Goal: Task Accomplishment & Management: Manage account settings

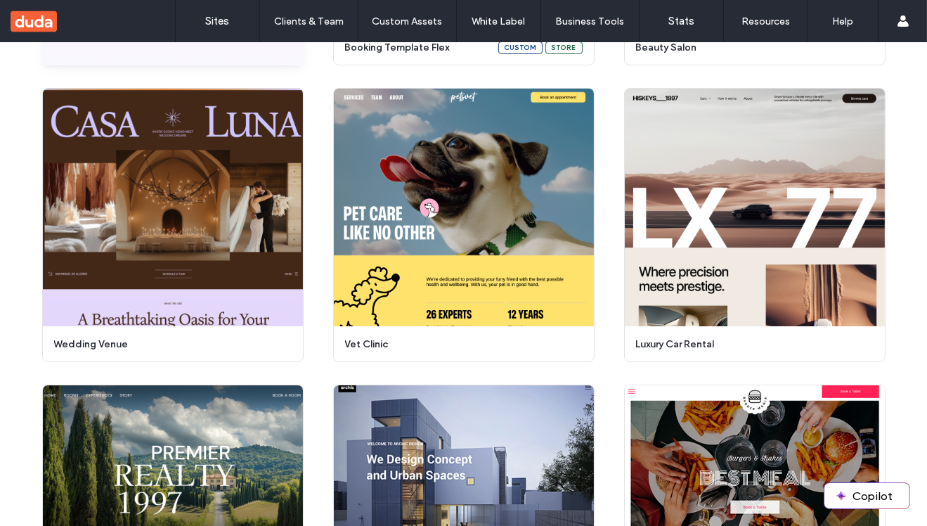
scroll to position [399, 0]
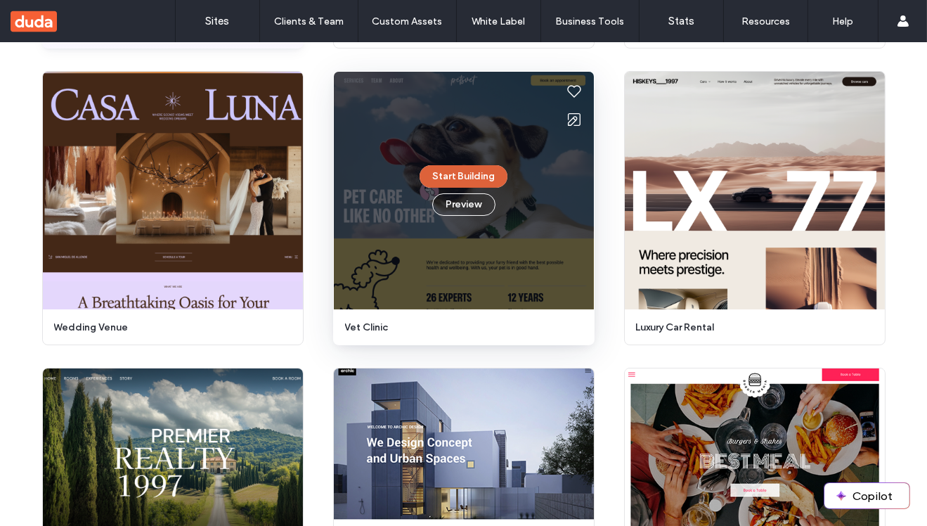
click at [466, 176] on button "Start Building" at bounding box center [464, 176] width 88 height 23
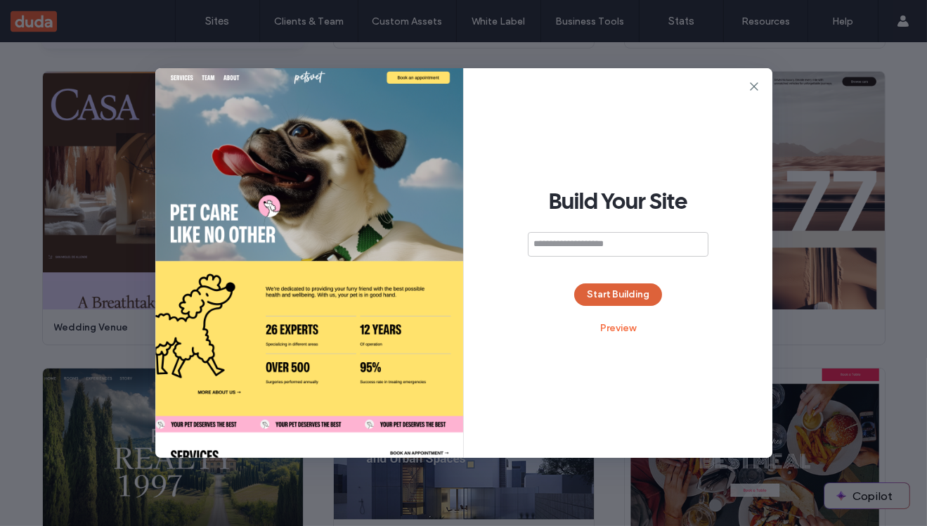
click at [635, 295] on button "Start Building" at bounding box center [618, 294] width 88 height 23
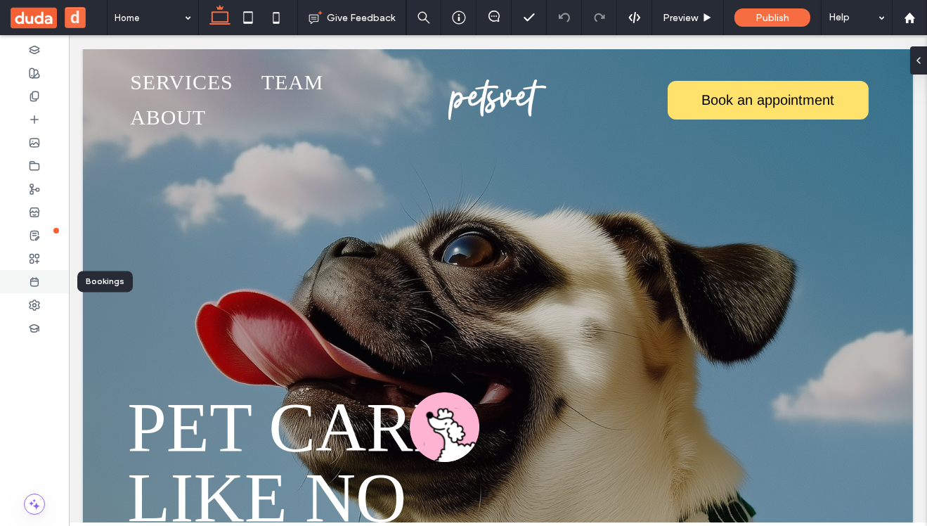
click at [37, 280] on icon at bounding box center [34, 281] width 11 height 11
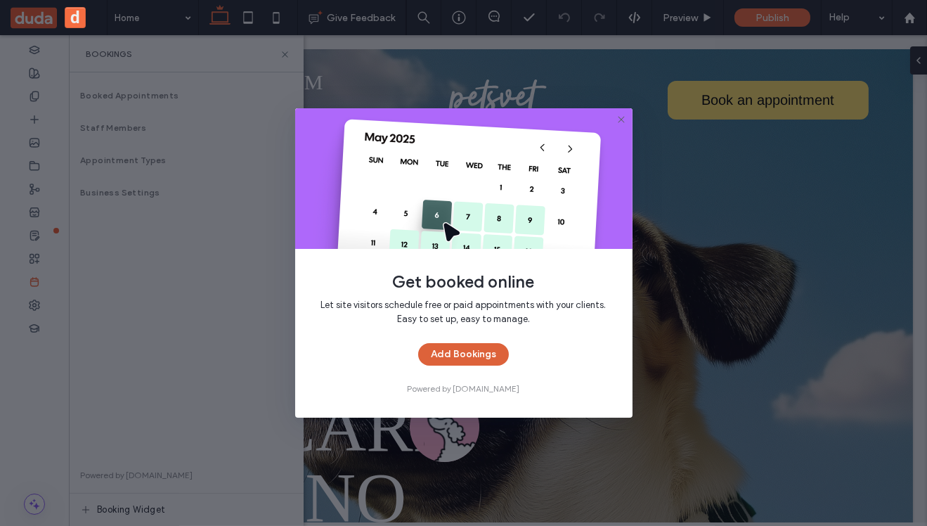
click at [479, 359] on button "Add Bookings" at bounding box center [463, 354] width 91 height 23
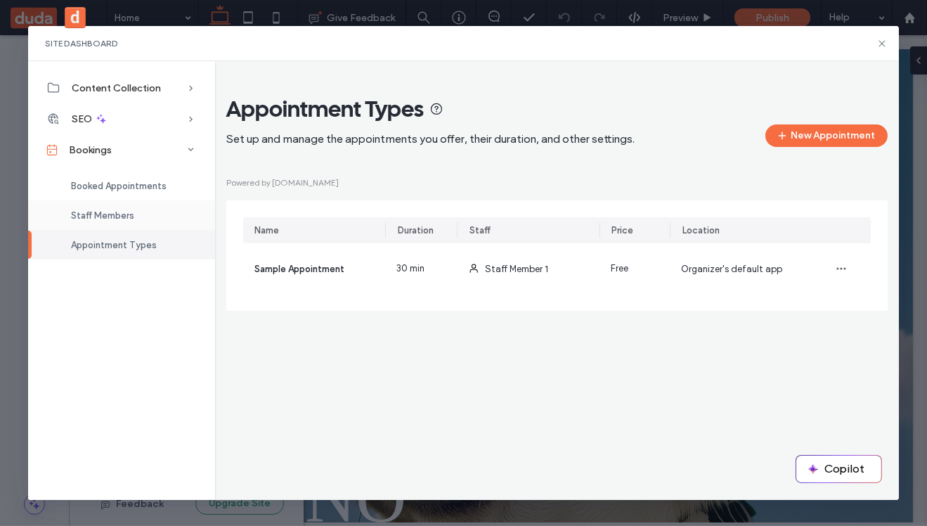
click at [116, 207] on div "Staff Members" at bounding box center [121, 215] width 187 height 30
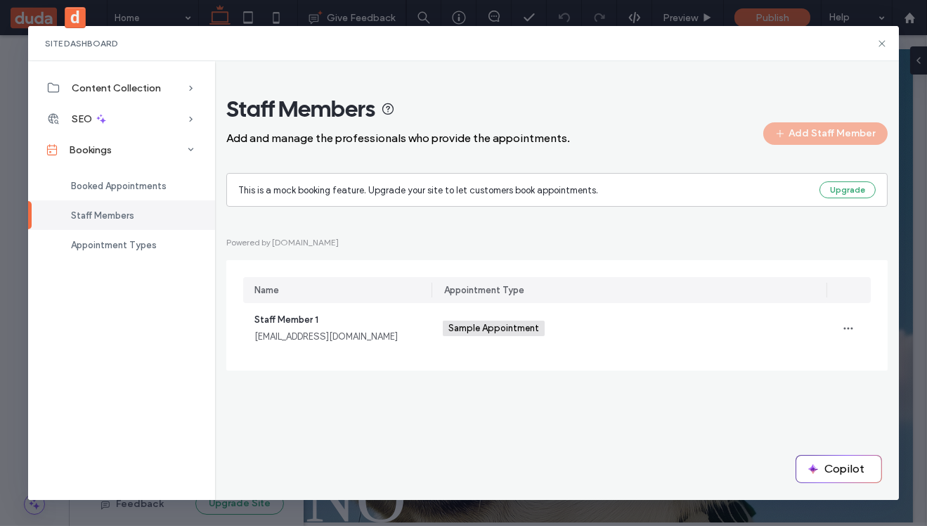
click at [405, 302] on div "Name" at bounding box center [337, 290] width 188 height 26
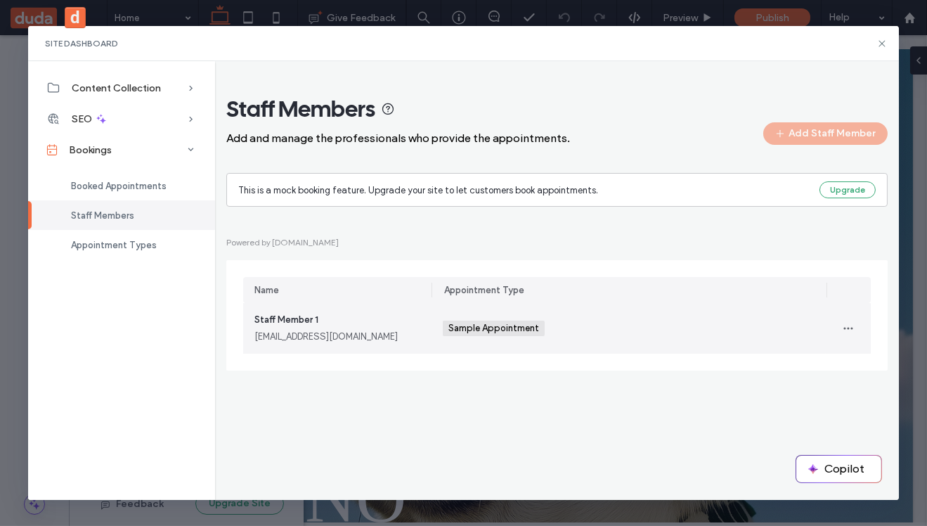
click at [386, 331] on div "staffmember1@example.com" at bounding box center [338, 337] width 166 height 14
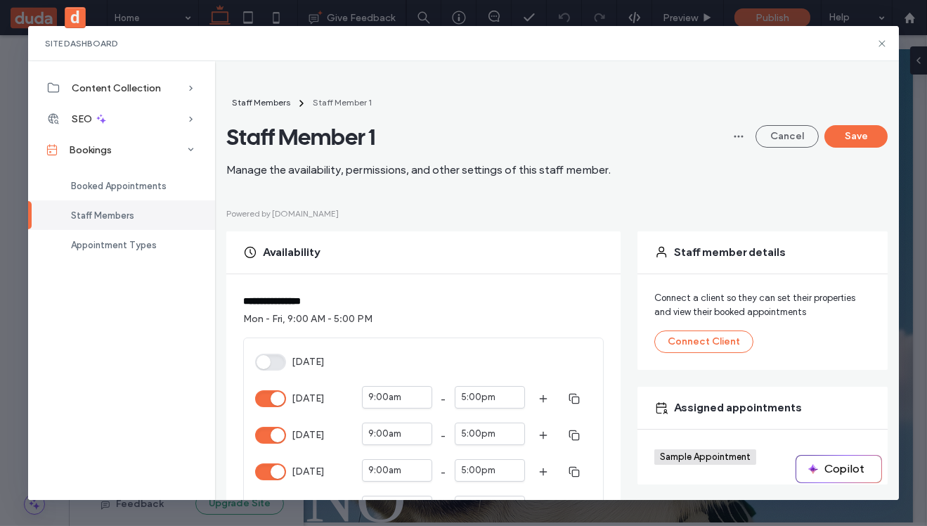
click at [120, 210] on span "Staff Members" at bounding box center [102, 215] width 63 height 11
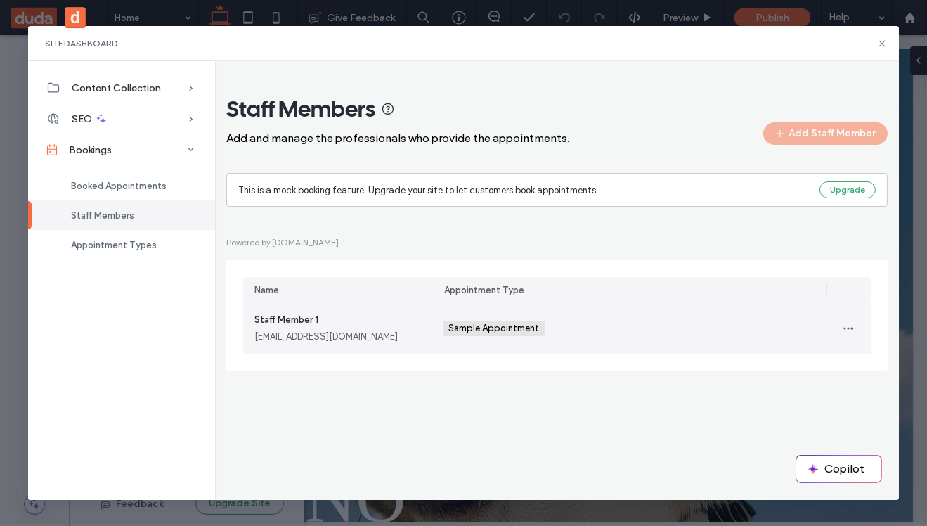
click at [396, 349] on div "Staff Member 1 staffmember1@example.com" at bounding box center [337, 328] width 188 height 51
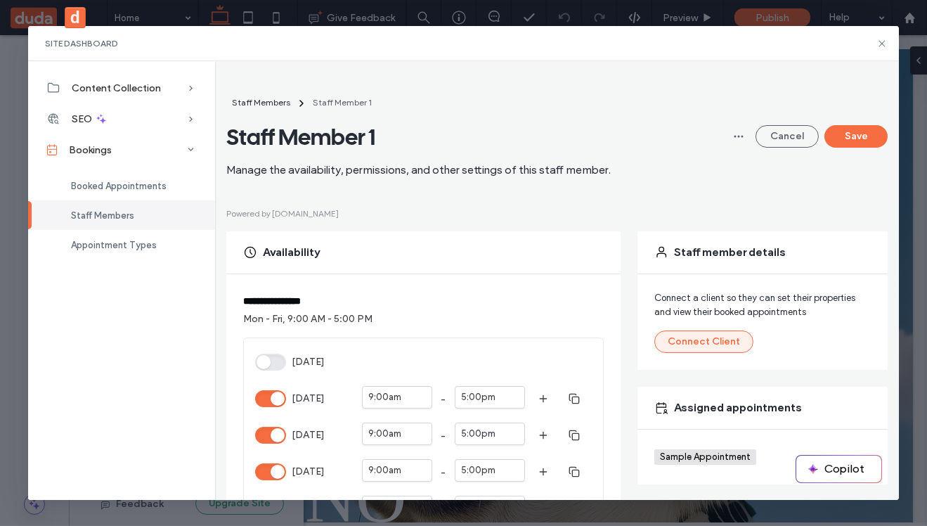
click at [732, 347] on button "Connect Client" at bounding box center [704, 341] width 99 height 23
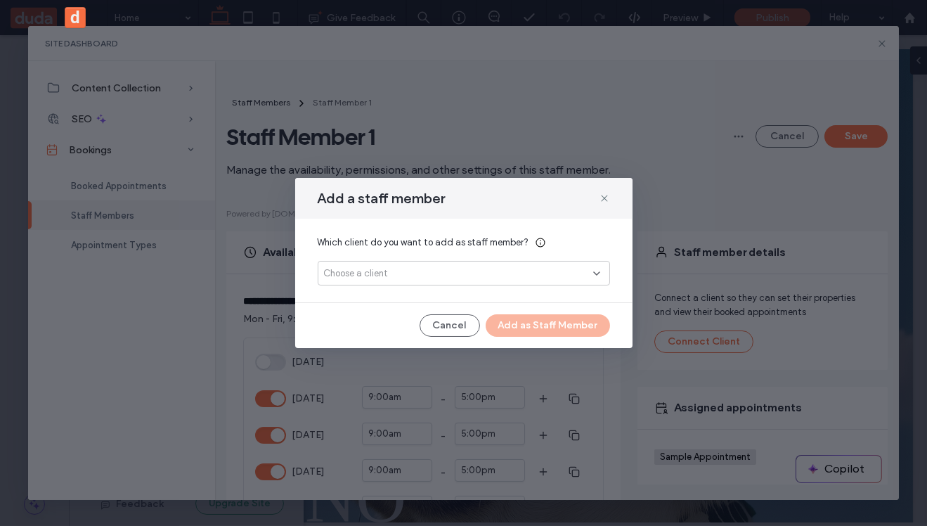
click at [550, 269] on div "Choose a client" at bounding box center [458, 273] width 269 height 14
click at [472, 319] on button "Add New" at bounding box center [463, 323] width 65 height 17
click at [525, 274] on div "Choose a client" at bounding box center [458, 273] width 269 height 14
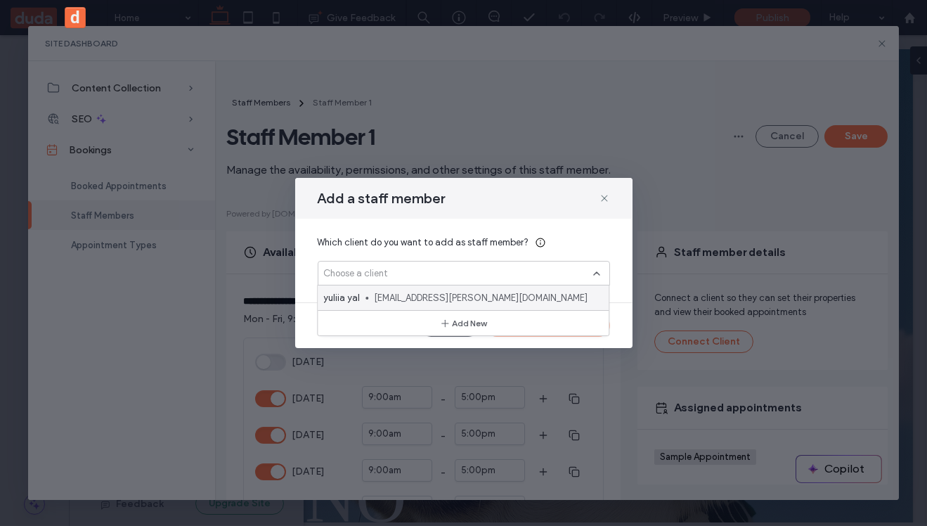
click at [495, 297] on span "yuliia+sdf@duda.co" at bounding box center [486, 298] width 224 height 14
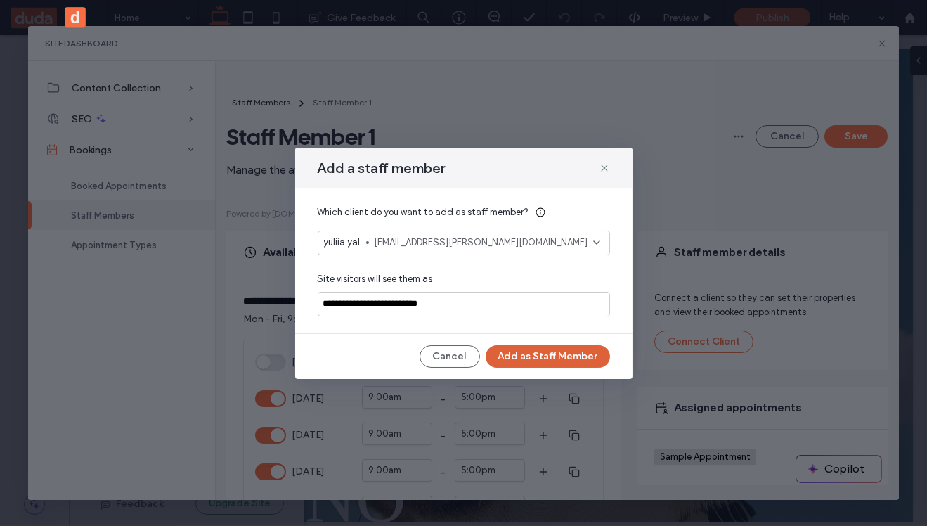
type input "**********"
click at [559, 352] on button "Add as Staff Member" at bounding box center [548, 356] width 124 height 23
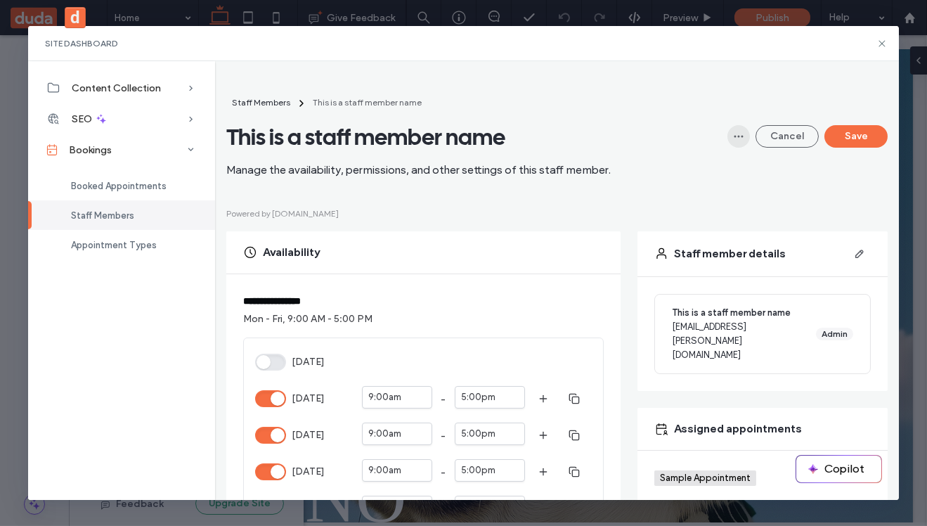
click at [739, 134] on icon "button" at bounding box center [738, 136] width 11 height 11
click at [861, 257] on icon "button" at bounding box center [859, 253] width 11 height 11
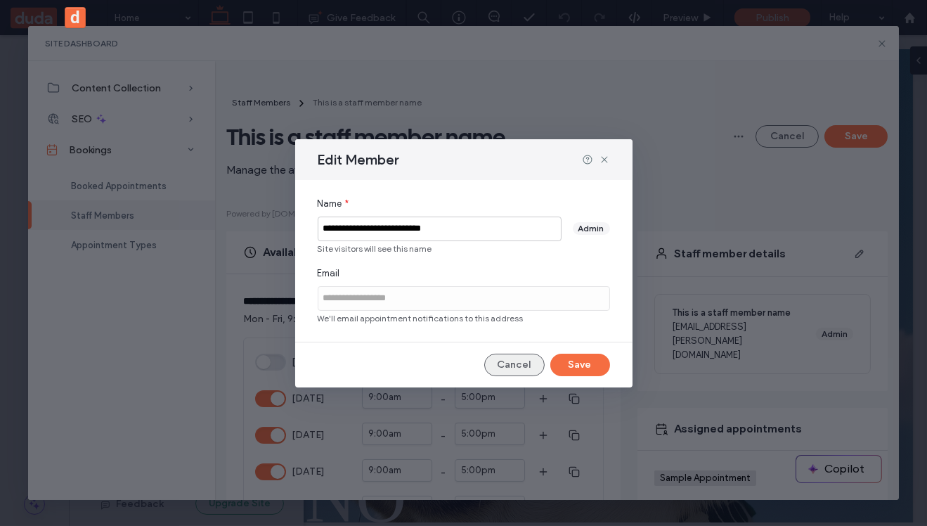
type input "**********"
click at [515, 366] on button "Cancel" at bounding box center [514, 365] width 60 height 23
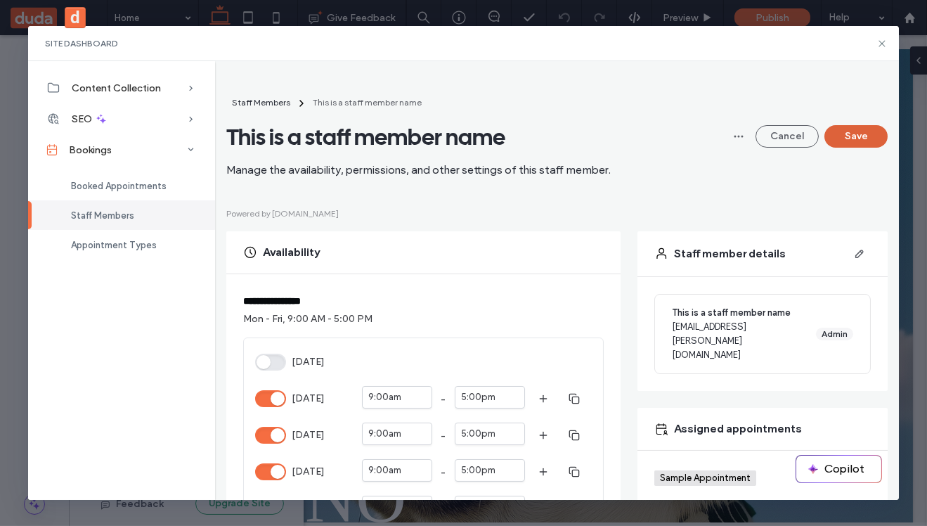
click at [854, 143] on button "Save" at bounding box center [856, 136] width 63 height 23
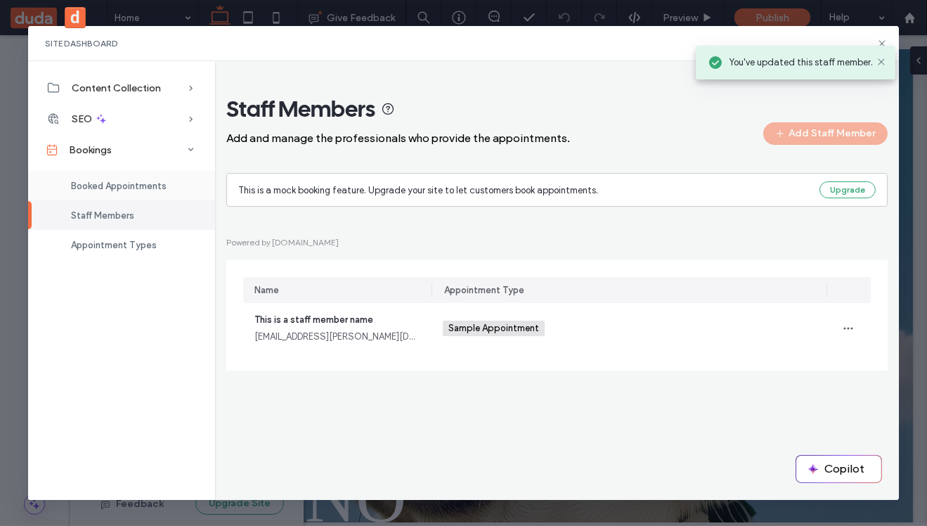
click at [115, 198] on div "Booked Appointments" at bounding box center [121, 186] width 187 height 30
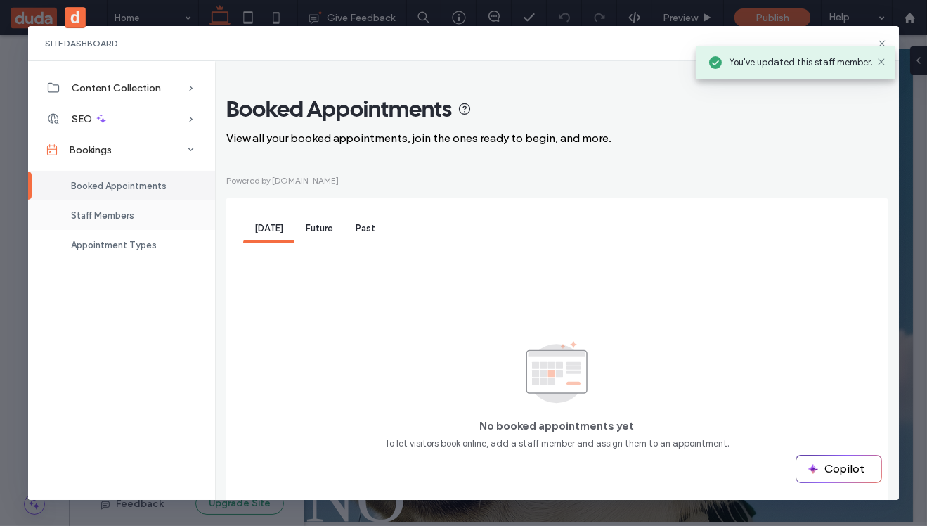
click at [112, 217] on span "Staff Members" at bounding box center [102, 215] width 63 height 11
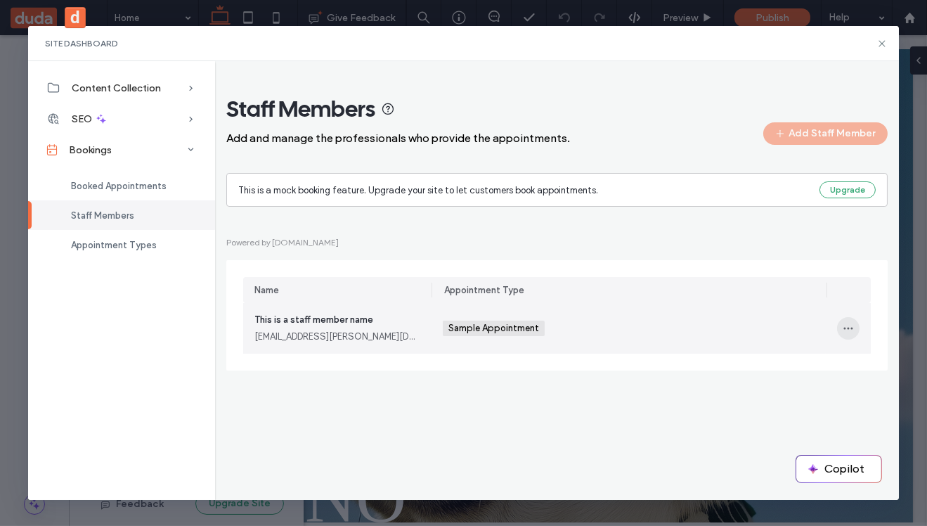
click at [848, 330] on icon "button" at bounding box center [848, 328] width 11 height 11
click at [789, 368] on div "Edit" at bounding box center [797, 366] width 125 height 27
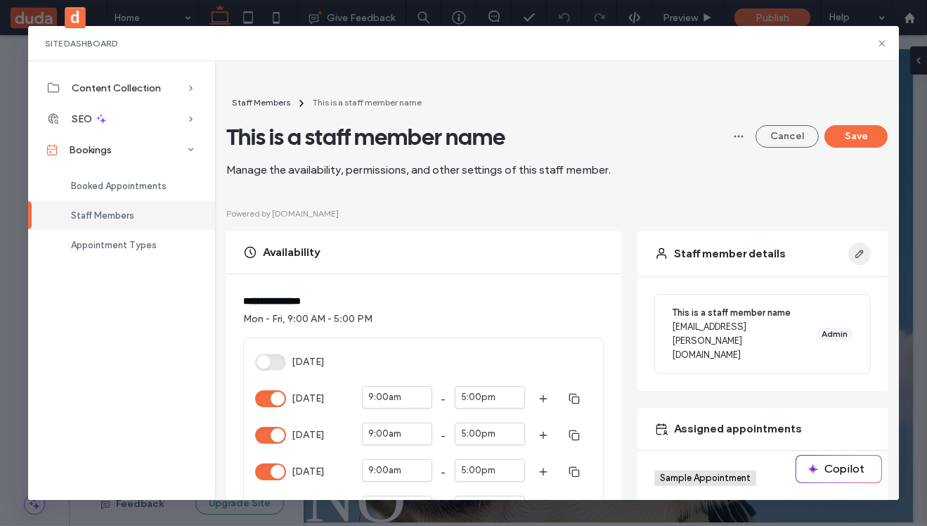
click at [866, 256] on span "button" at bounding box center [860, 254] width 23 height 23
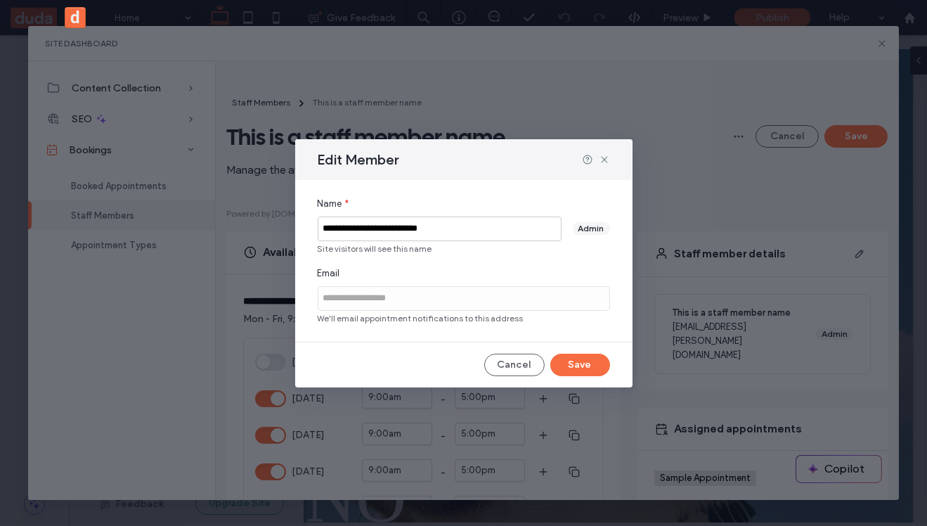
click at [470, 226] on input "**********" at bounding box center [440, 229] width 244 height 25
type input "**********"
click at [577, 366] on button "Save" at bounding box center [581, 365] width 60 height 23
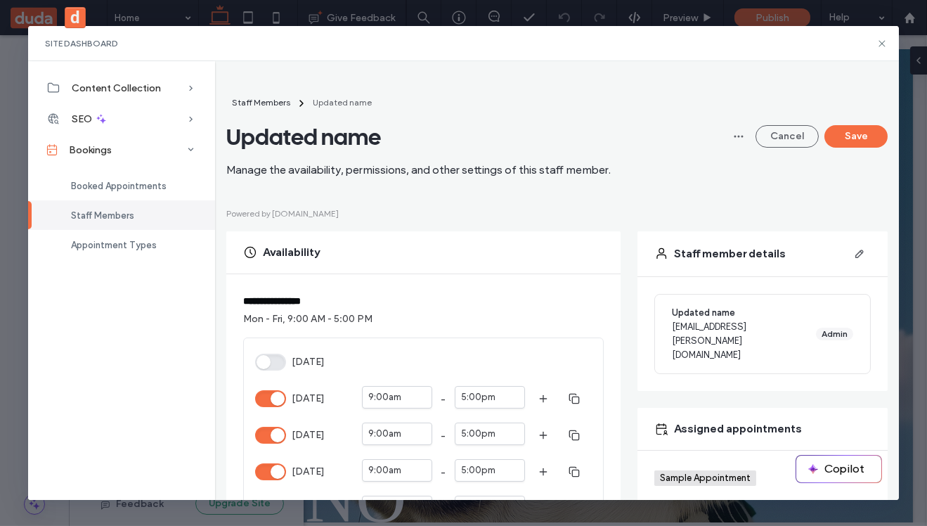
click at [688, 160] on div "Staff Members Updated name Updated name Manage the availability, permissions, a…" at bounding box center [557, 136] width 662 height 83
click at [754, 102] on div "Cancel Save" at bounding box center [808, 136] width 160 height 83
click at [861, 135] on button "Save" at bounding box center [856, 136] width 63 height 23
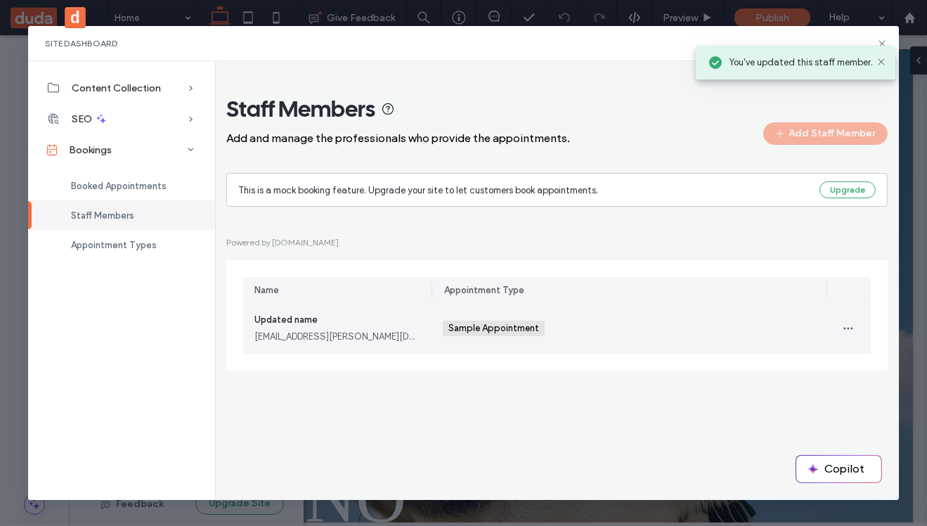
click at [333, 338] on div "yuliia+sdf@duda.co" at bounding box center [338, 337] width 166 height 14
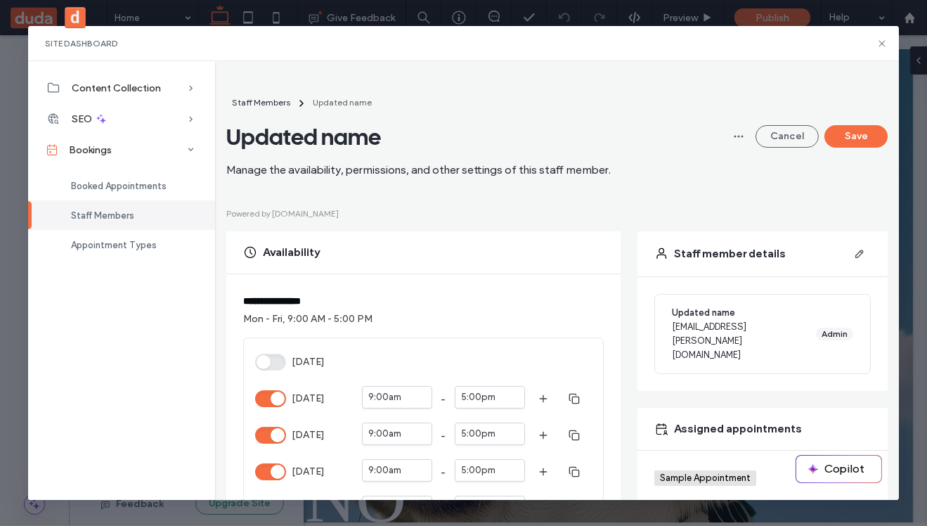
click at [878, 61] on div "**********" at bounding box center [557, 280] width 685 height 438
click at [876, 44] on div "Site Dashboard" at bounding box center [464, 43] width 872 height 35
click at [884, 40] on icon at bounding box center [882, 43] width 11 height 11
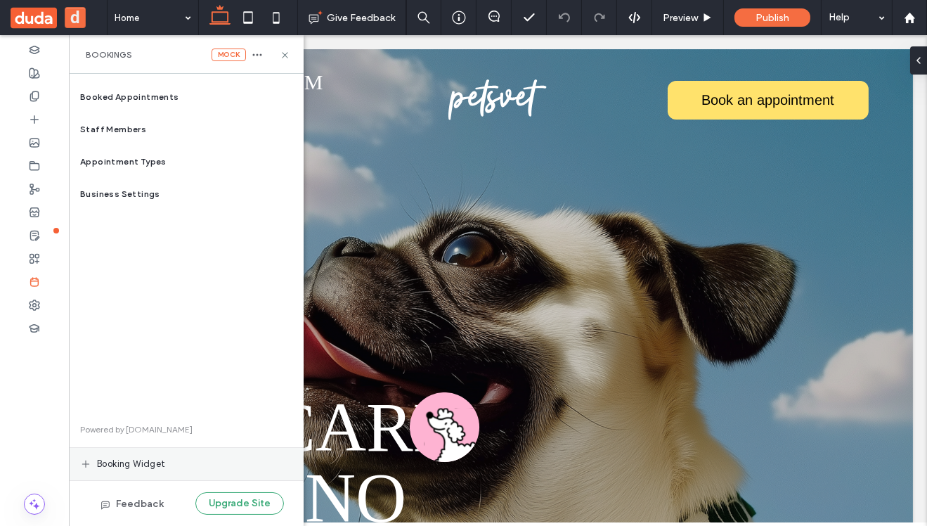
click at [118, 462] on span "Booking widget" at bounding box center [131, 464] width 69 height 14
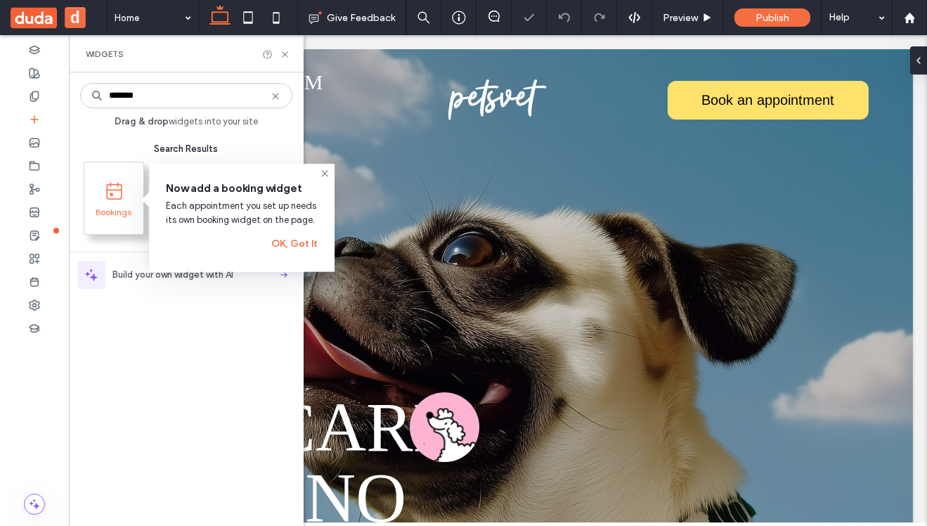
click at [113, 207] on span "Bookings" at bounding box center [114, 217] width 43 height 20
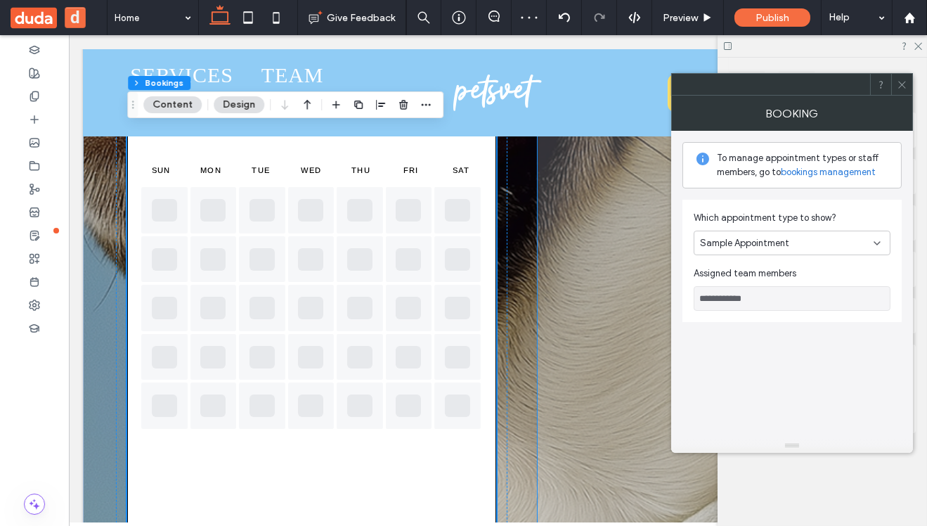
scroll to position [636, 0]
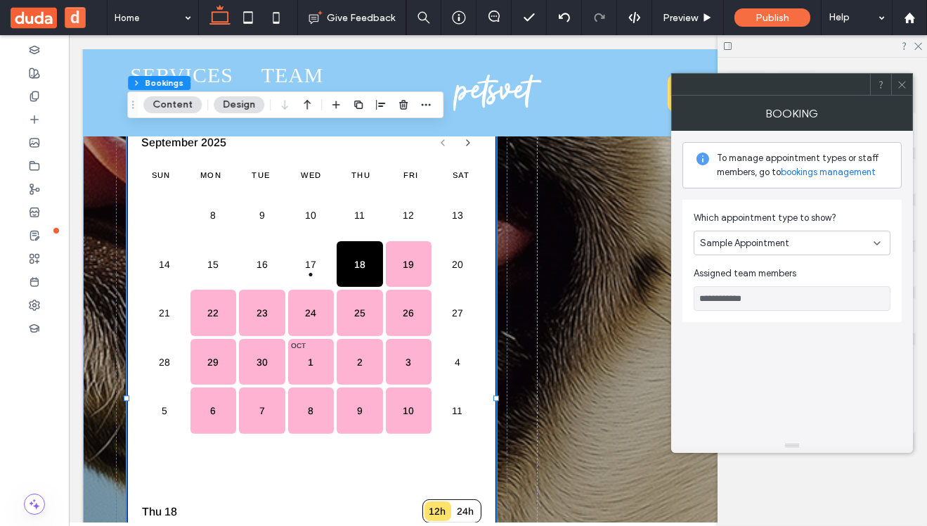
click at [899, 87] on icon at bounding box center [902, 84] width 11 height 11
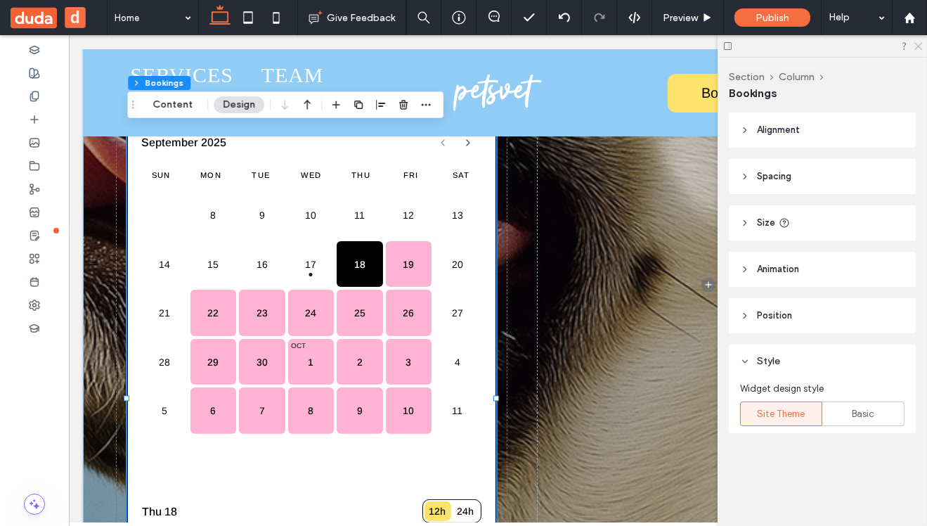
click at [918, 49] on icon at bounding box center [917, 45] width 9 height 9
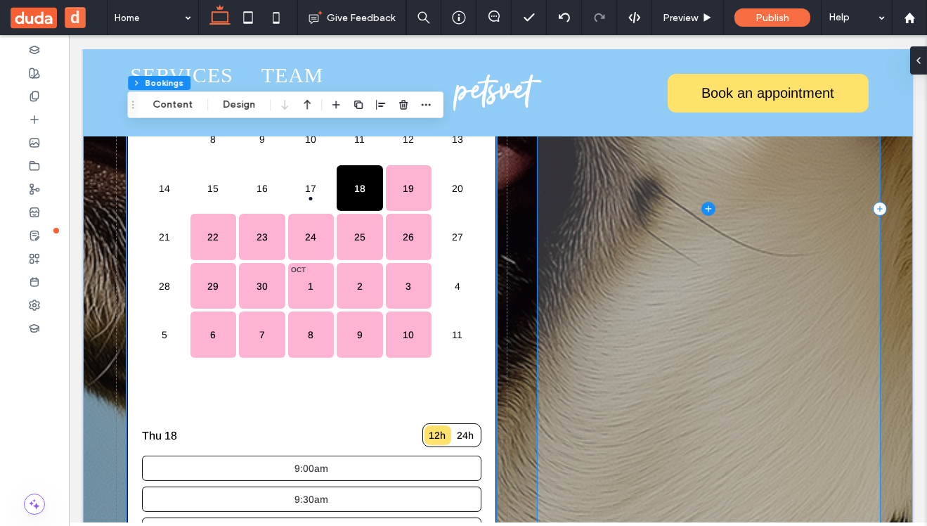
scroll to position [714, 0]
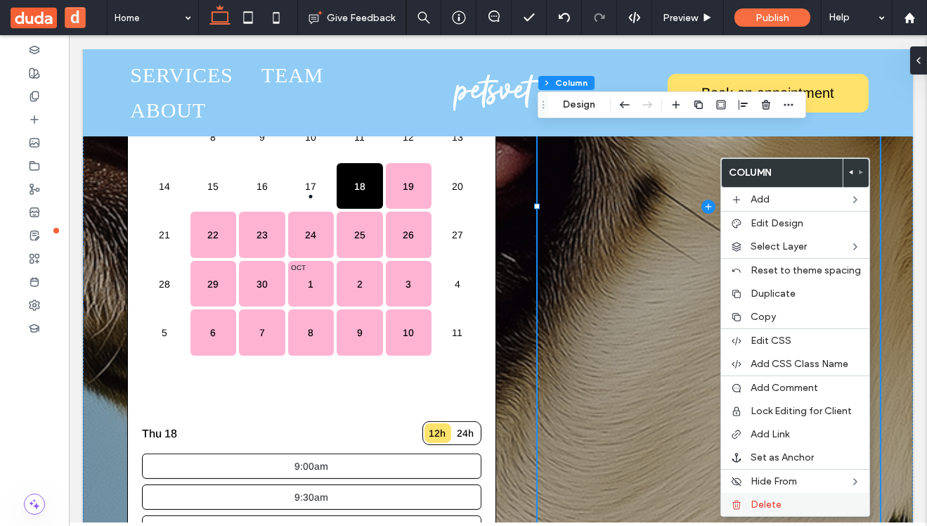
click at [789, 507] on label "Delete" at bounding box center [806, 505] width 110 height 12
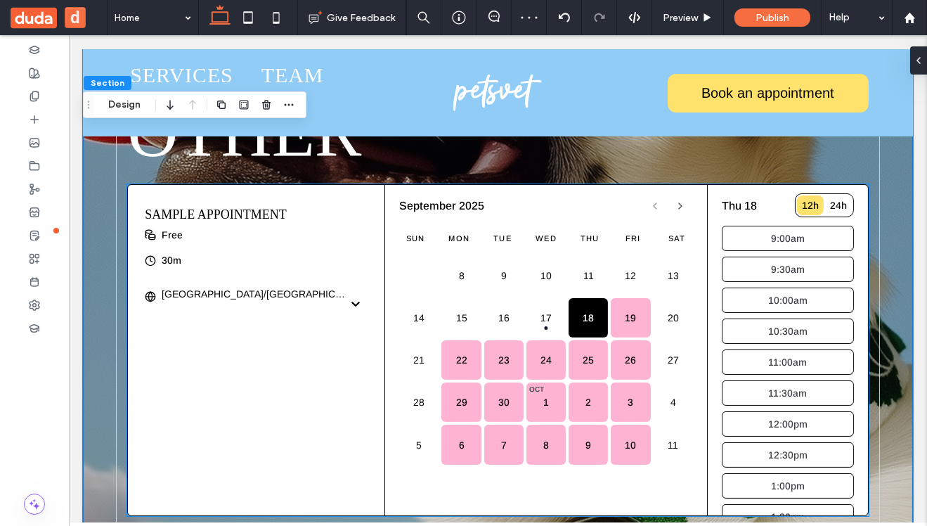
scroll to position [433, 0]
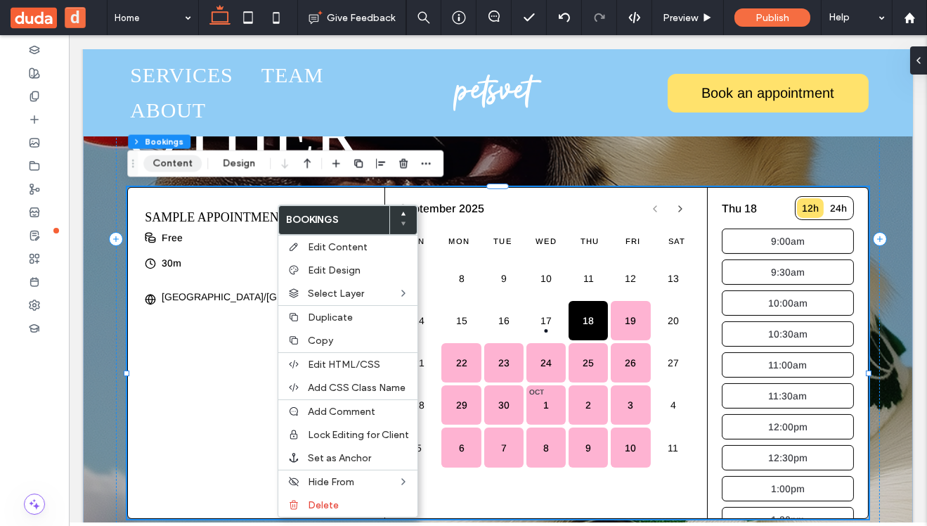
click at [176, 163] on button "Content" at bounding box center [172, 163] width 58 height 17
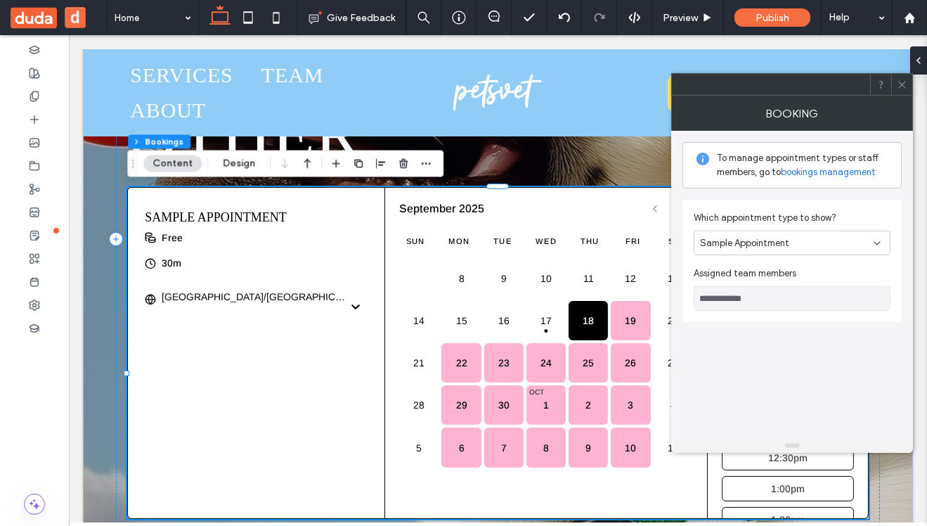
click at [821, 175] on link "bookings management" at bounding box center [828, 172] width 95 height 14
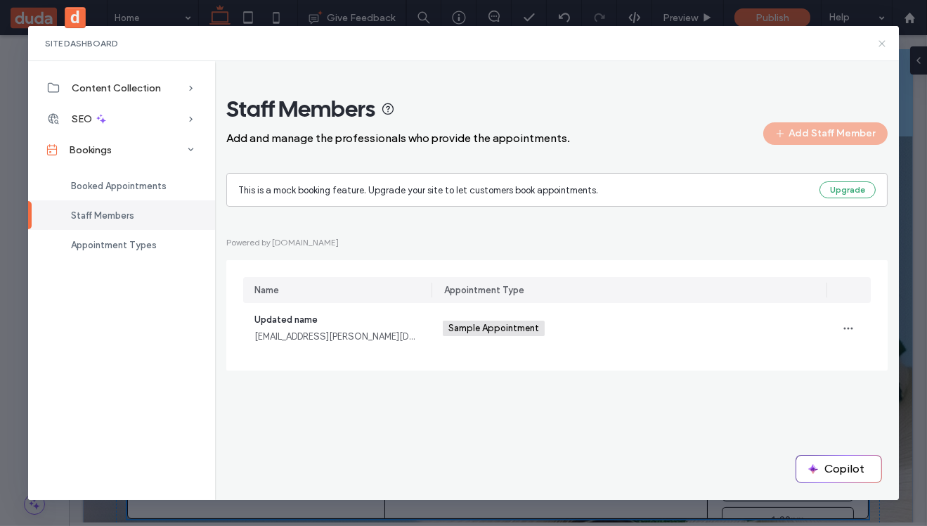
click at [883, 44] on icon at bounding box center [882, 43] width 11 height 11
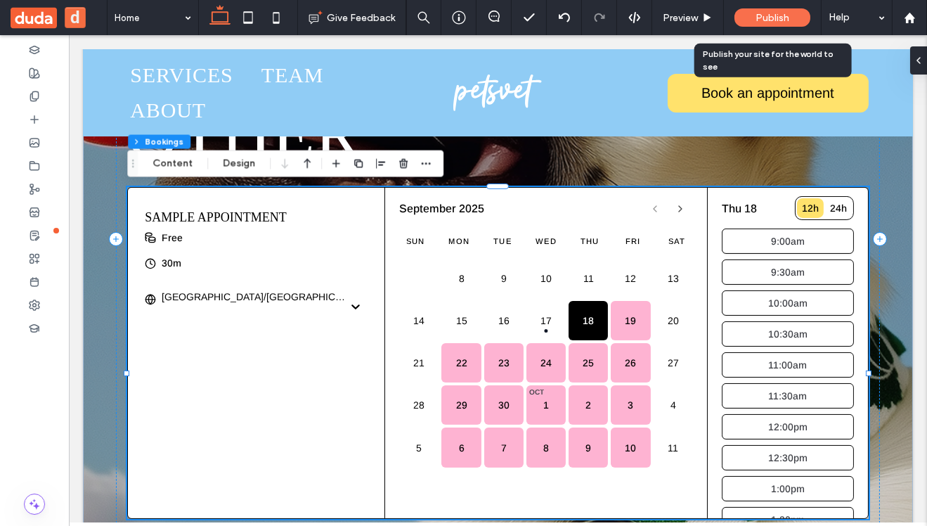
click at [767, 16] on span "Publish" at bounding box center [773, 18] width 34 height 12
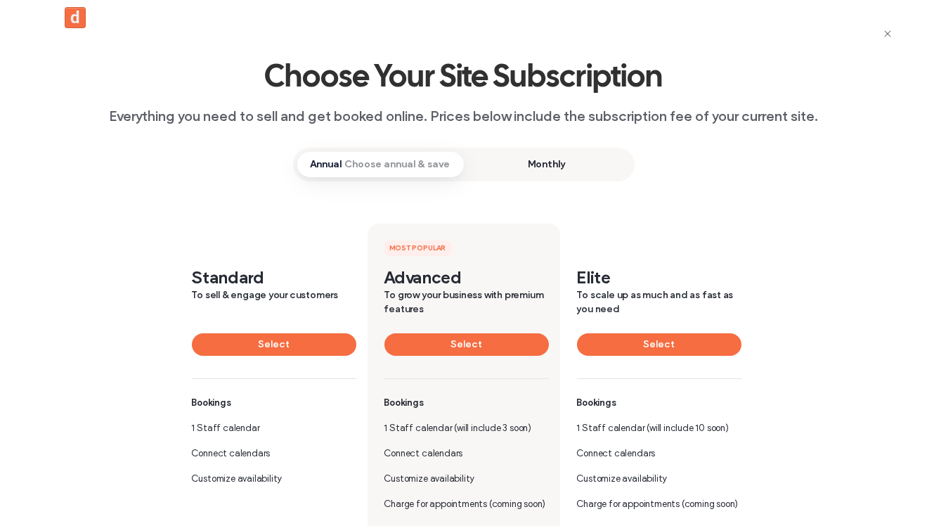
scroll to position [531, 0]
click at [468, 343] on button "Select" at bounding box center [467, 344] width 165 height 23
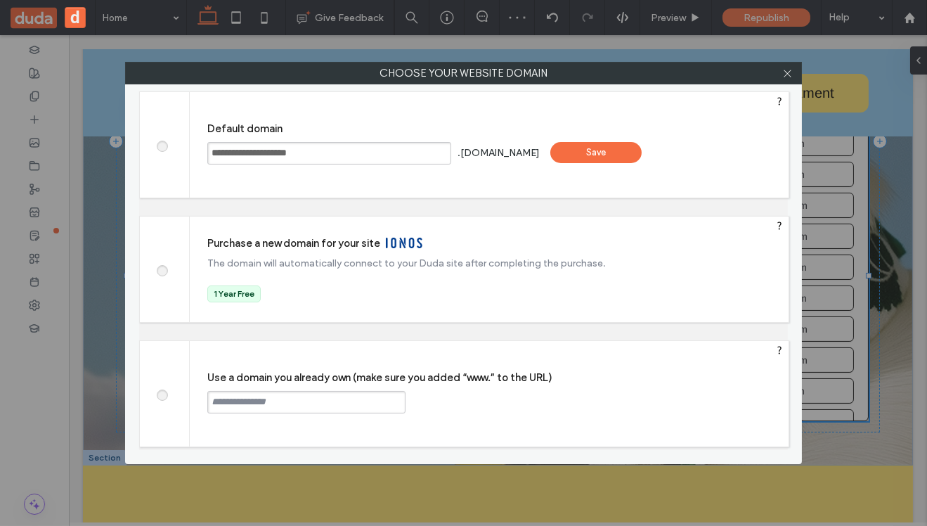
click at [619, 127] on label "Default domain" at bounding box center [498, 128] width 582 height 13
click at [624, 150] on div "Save" at bounding box center [596, 152] width 91 height 21
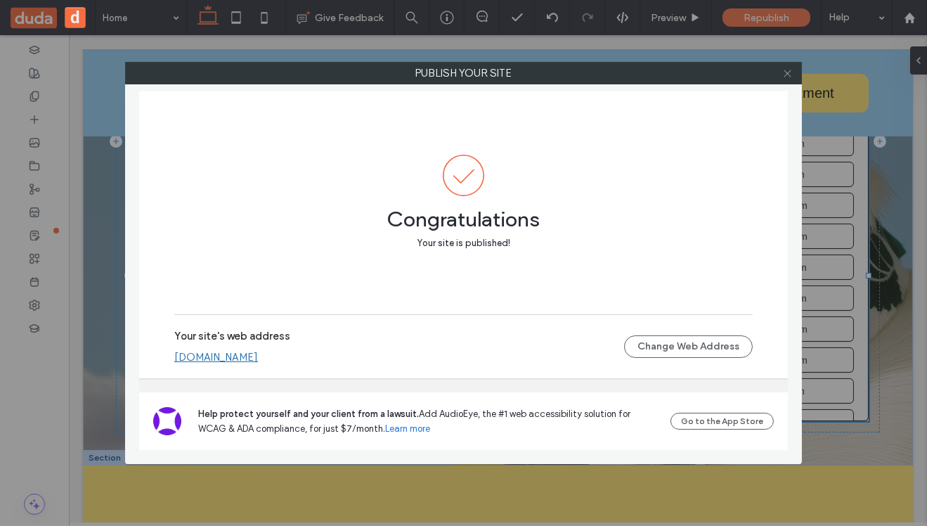
click at [788, 72] on icon at bounding box center [788, 73] width 11 height 11
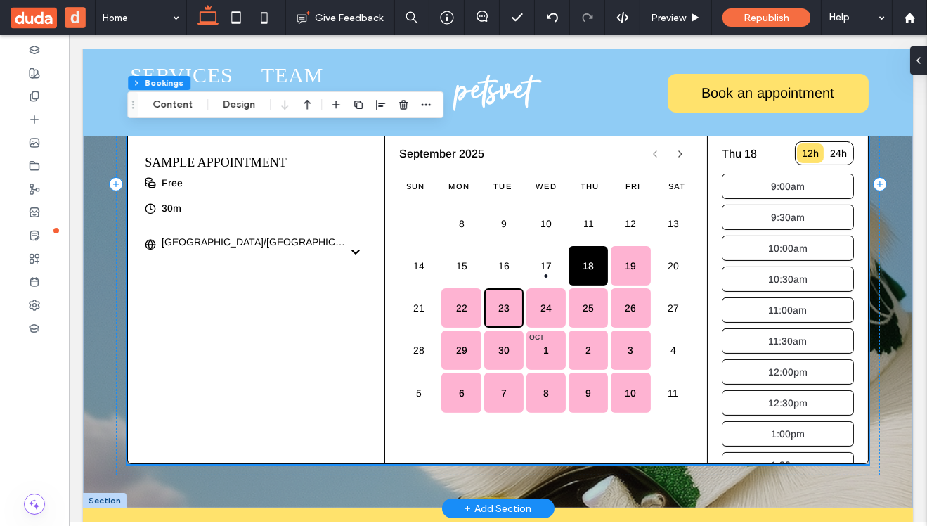
scroll to position [472, 0]
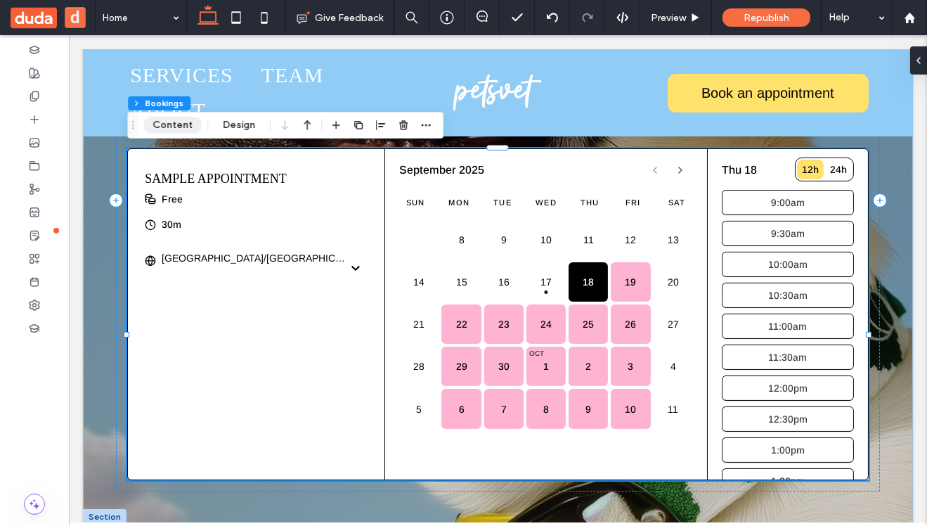
click at [173, 124] on button "Content" at bounding box center [172, 125] width 58 height 17
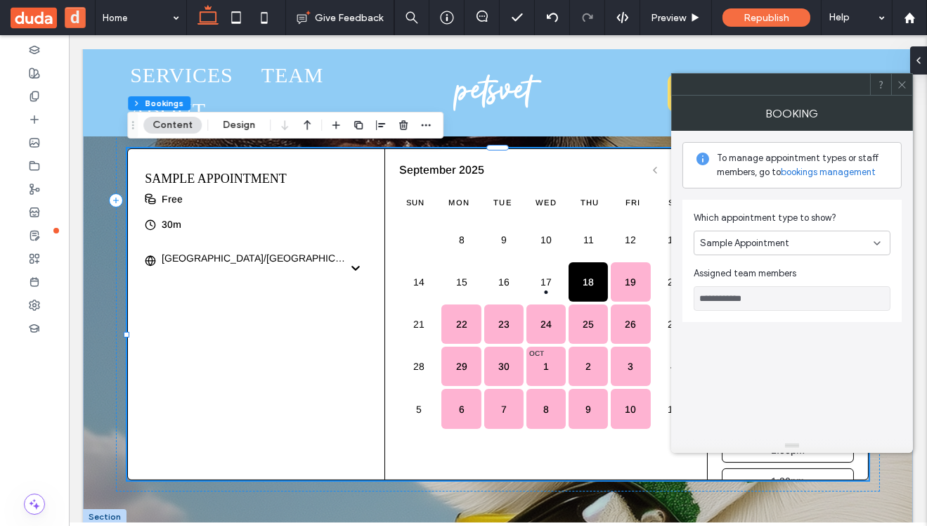
click at [849, 174] on link "bookings management" at bounding box center [828, 172] width 95 height 14
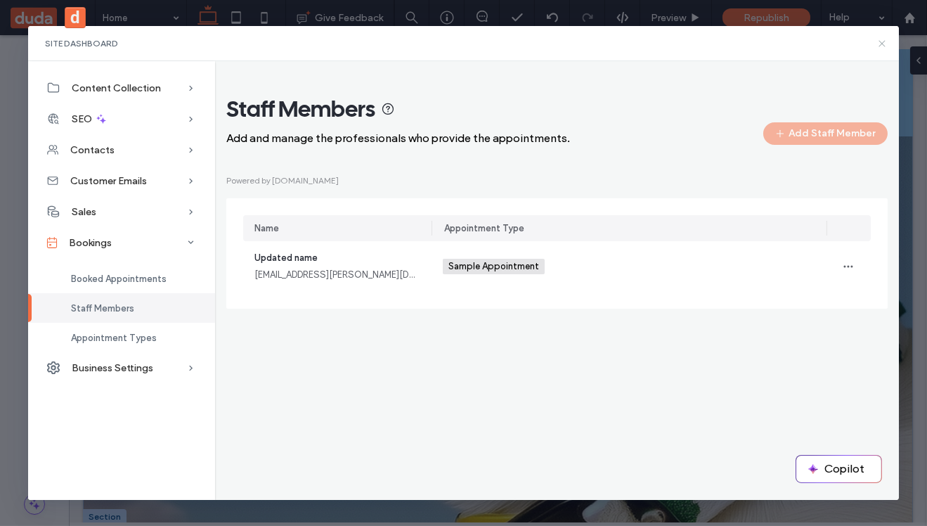
click at [886, 41] on icon at bounding box center [882, 43] width 11 height 11
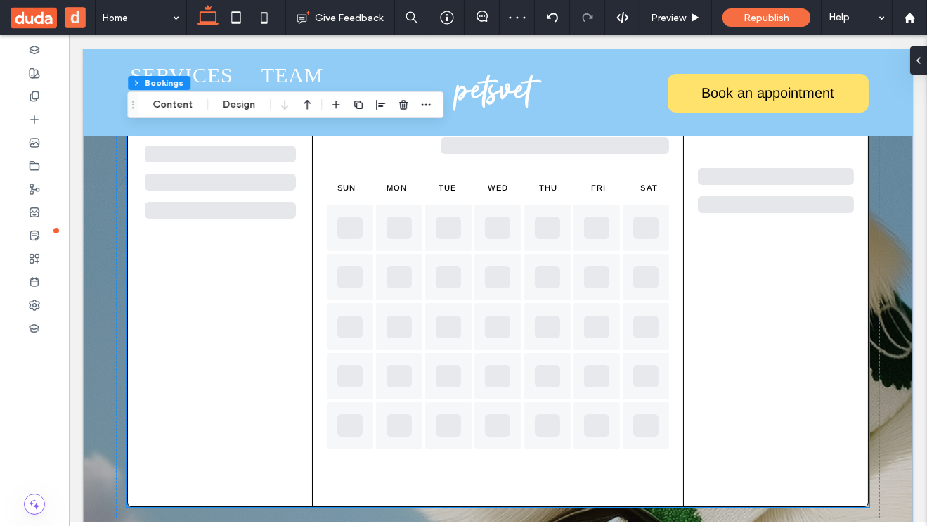
scroll to position [462, 0]
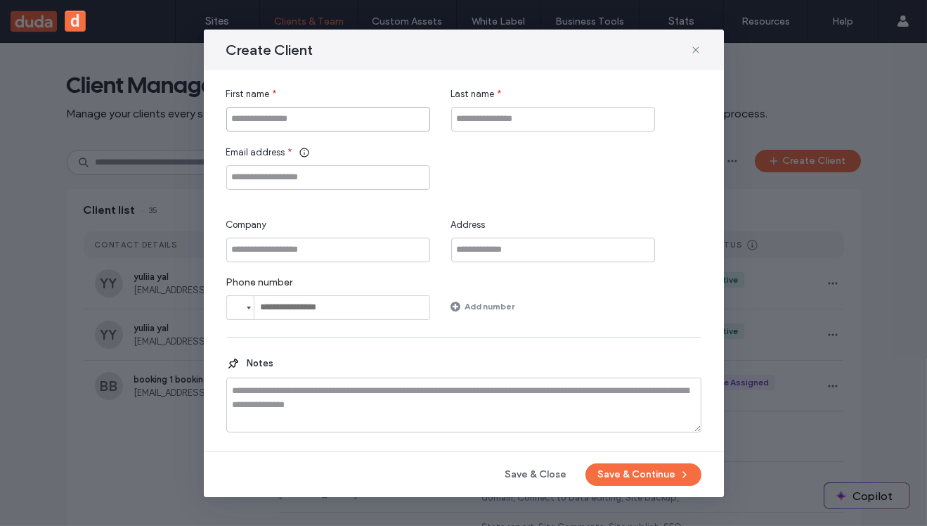
click at [313, 121] on input "First name" at bounding box center [328, 119] width 204 height 25
type input "******"
type input "***"
drag, startPoint x: 260, startPoint y: 178, endPoint x: 268, endPoint y: 178, distance: 7.7
click at [268, 178] on input "**********" at bounding box center [328, 177] width 204 height 25
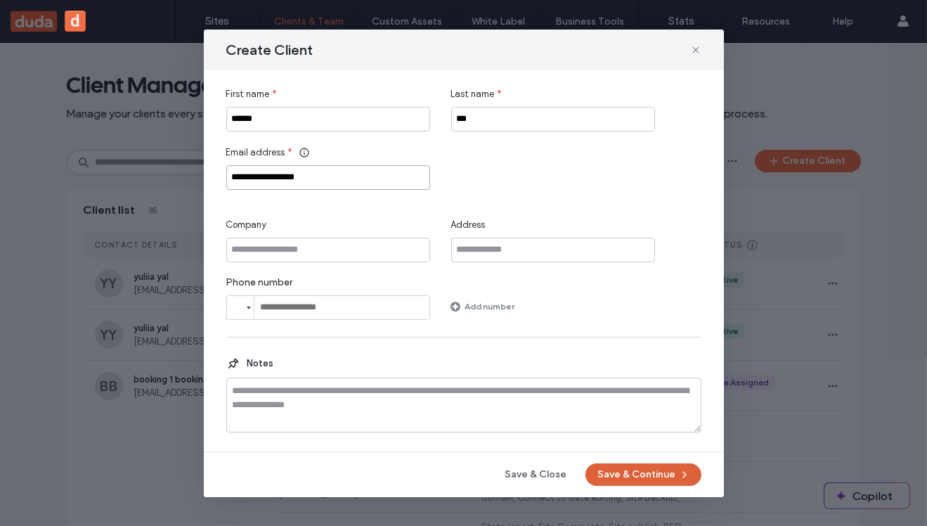
type input "**********"
click at [645, 482] on button "Save & Continue" at bounding box center [644, 474] width 116 height 23
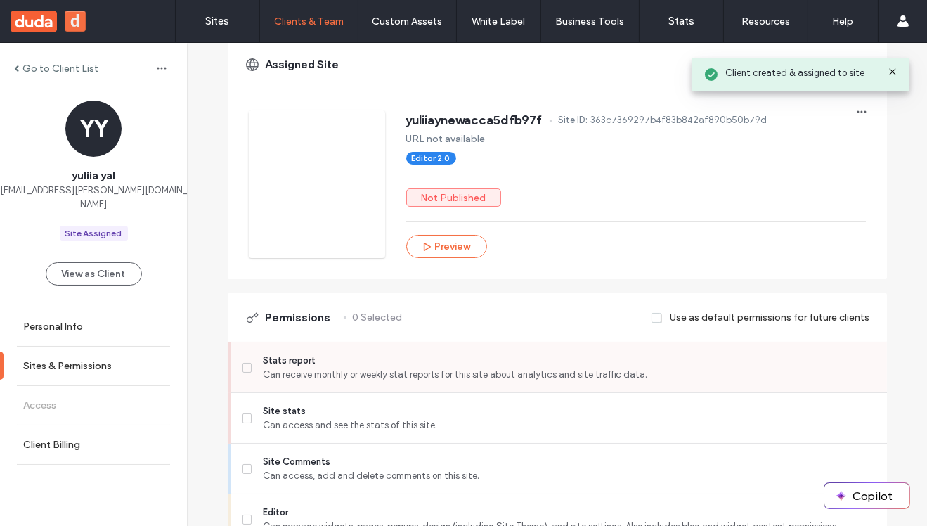
click at [623, 378] on span "Can receive monthly or weekly stat reports for this site about analytics and si…" at bounding box center [569, 375] width 612 height 14
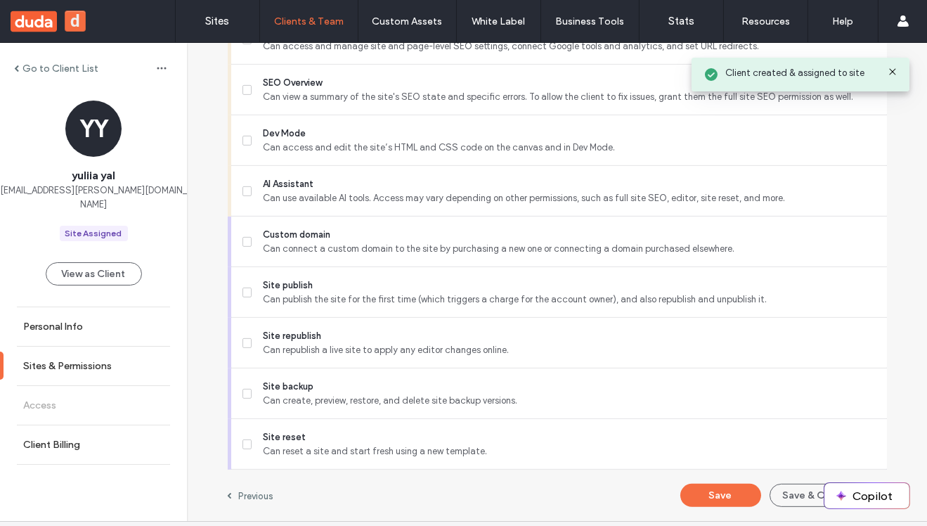
scroll to position [1306, 0]
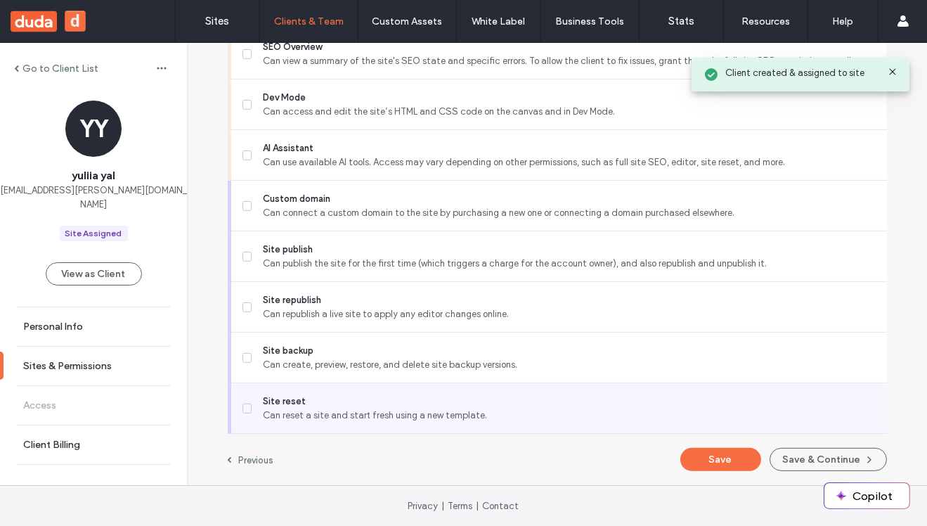
click at [570, 383] on div "Site reset Can reset a site and start fresh using a new template." at bounding box center [565, 408] width 645 height 50
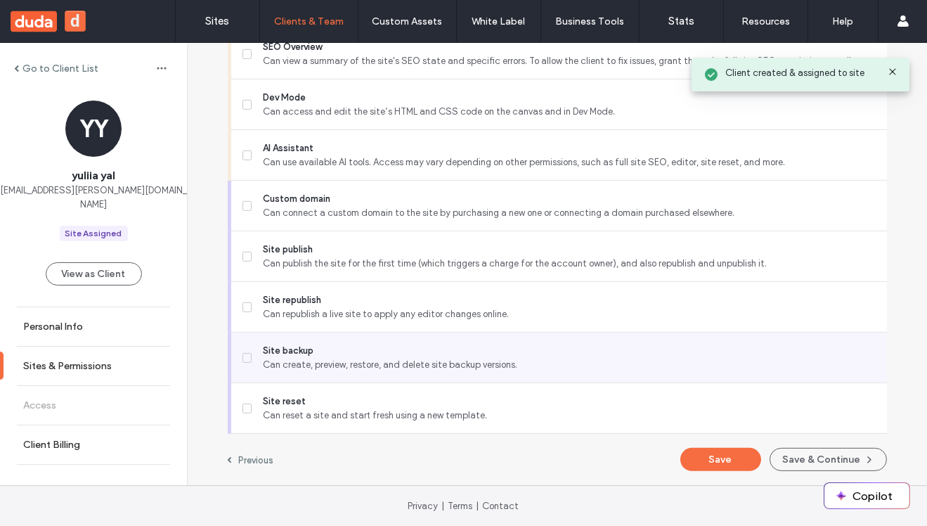
click at [572, 349] on span "Site backup" at bounding box center [569, 351] width 612 height 14
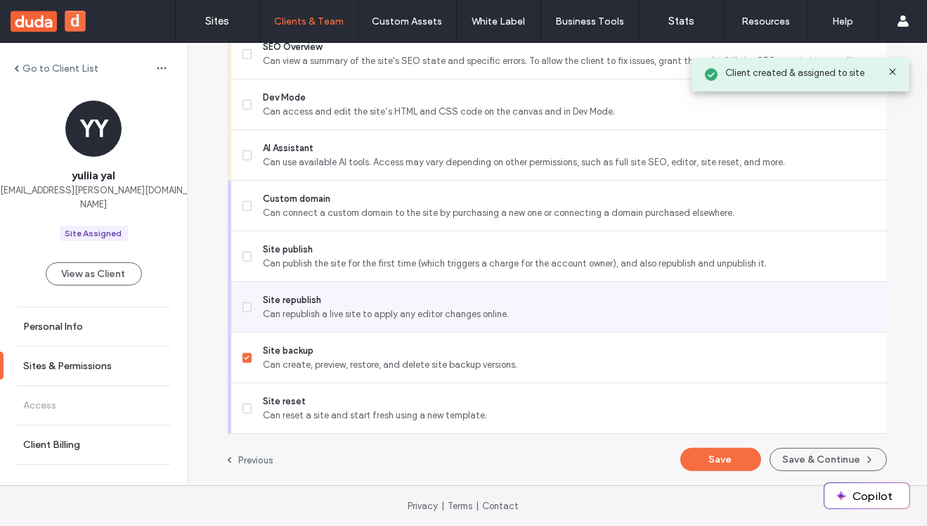
click at [568, 309] on span "Can republish a live site to apply any editor changes online." at bounding box center [569, 314] width 612 height 14
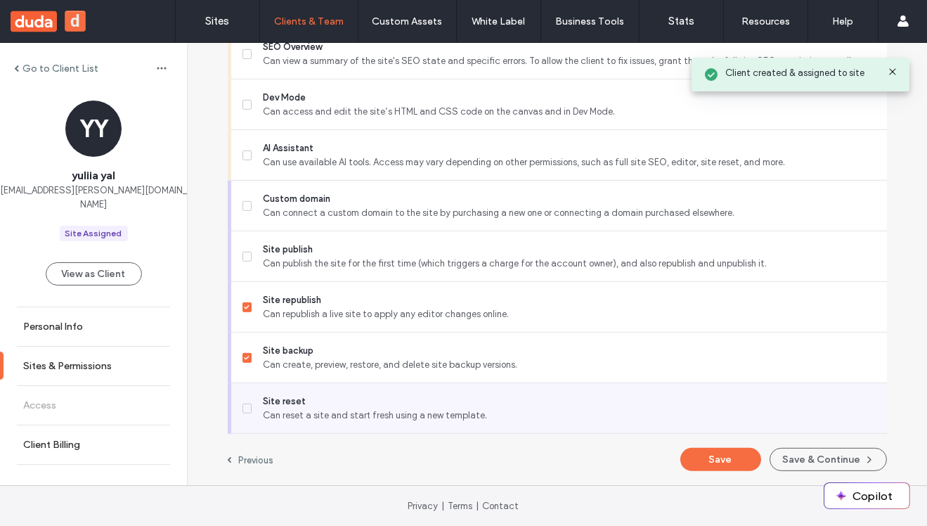
click at [569, 392] on div "Site reset Can reset a site and start fresh using a new template." at bounding box center [565, 408] width 645 height 50
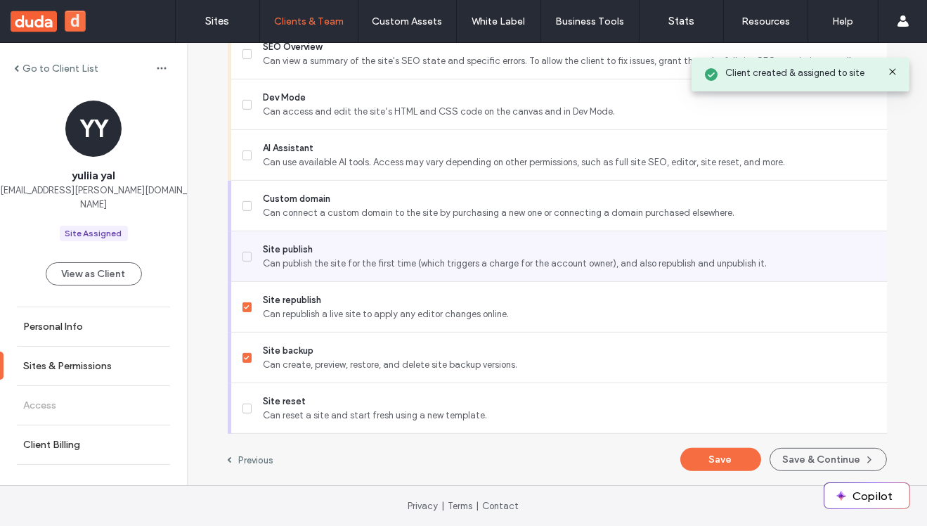
click at [569, 266] on span "Can publish the site for the first time (which triggers a charge for the accoun…" at bounding box center [569, 264] width 612 height 14
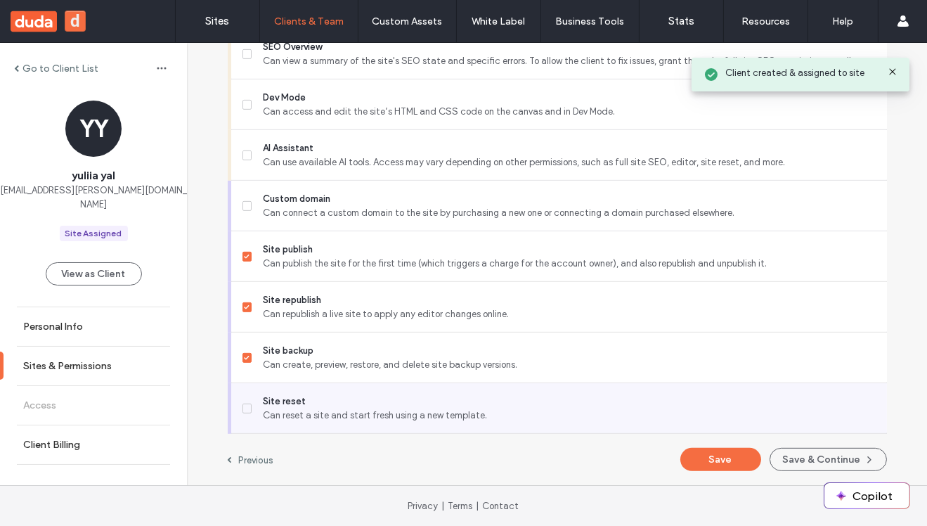
click at [533, 421] on span "Can reset a site and start fresh using a new template." at bounding box center [569, 416] width 612 height 14
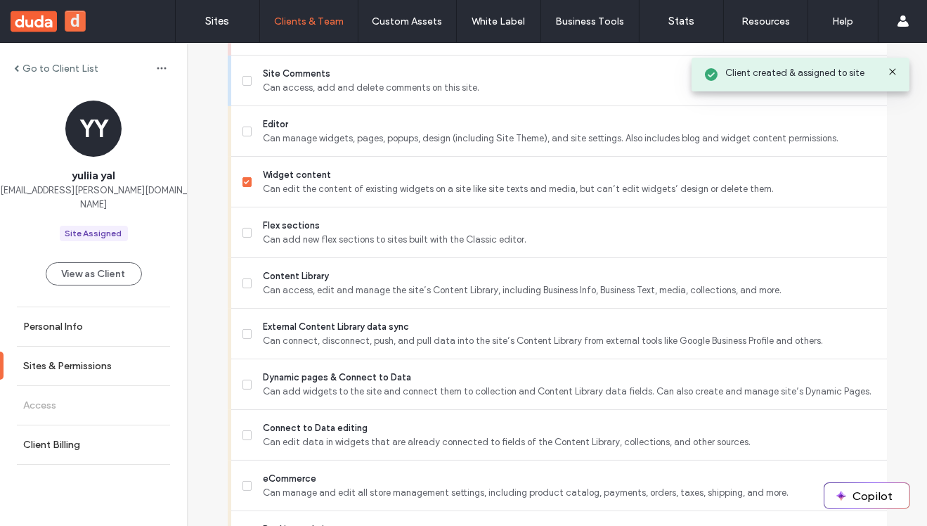
scroll to position [837, 0]
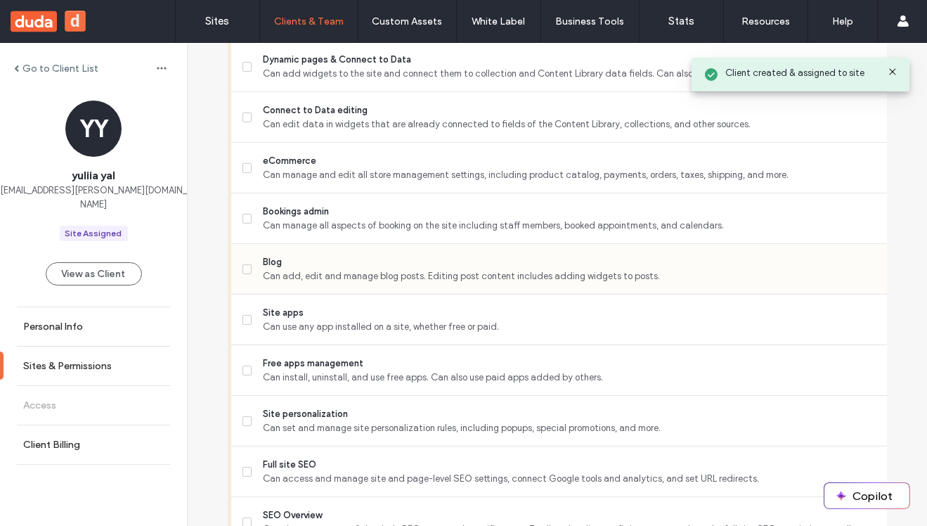
click at [506, 294] on hr at bounding box center [559, 294] width 656 height 1
click at [505, 307] on span "Site apps" at bounding box center [569, 313] width 612 height 14
click at [508, 212] on span "Bookings admin" at bounding box center [569, 212] width 612 height 14
click at [508, 258] on span "Blog" at bounding box center [569, 262] width 612 height 14
click at [513, 180] on span "Can manage and edit all store management settings, including product catalog, p…" at bounding box center [569, 175] width 612 height 14
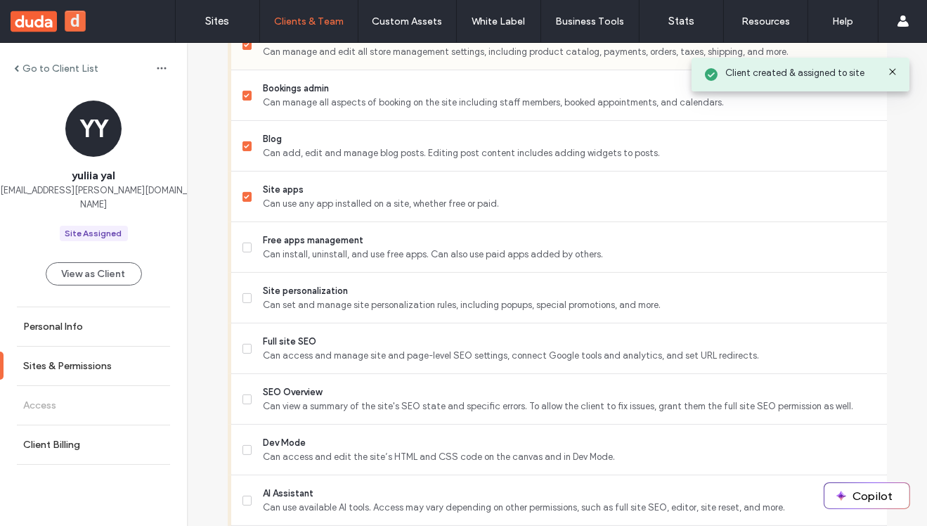
scroll to position [962, 0]
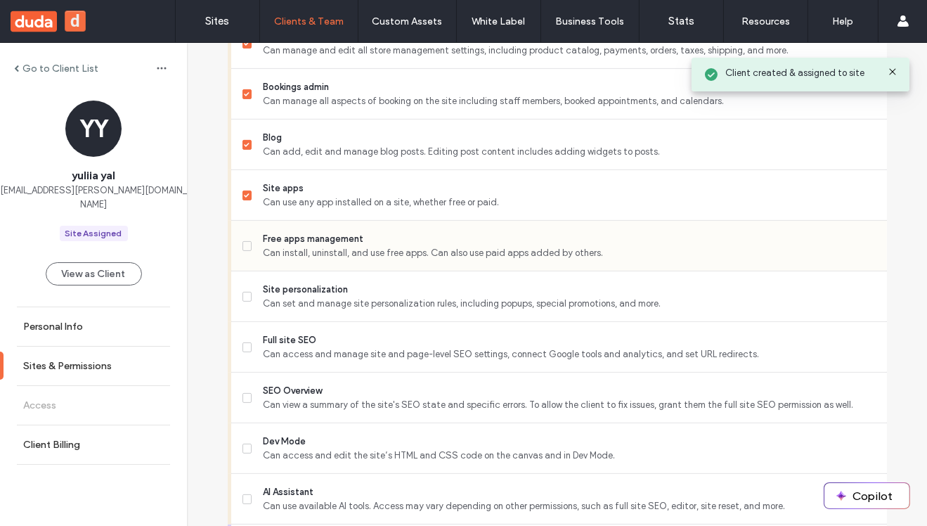
click at [510, 246] on span "Can install, uninstall, and use free apps. Can also use paid apps added by othe…" at bounding box center [569, 253] width 612 height 14
click at [522, 309] on span "Can set and manage site personalization rules, including popups, special promot…" at bounding box center [569, 304] width 612 height 14
click at [527, 359] on span "Can access and manage site and page-level SEO settings, connect Google tools an…" at bounding box center [569, 354] width 612 height 14
click at [543, 406] on span "Can view a summary of the site's SEO state and specific errors. To allow the cl…" at bounding box center [569, 405] width 612 height 14
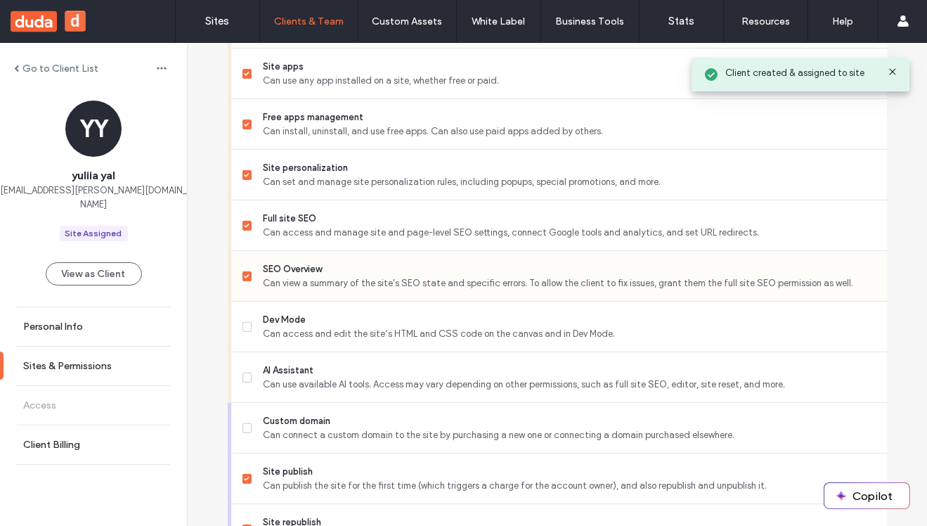
scroll to position [1093, 0]
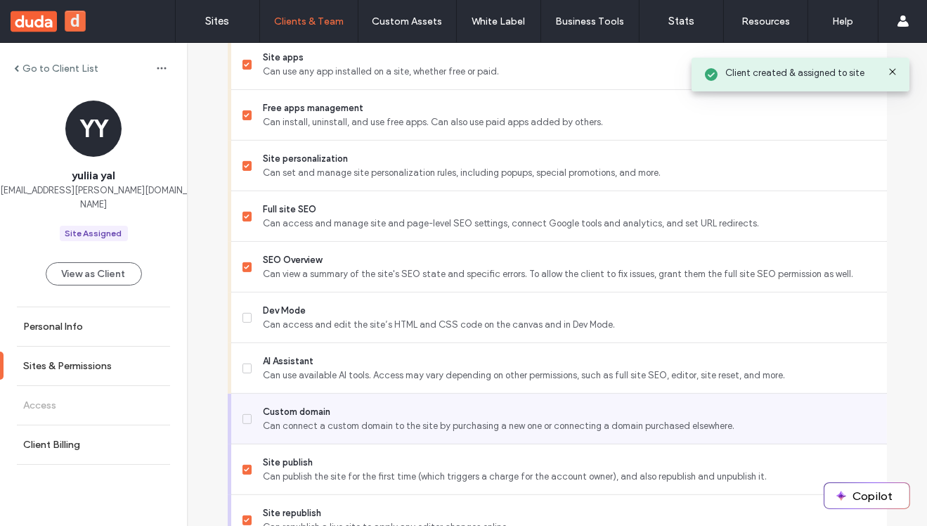
click at [523, 425] on span "Can connect a custom domain to the site by purchasing a new one or connecting a…" at bounding box center [569, 426] width 612 height 14
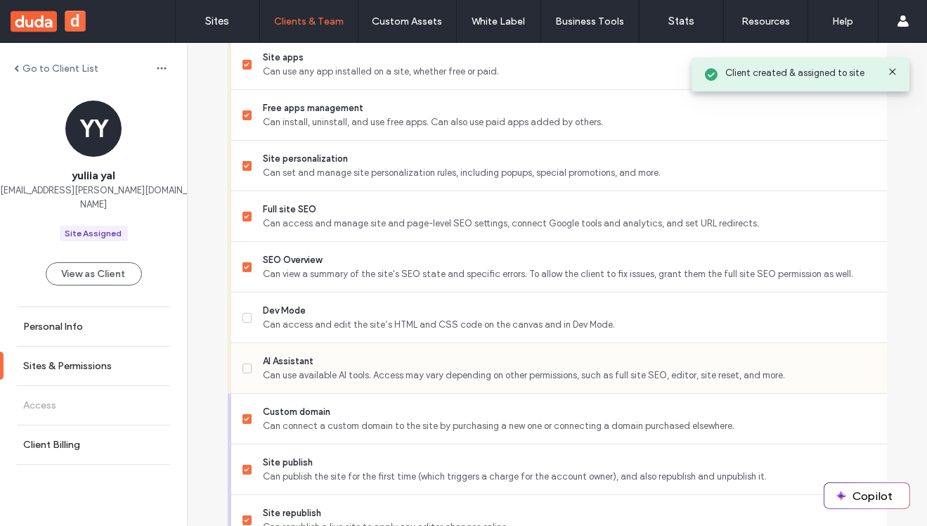
click at [545, 354] on span "AI Assistant" at bounding box center [569, 361] width 612 height 14
click at [573, 311] on span "Dev Mode" at bounding box center [569, 311] width 612 height 14
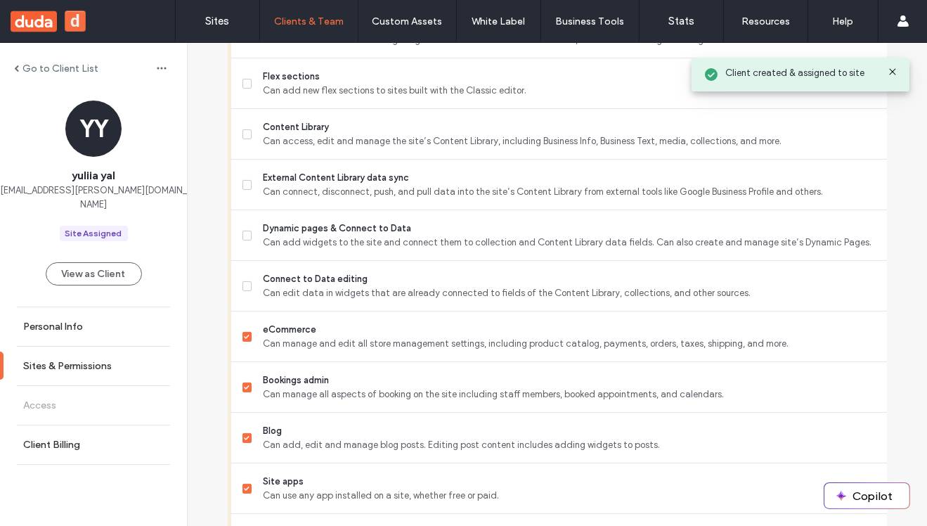
scroll to position [653, 0]
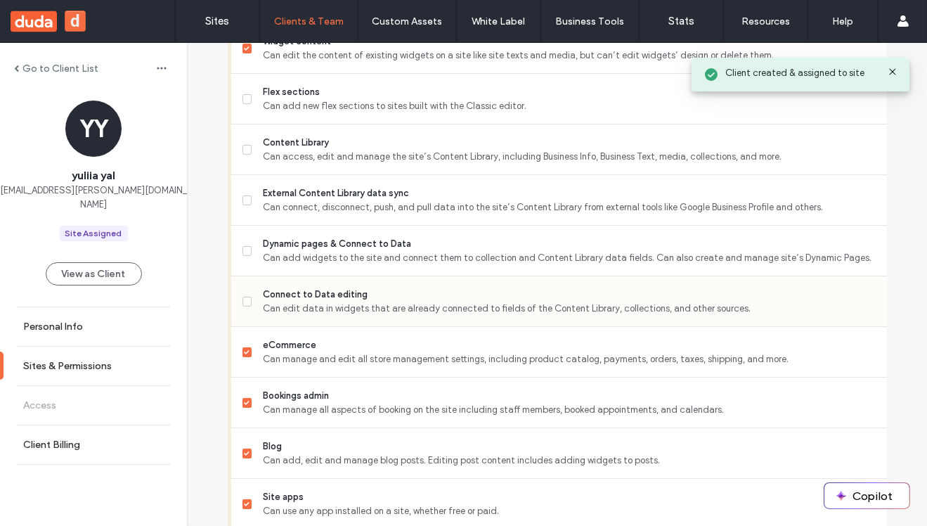
click at [510, 312] on span "Can edit data in widgets that are already connected to fields of the Content Li…" at bounding box center [569, 309] width 612 height 14
click at [515, 251] on span "Can add widgets to the site and connect them to collection and Content Library …" at bounding box center [569, 258] width 612 height 14
click at [513, 197] on span "External Content Library data sync" at bounding box center [569, 193] width 612 height 14
click at [514, 137] on span "Content Library" at bounding box center [569, 143] width 612 height 14
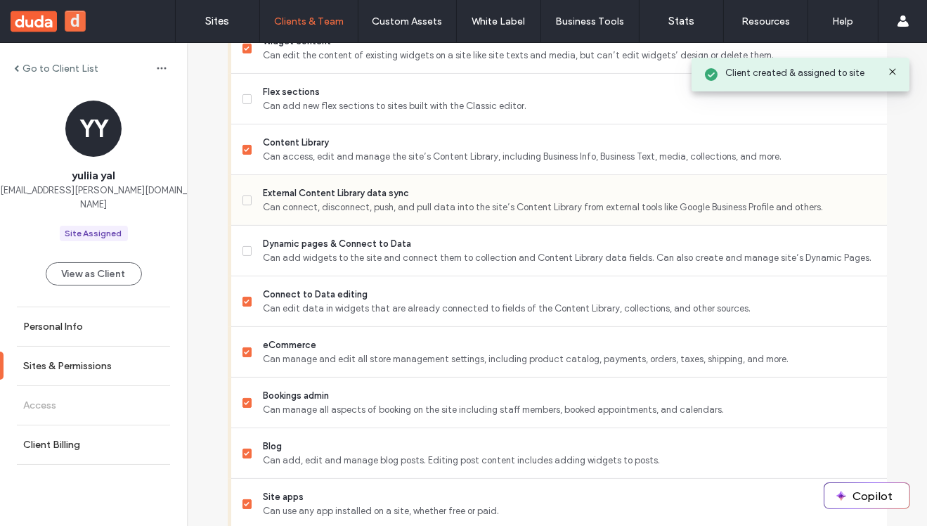
click at [510, 203] on span "Can connect, disconnect, push, and pull data into the site’s Content Library fr…" at bounding box center [569, 207] width 612 height 14
click at [515, 255] on span "Can add widgets to the site and connect them to collection and Content Library …" at bounding box center [569, 258] width 612 height 14
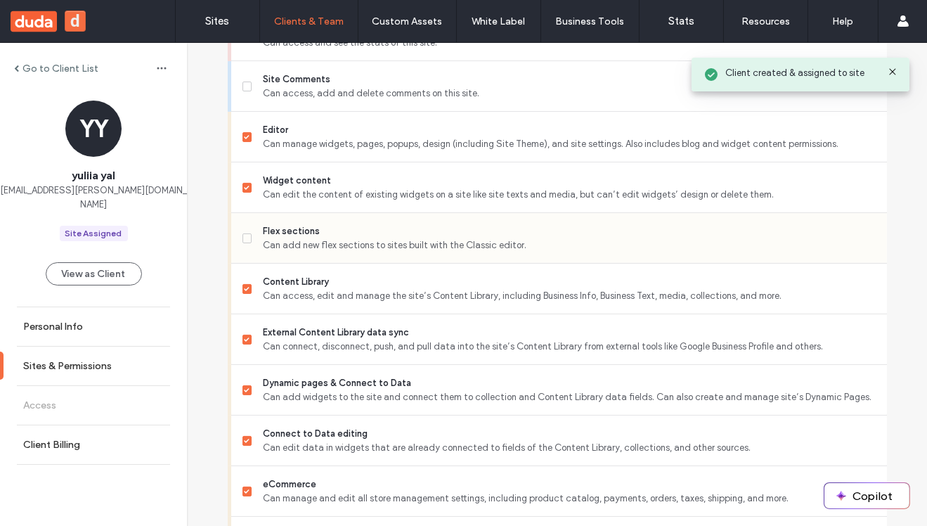
click at [501, 250] on span "Can add new flex sections to sites built with the Classic editor." at bounding box center [569, 245] width 612 height 14
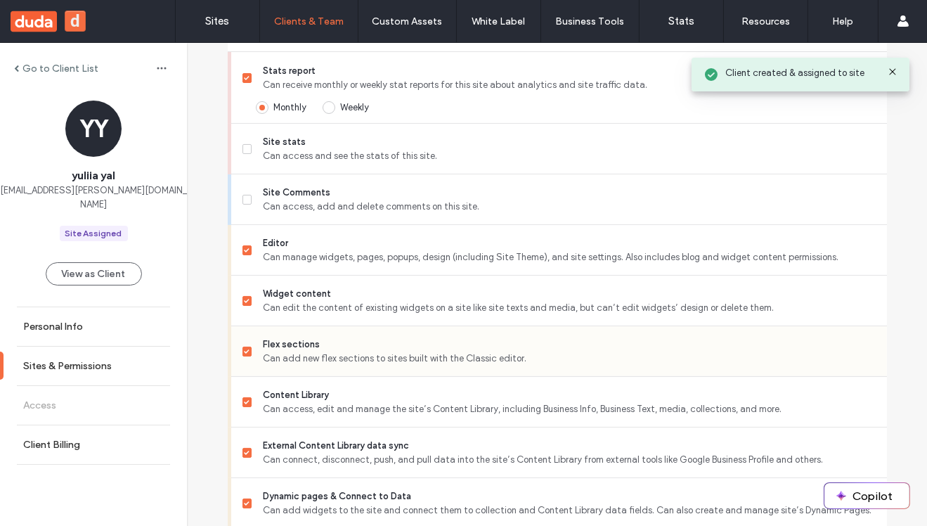
scroll to position [295, 0]
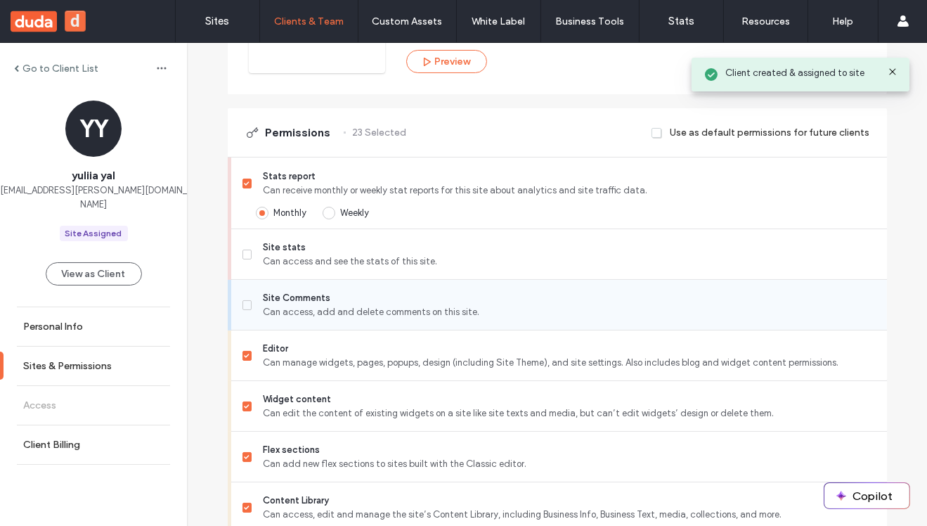
click at [509, 322] on div "Site Comments Can access, add and delete comments on this site." at bounding box center [565, 305] width 645 height 50
click at [509, 305] on span "Can access, add and delete comments on this site." at bounding box center [569, 312] width 612 height 14
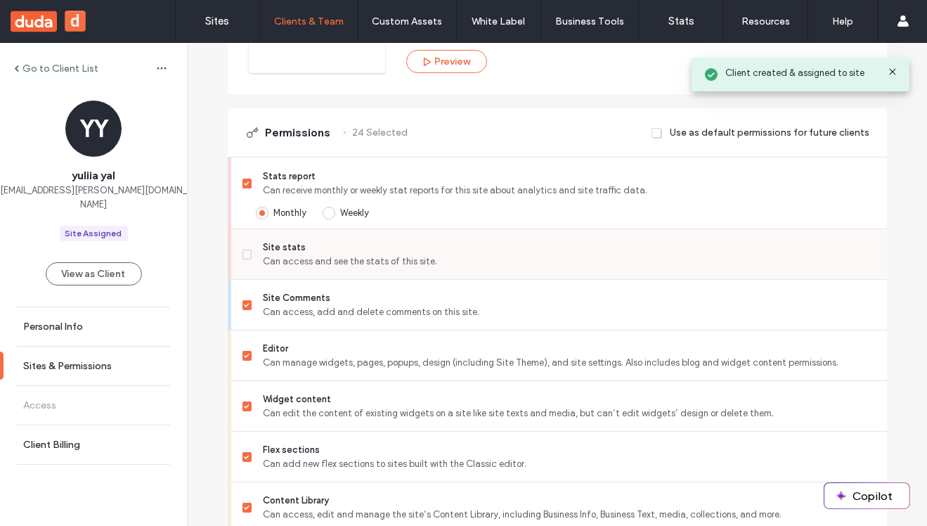
click at [517, 269] on div "Site stats Can access and see the stats of this site." at bounding box center [565, 254] width 645 height 50
click at [508, 262] on span "Can access and see the stats of this site." at bounding box center [569, 262] width 612 height 14
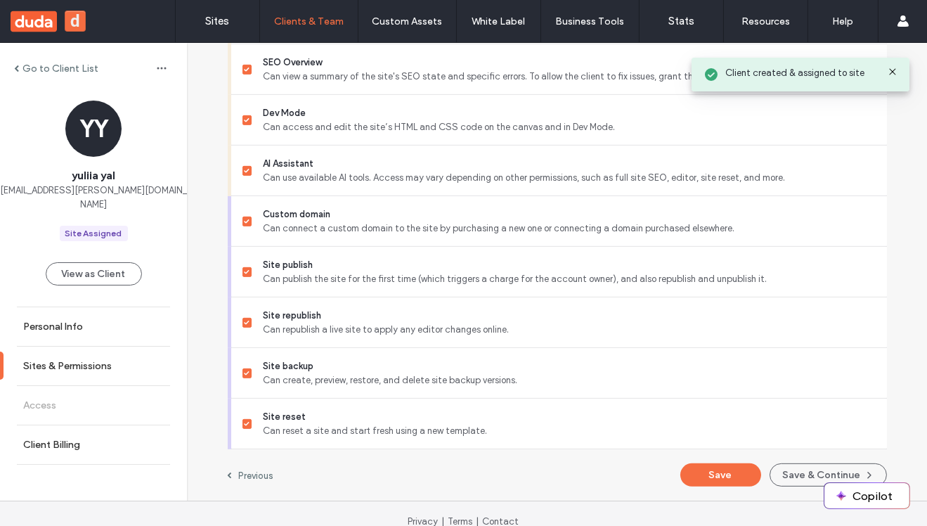
scroll to position [1306, 0]
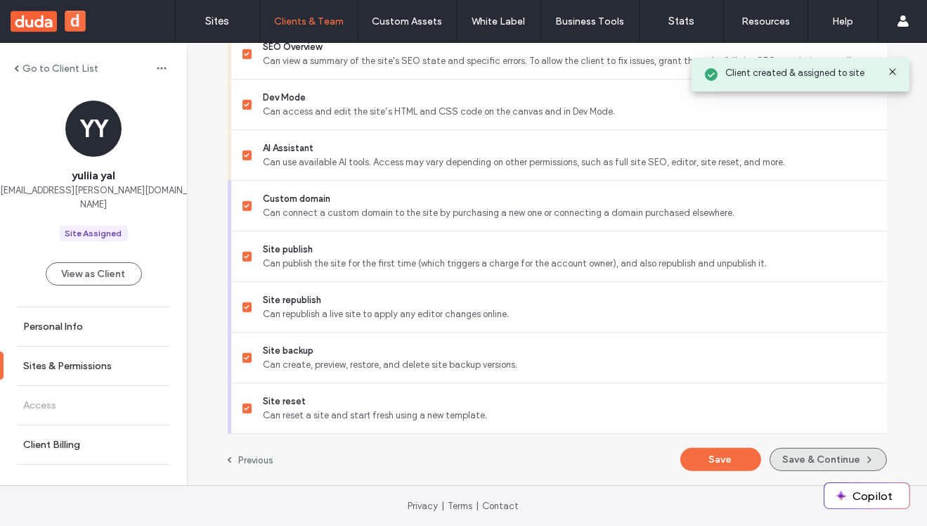
click at [825, 452] on button "Save & Continue" at bounding box center [828, 459] width 117 height 23
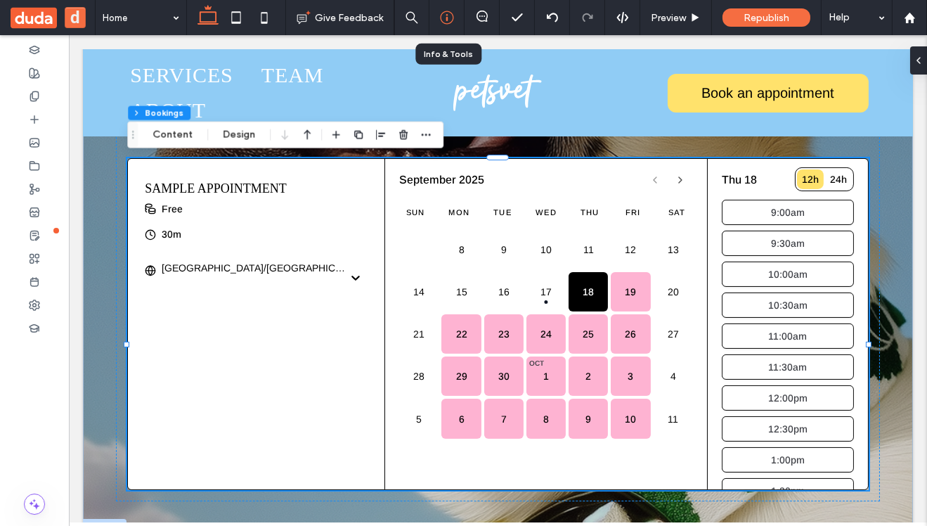
click at [446, 20] on use at bounding box center [446, 17] width 13 height 13
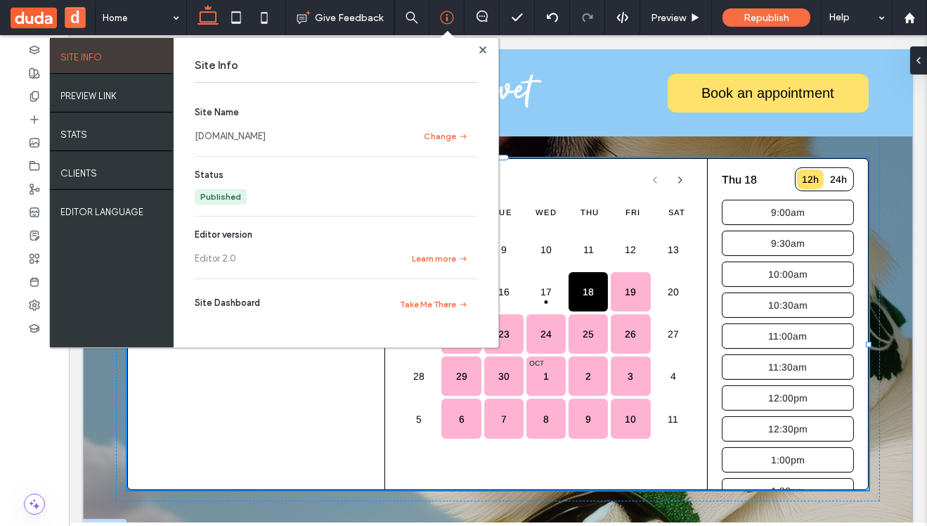
click at [266, 136] on link "yuliiaynewacca5dfb97f.multiscreen.d1test.biz" at bounding box center [230, 136] width 71 height 14
click at [484, 49] on use at bounding box center [483, 49] width 7 height 7
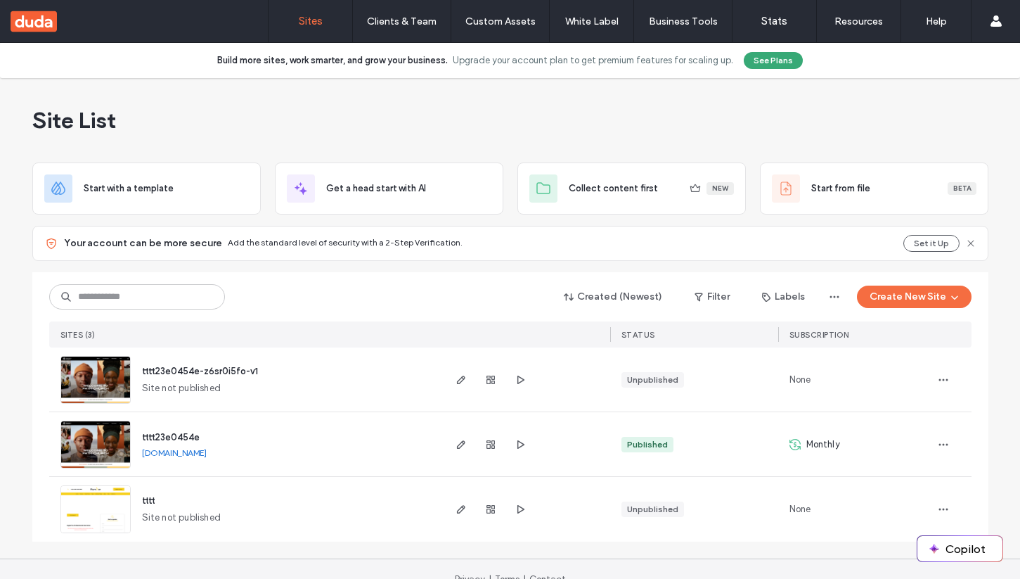
click at [887, 300] on button "Create New Site" at bounding box center [914, 296] width 115 height 23
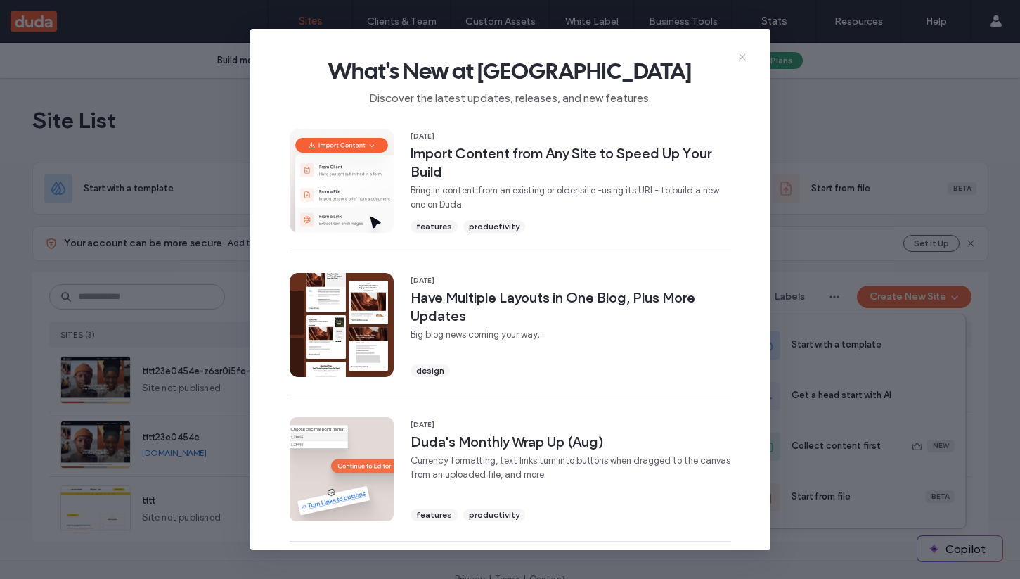
click at [743, 56] on icon at bounding box center [742, 56] width 11 height 11
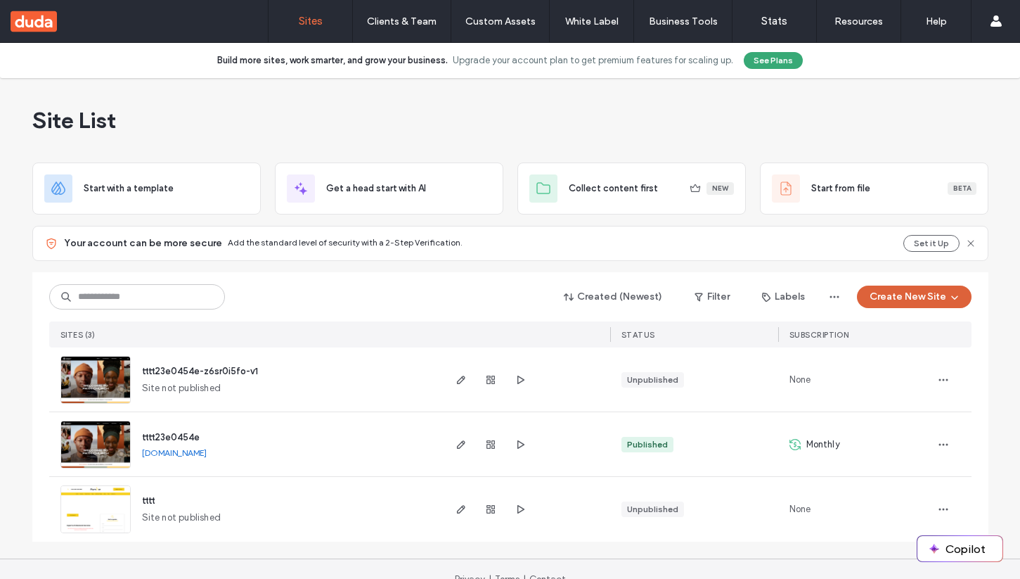
click at [895, 297] on button "Create New Site" at bounding box center [914, 296] width 115 height 23
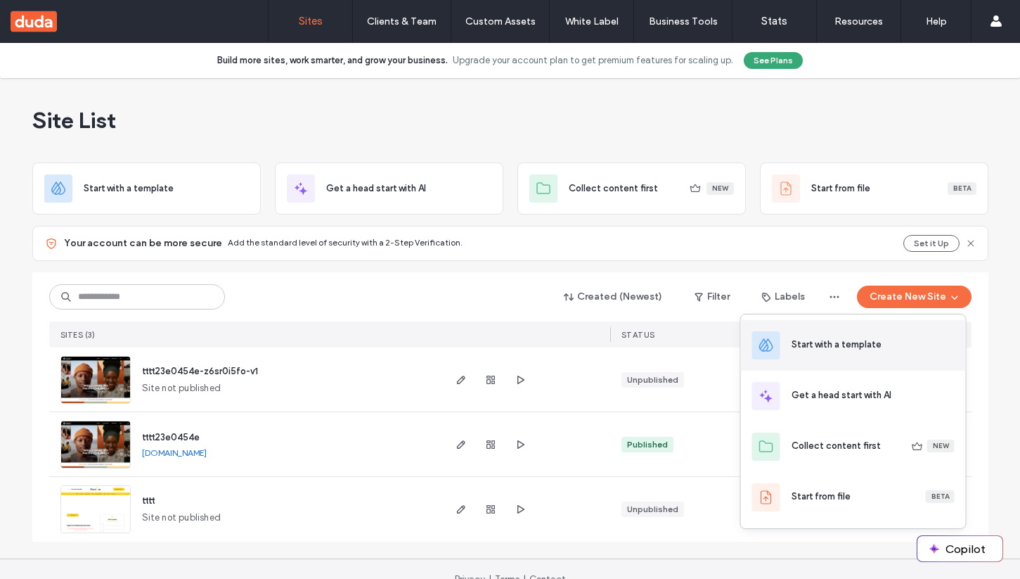
click at [833, 347] on div "Start with a template" at bounding box center [837, 345] width 90 height 14
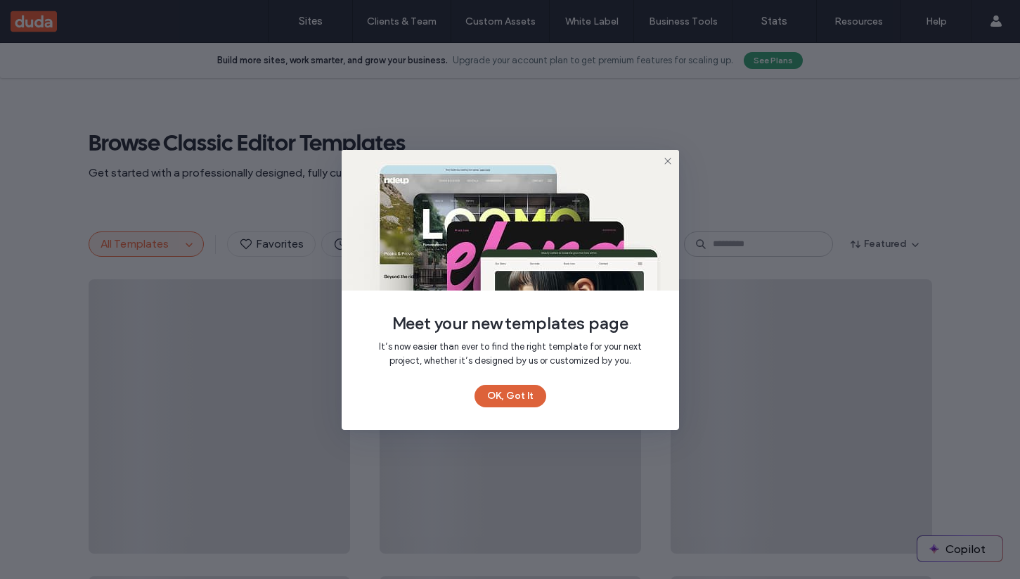
click at [504, 392] on button "OK, Got It" at bounding box center [511, 396] width 72 height 23
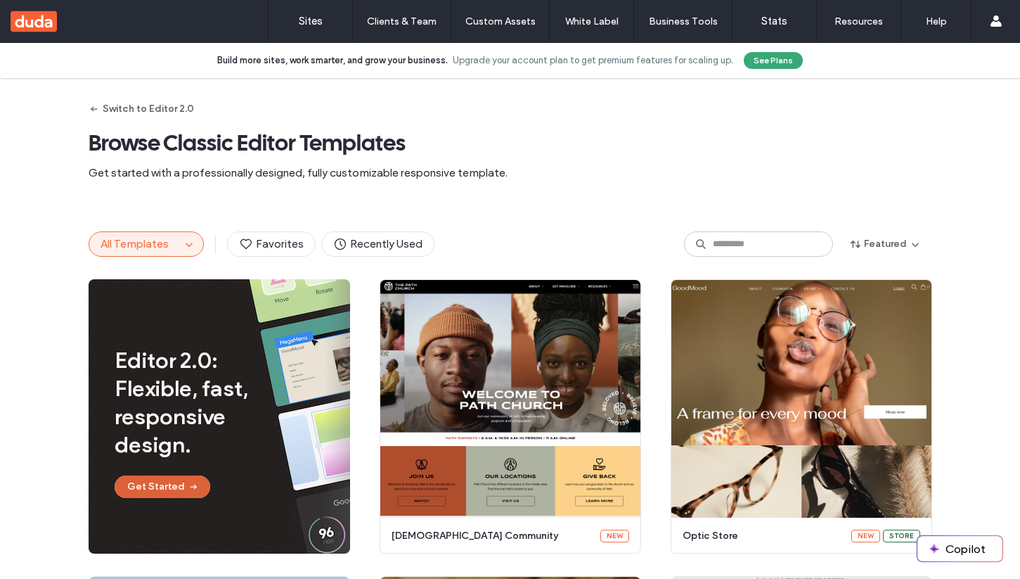
click at [156, 490] on button "Get Started" at bounding box center [163, 486] width 96 height 23
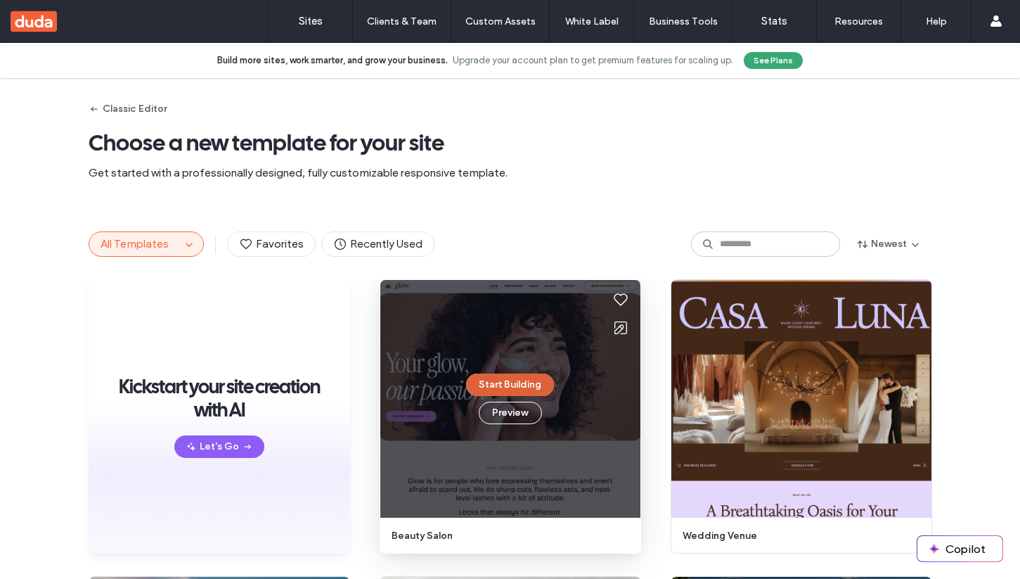
click at [513, 379] on button "Start Building" at bounding box center [510, 384] width 88 height 23
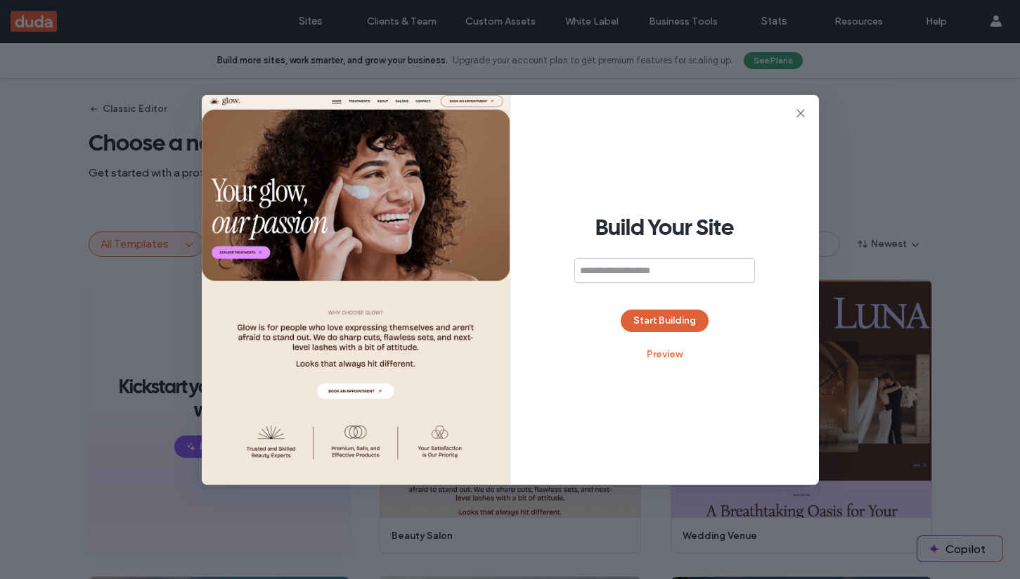
click at [650, 318] on button "Start Building" at bounding box center [665, 320] width 88 height 23
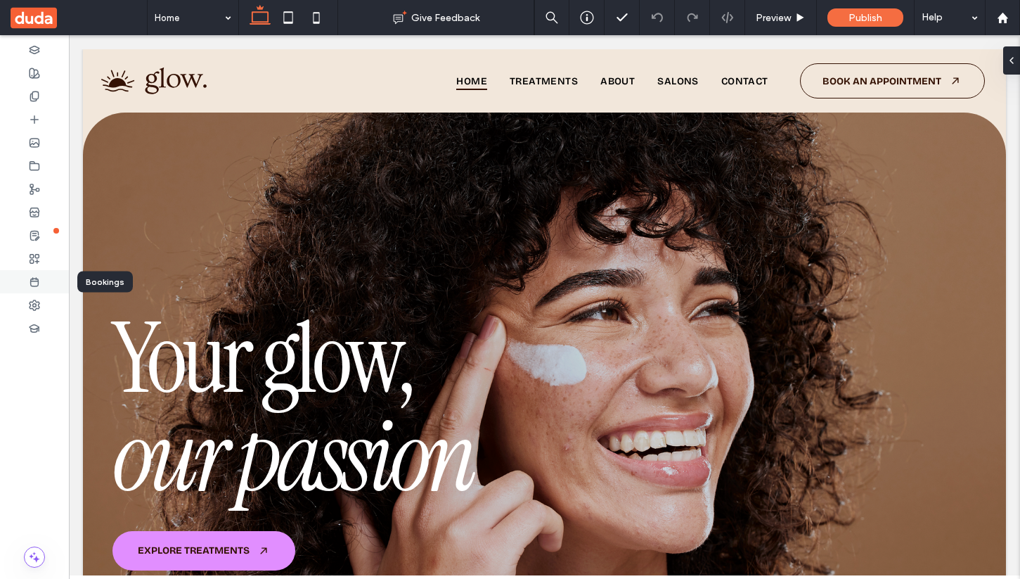
click at [37, 281] on icon at bounding box center [34, 281] width 11 height 11
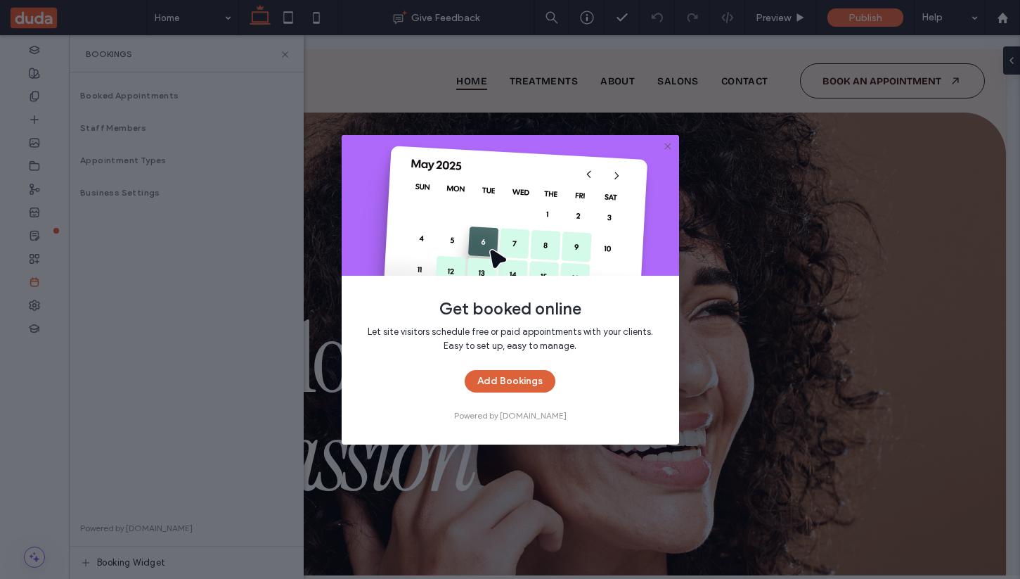
click at [516, 380] on button "Add Bookings" at bounding box center [510, 381] width 91 height 23
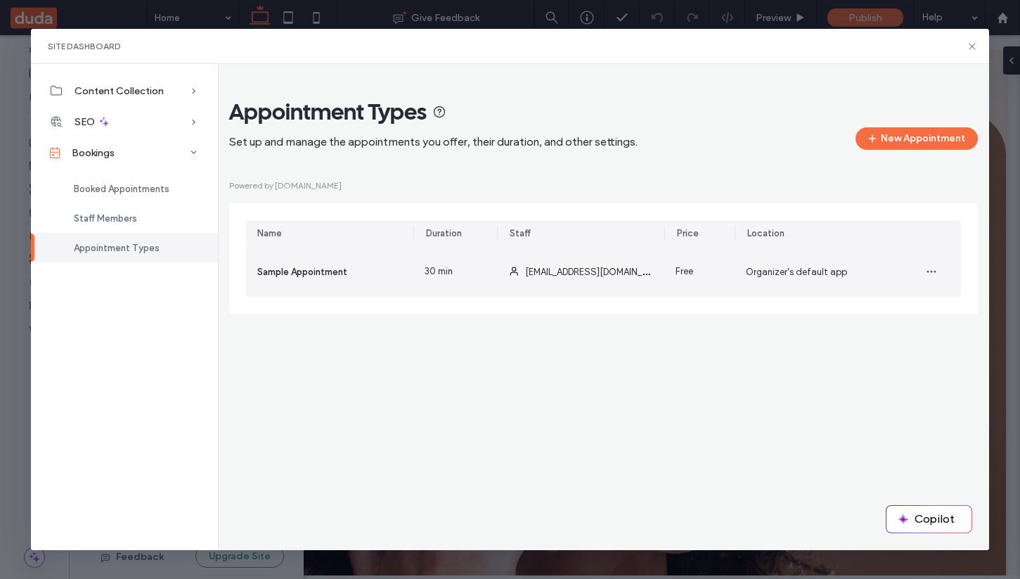
click at [596, 276] on div "[EMAIL_ADDRESS][DOMAIN_NAME]" at bounding box center [580, 271] width 167 height 51
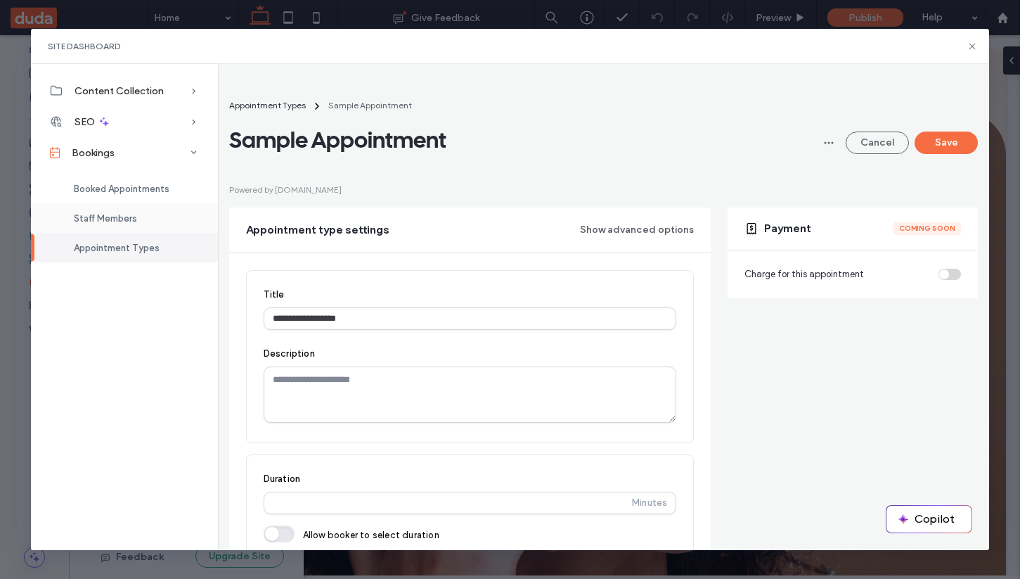
click at [121, 221] on span "Staff Members" at bounding box center [105, 218] width 63 height 11
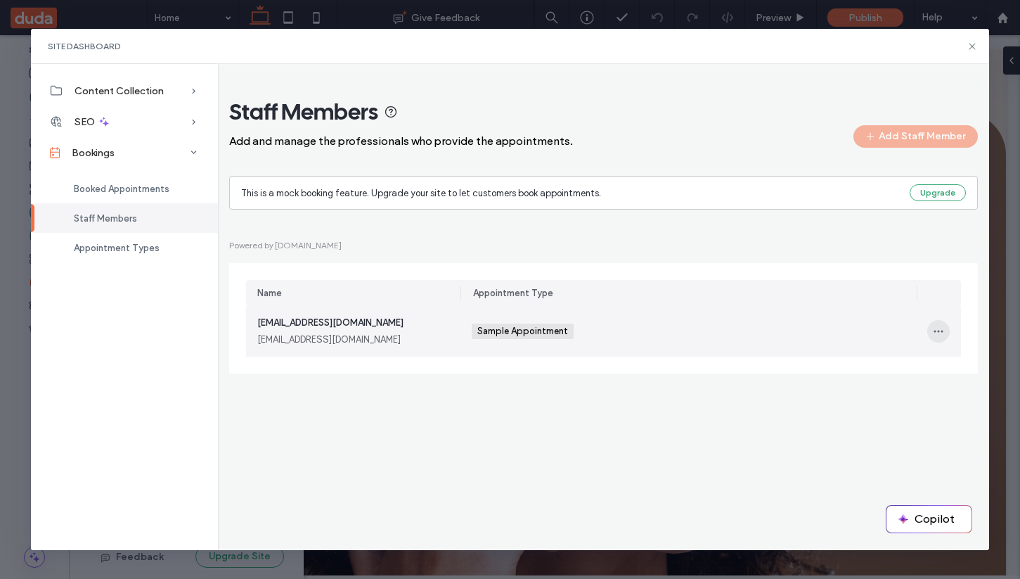
click at [942, 328] on icon "button" at bounding box center [938, 331] width 11 height 11
click at [887, 364] on div "Edit" at bounding box center [887, 368] width 125 height 27
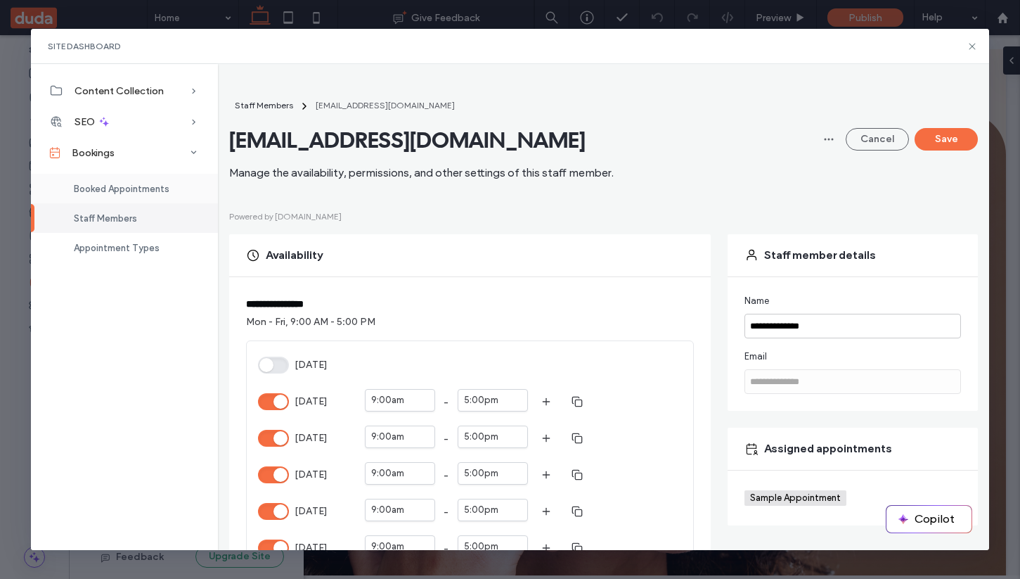
click at [149, 193] on span "Booked Appointments" at bounding box center [122, 189] width 96 height 11
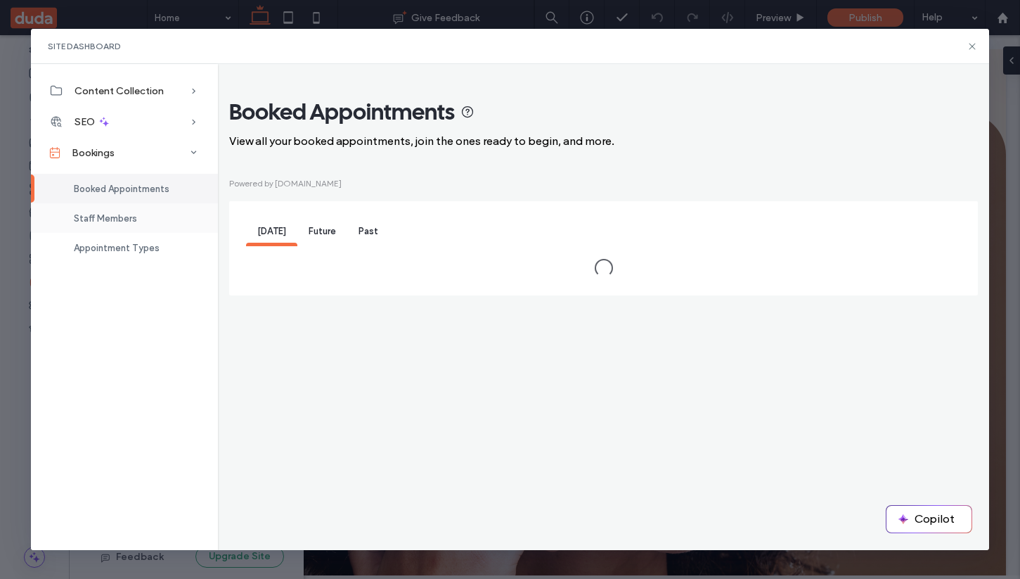
click at [130, 214] on span "Staff Members" at bounding box center [105, 218] width 63 height 11
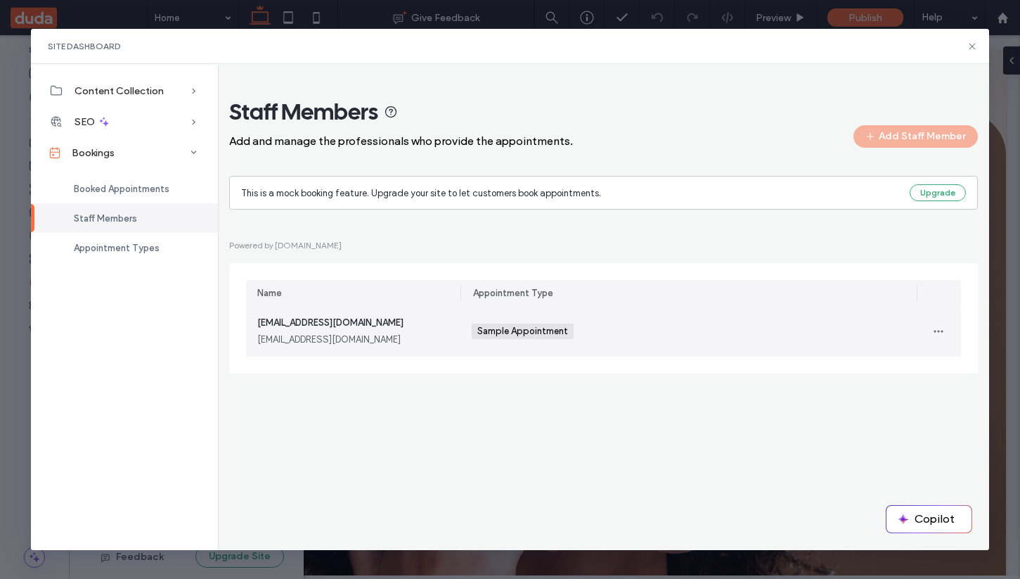
click at [403, 333] on div "tttt@gmail.com" at bounding box center [353, 340] width 192 height 14
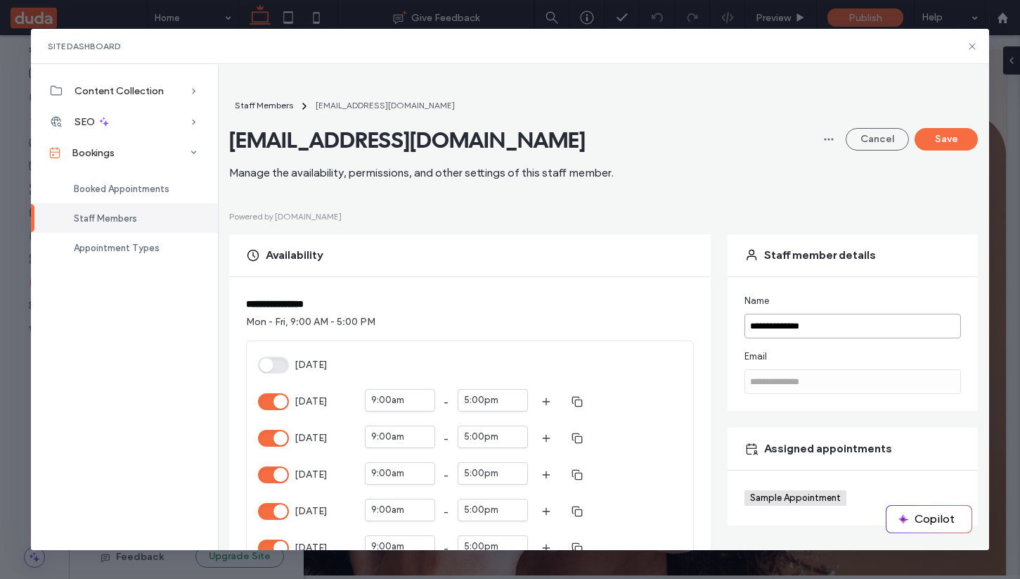
click at [834, 323] on input "**********" at bounding box center [853, 326] width 217 height 25
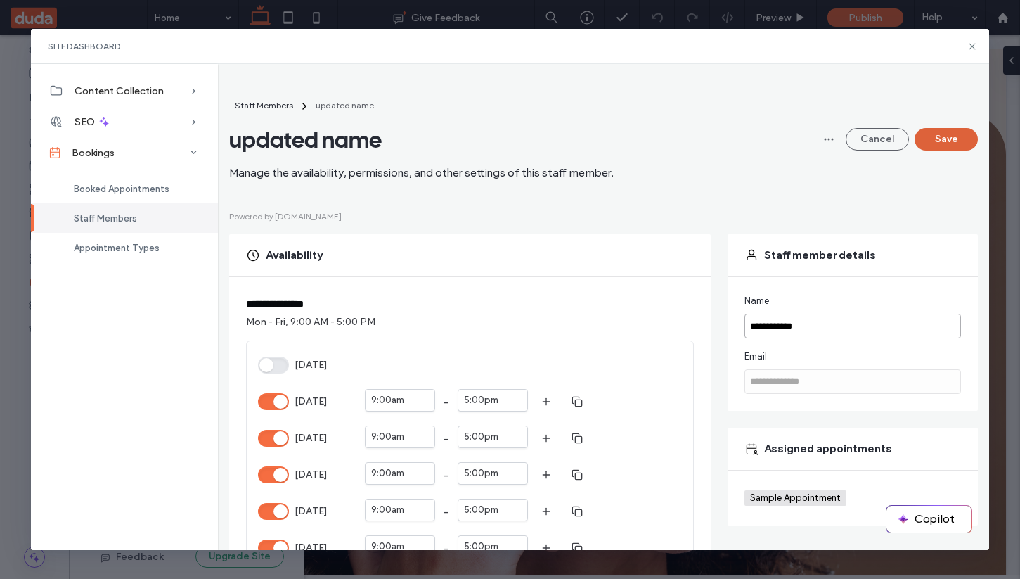
type input "**********"
click at [948, 135] on button "Save" at bounding box center [946, 139] width 63 height 23
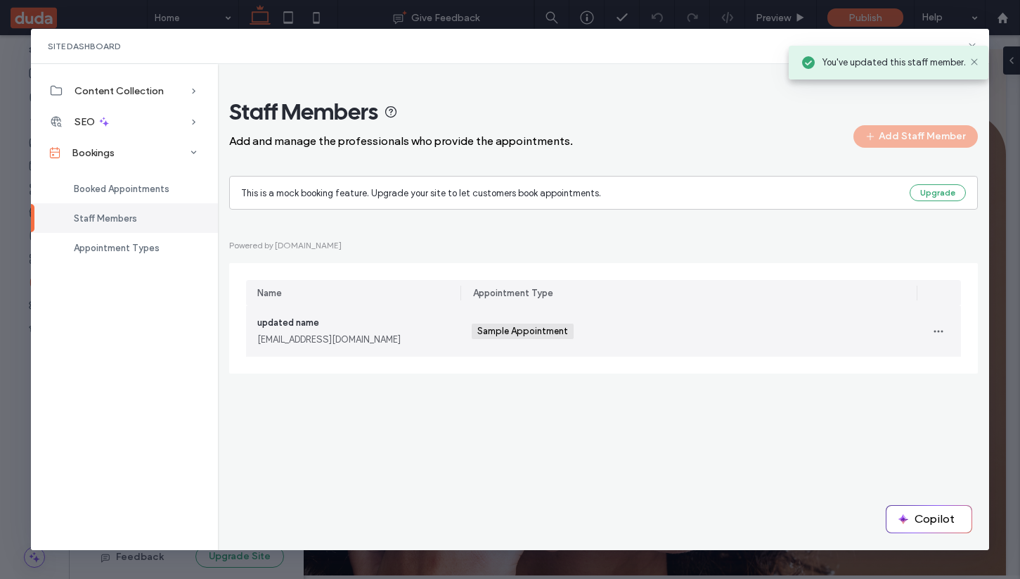
click at [335, 330] on div "updated name tttt@gmail.com" at bounding box center [353, 331] width 192 height 31
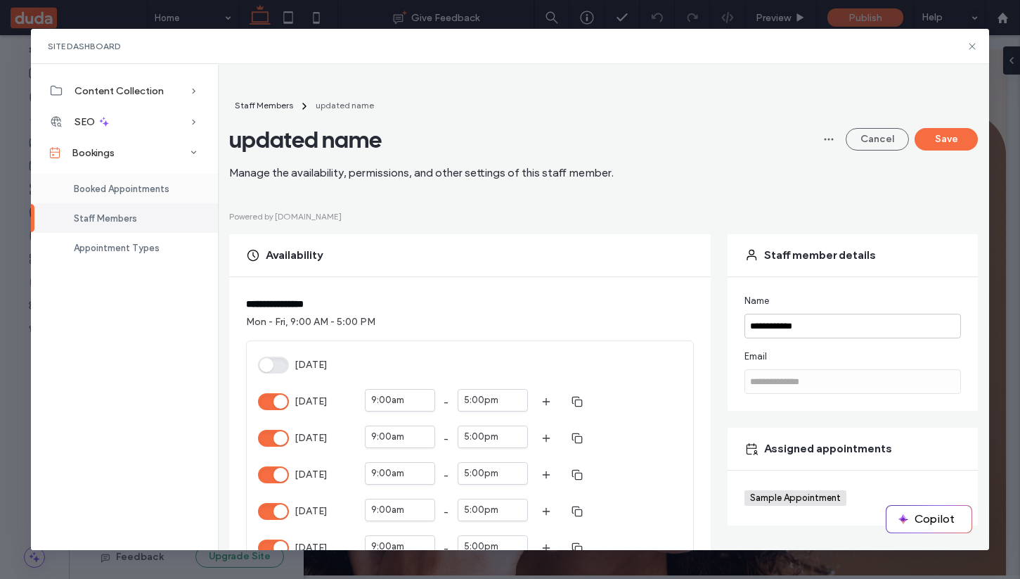
click at [124, 193] on span "Booked Appointments" at bounding box center [122, 189] width 96 height 11
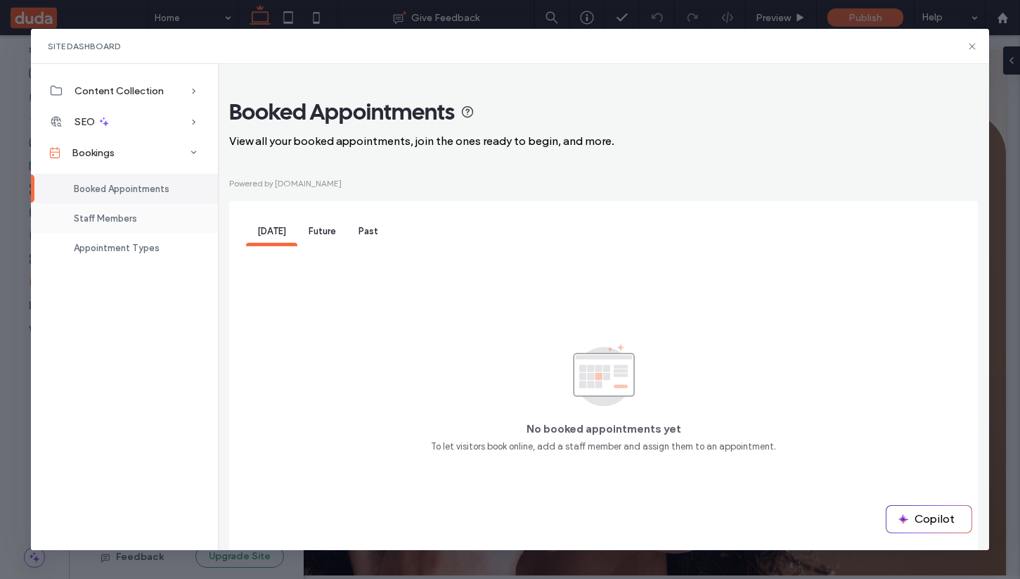
click at [124, 221] on span "Staff Members" at bounding box center [105, 218] width 63 height 11
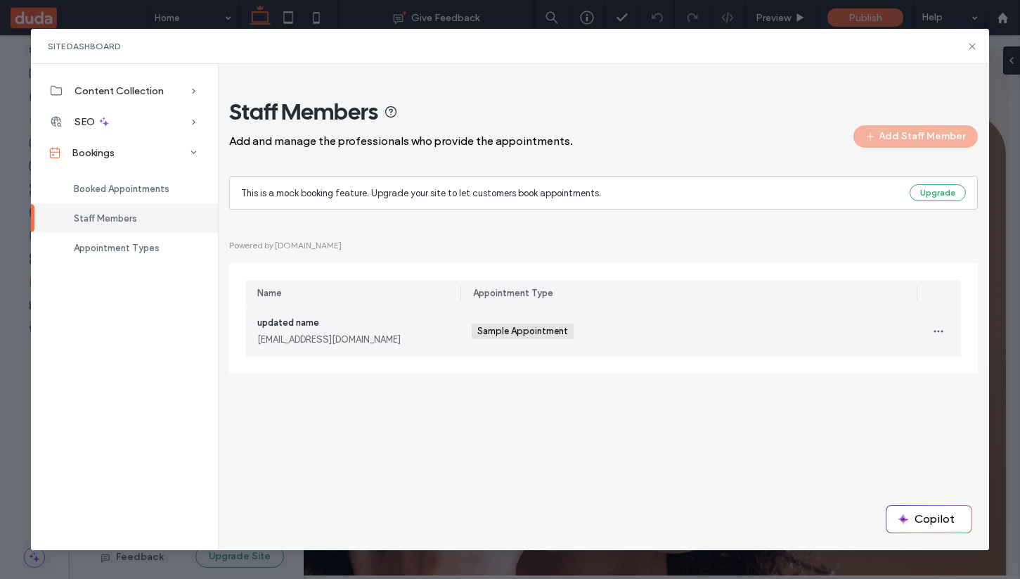
click at [375, 343] on div "tttt@gmail.com" at bounding box center [353, 340] width 192 height 14
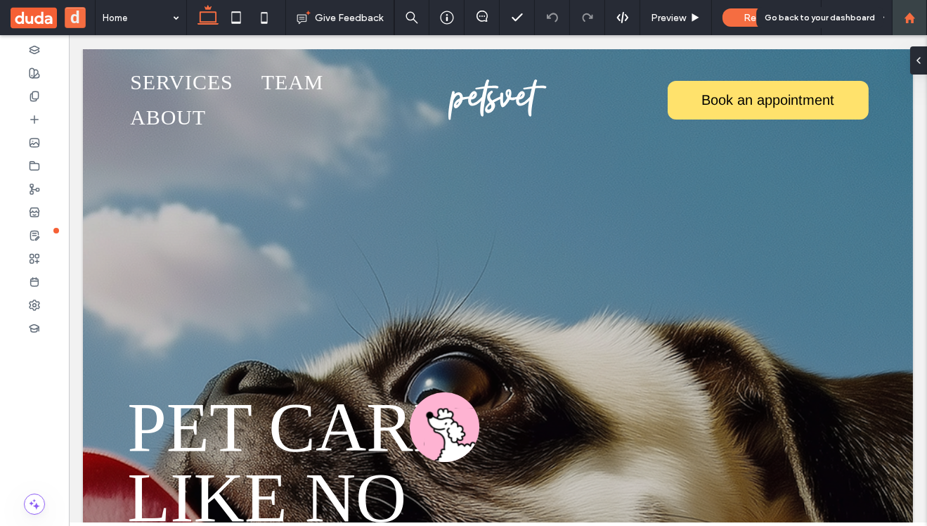
click at [907, 18] on use at bounding box center [909, 17] width 11 height 11
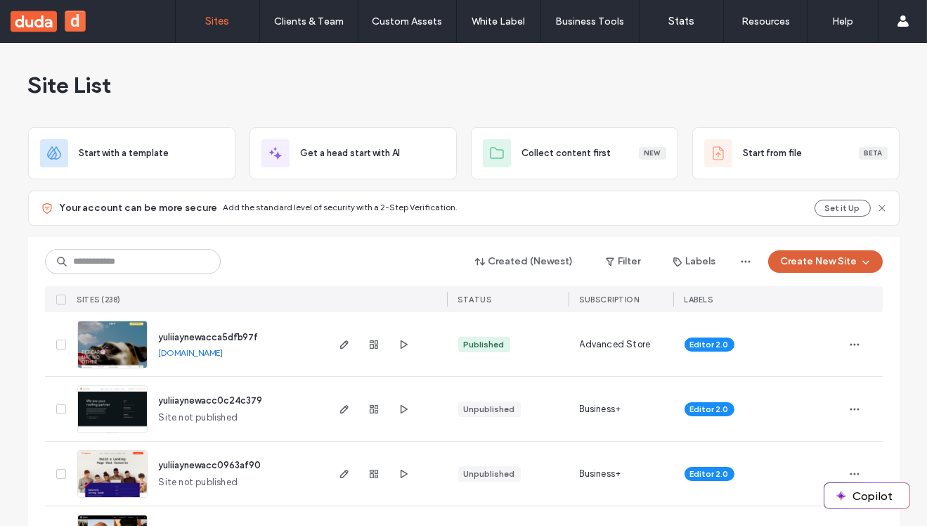
click at [830, 264] on button "Create New Site" at bounding box center [826, 261] width 115 height 23
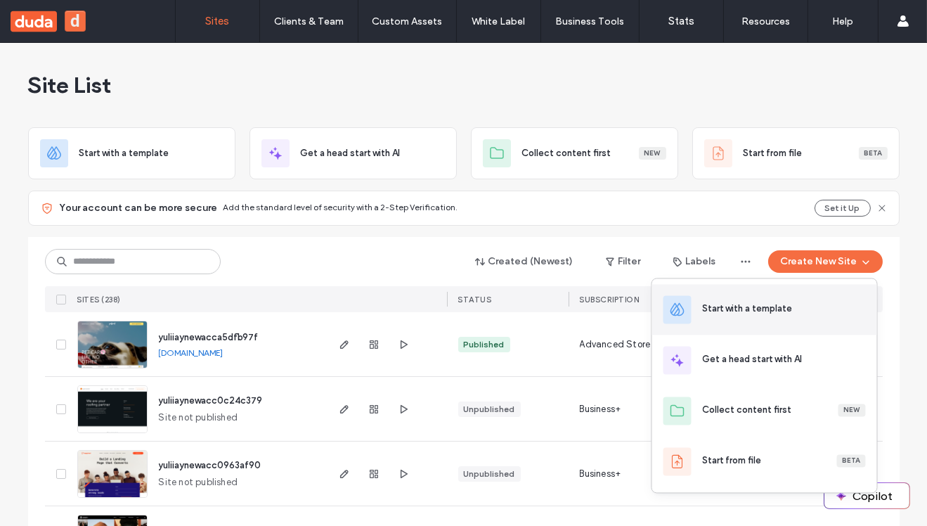
click at [793, 316] on div "Start with a template" at bounding box center [784, 309] width 163 height 15
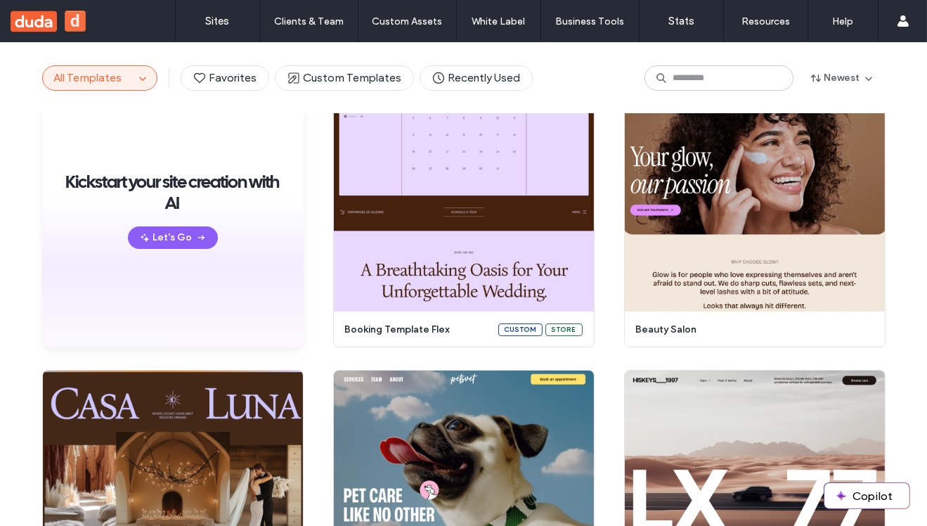
scroll to position [18, 0]
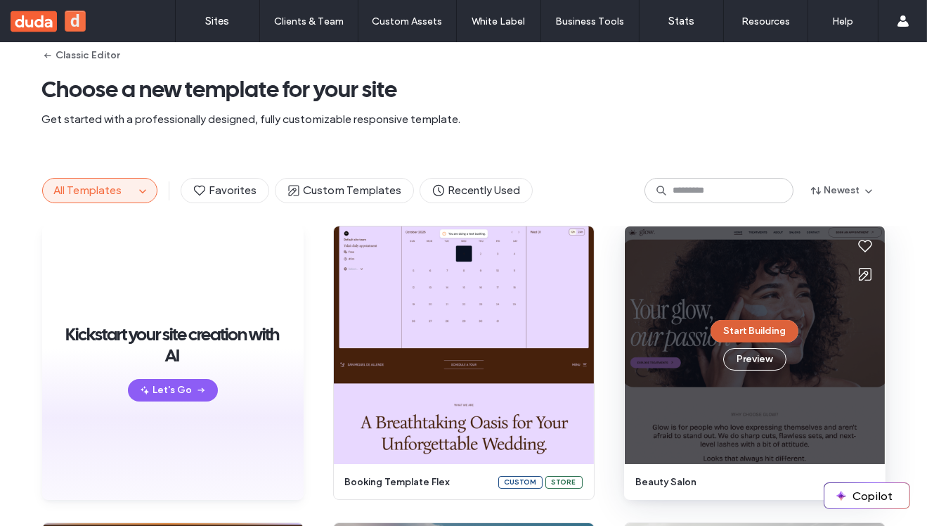
click at [766, 328] on button "Start Building" at bounding box center [755, 331] width 88 height 23
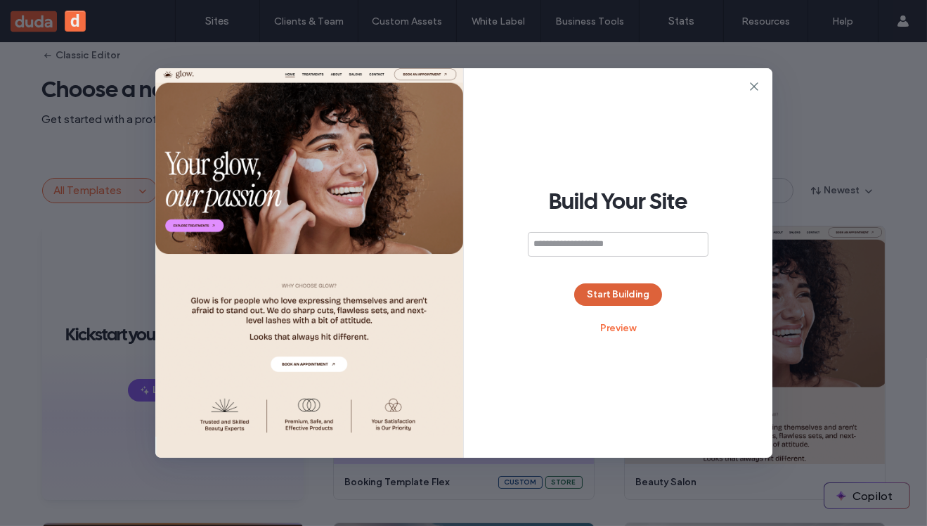
click at [636, 296] on button "Start Building" at bounding box center [618, 294] width 88 height 23
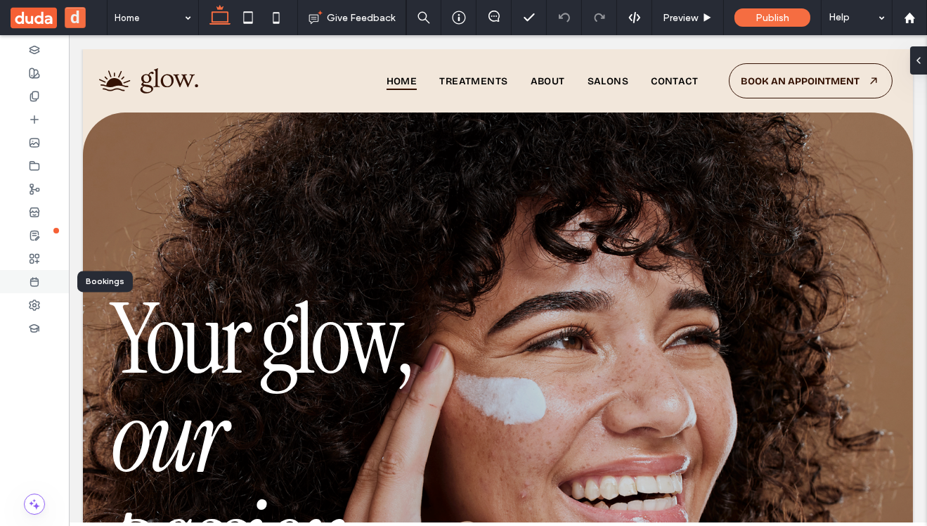
click at [37, 283] on use at bounding box center [35, 282] width 8 height 8
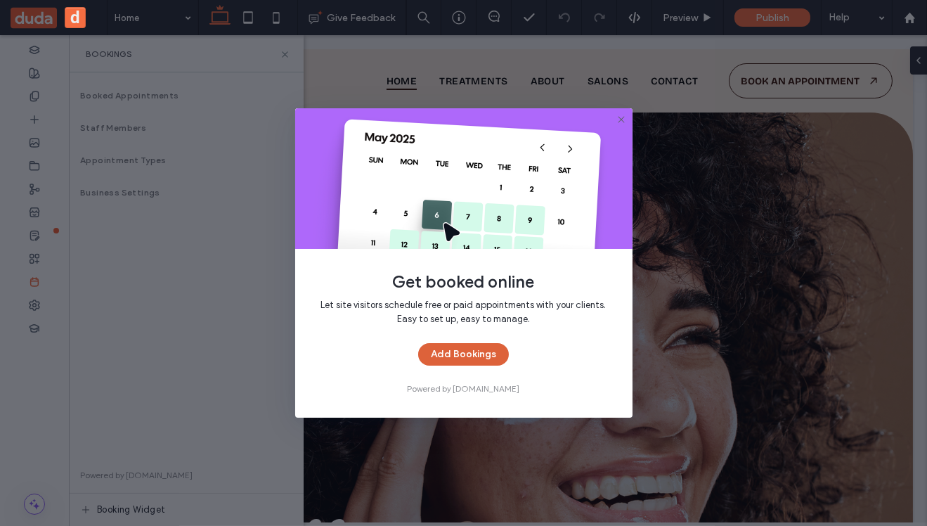
click at [474, 343] on button "Add Bookings" at bounding box center [463, 354] width 91 height 23
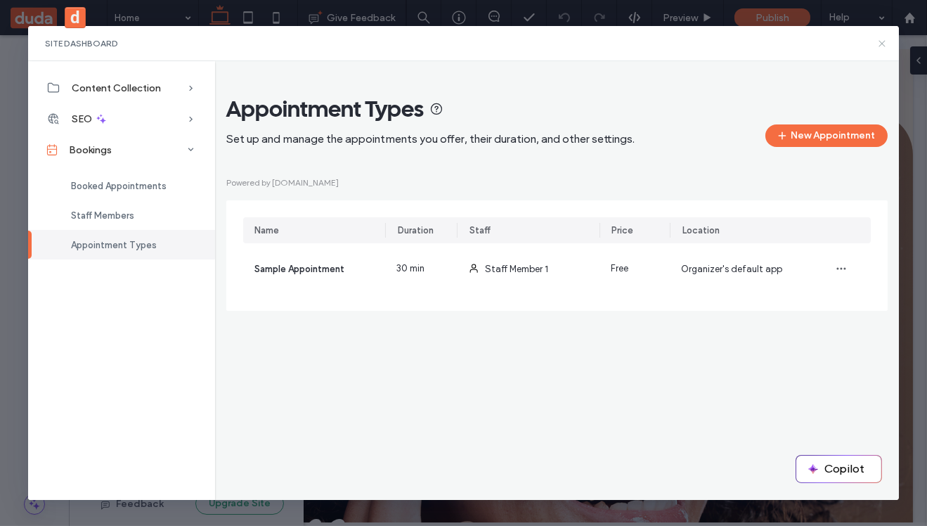
click at [882, 41] on icon at bounding box center [882, 43] width 11 height 11
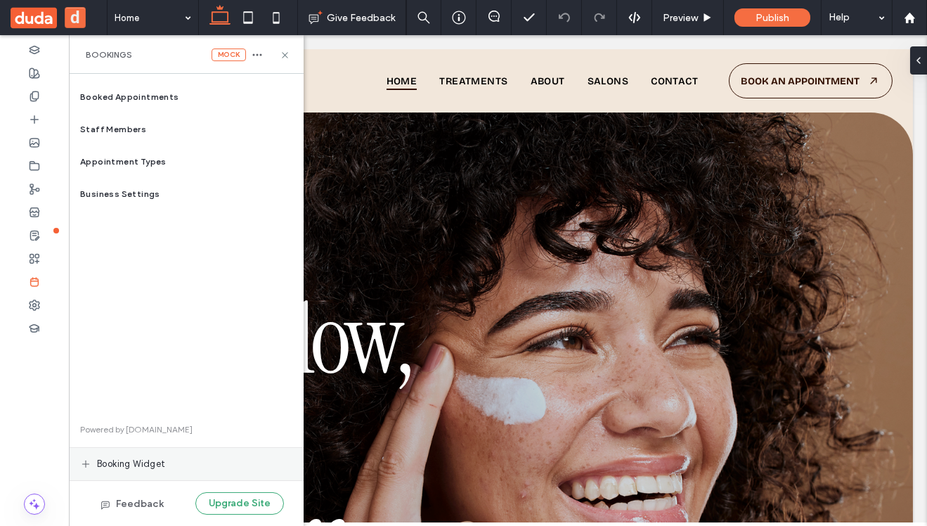
click at [150, 464] on span "Booking widget" at bounding box center [131, 464] width 69 height 14
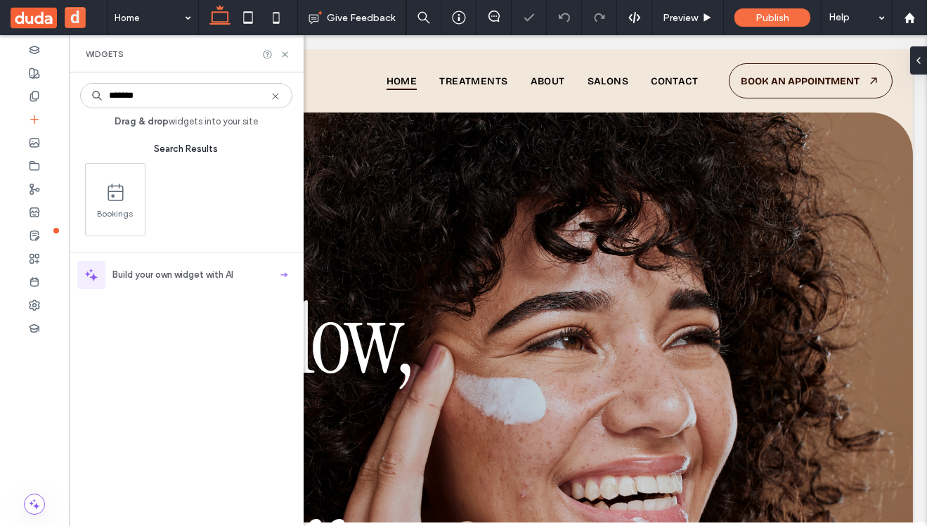
click at [110, 197] on icon at bounding box center [116, 193] width 18 height 18
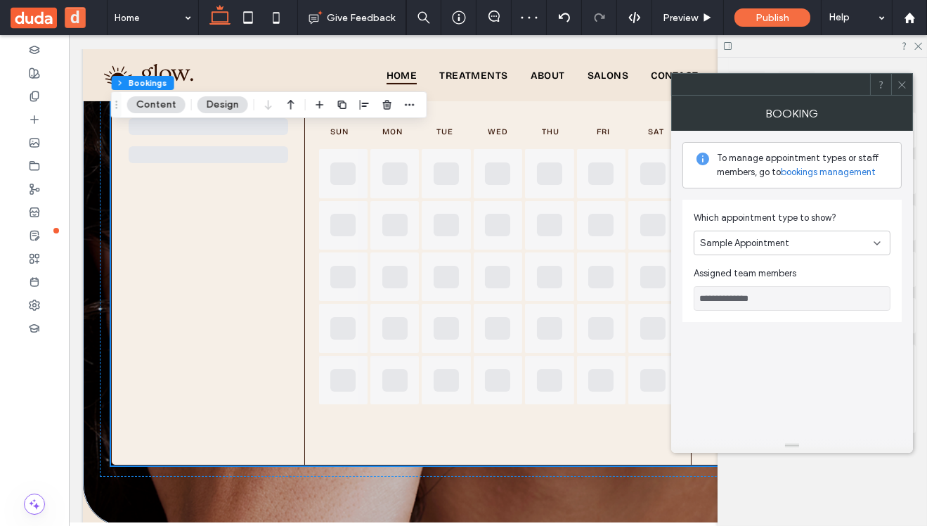
scroll to position [592, 0]
click at [901, 81] on icon at bounding box center [902, 84] width 11 height 11
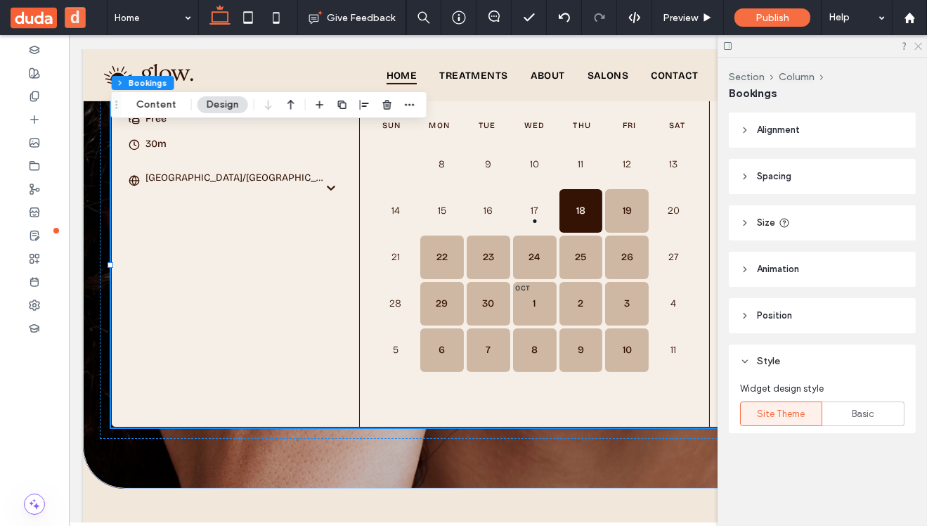
click at [917, 43] on icon at bounding box center [917, 45] width 9 height 9
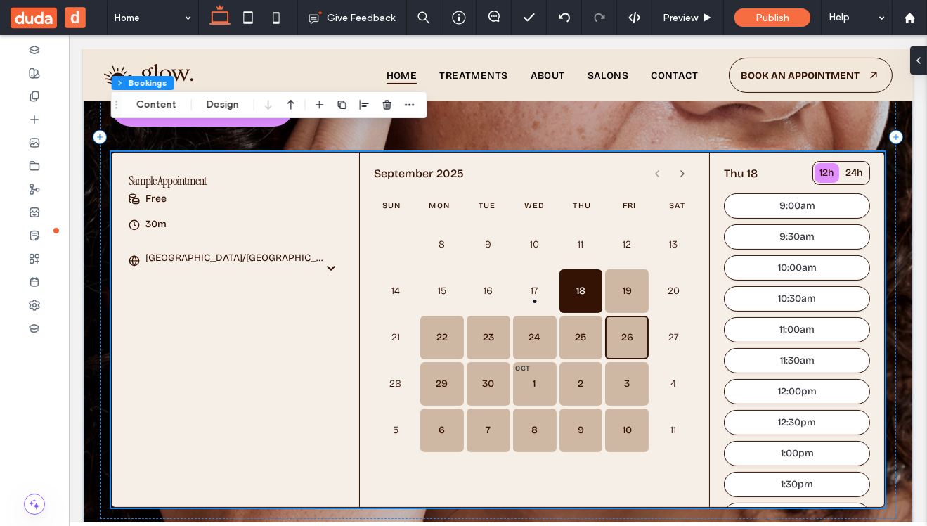
scroll to position [506, 0]
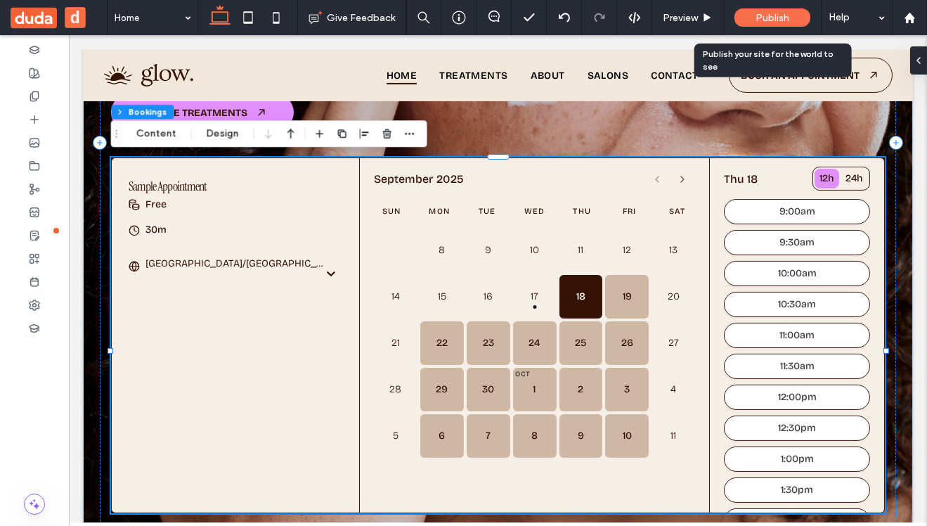
click at [765, 15] on span "Publish" at bounding box center [773, 18] width 34 height 12
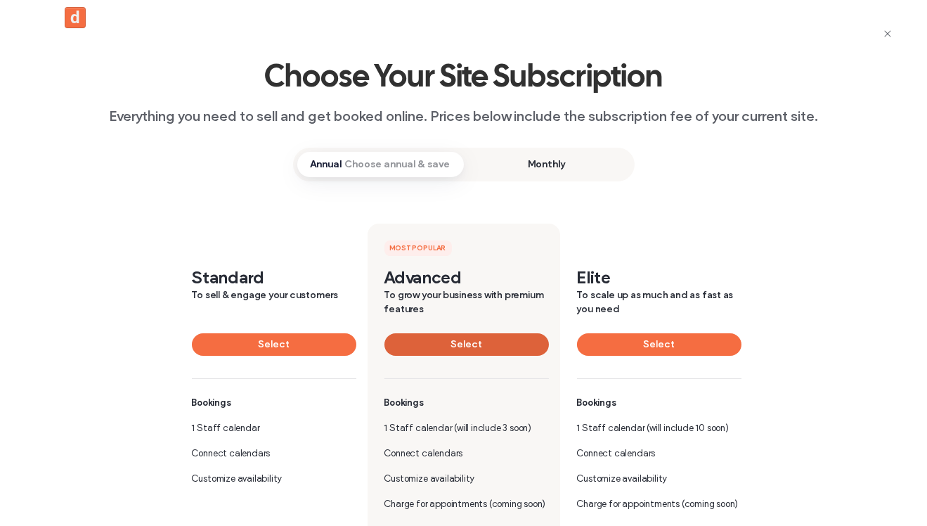
click at [506, 334] on button "Select" at bounding box center [467, 344] width 165 height 23
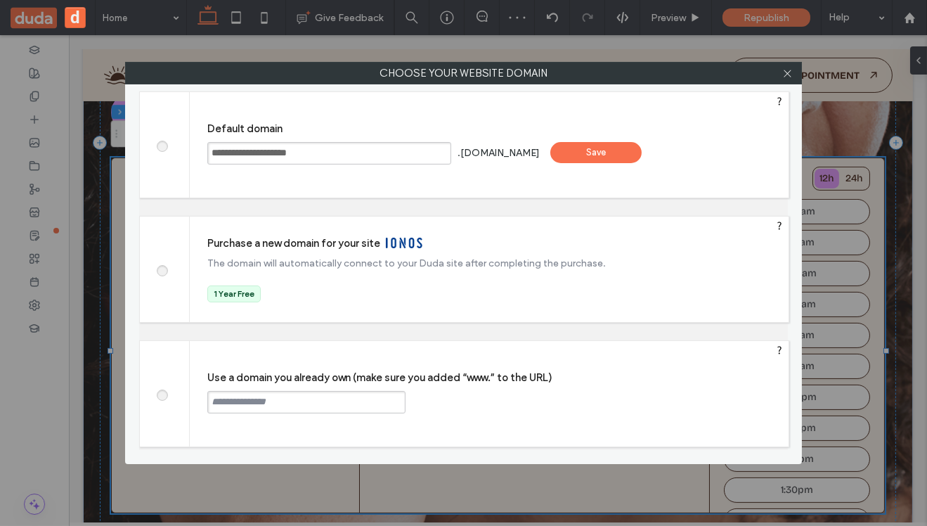
click at [638, 147] on div "Save" at bounding box center [596, 152] width 91 height 21
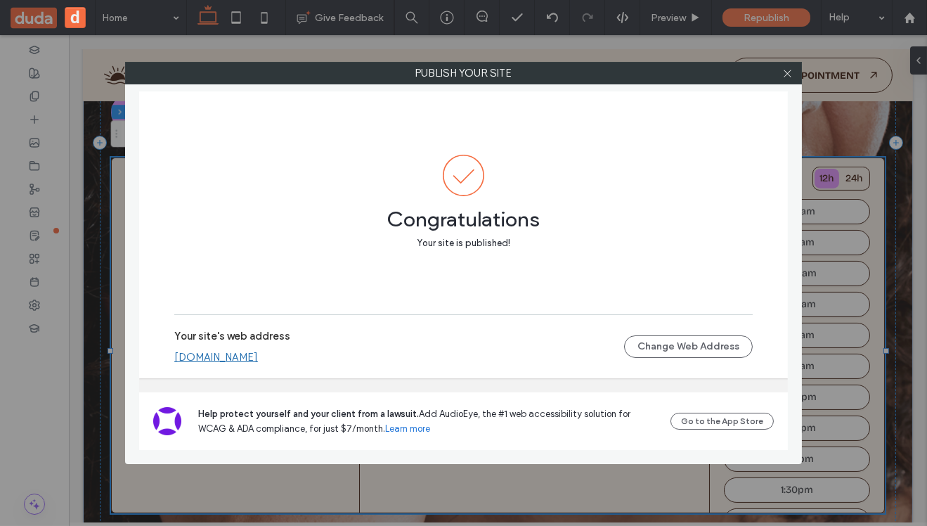
click at [258, 357] on link "[DOMAIN_NAME]" at bounding box center [216, 357] width 84 height 13
click at [790, 69] on icon at bounding box center [788, 73] width 11 height 11
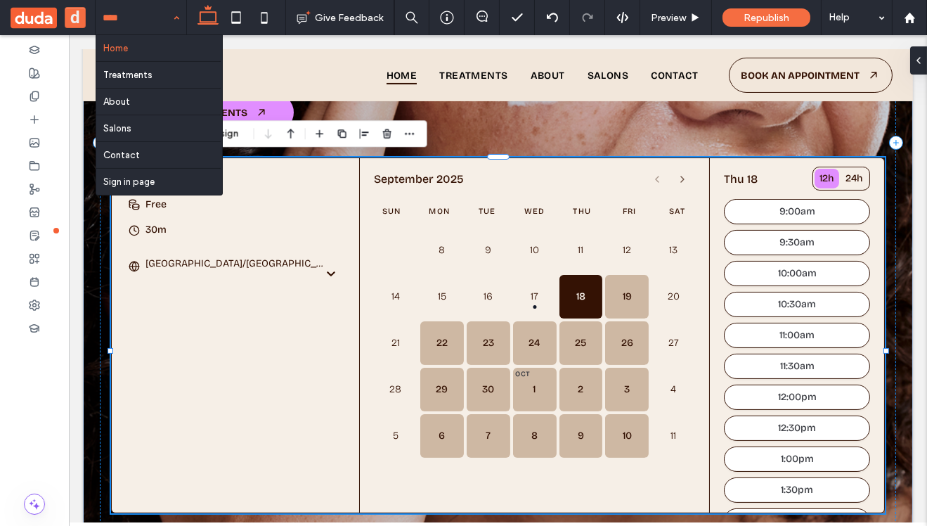
click at [176, 17] on div "Home Treatments About Salons Contact Sign in page" at bounding box center [141, 17] width 91 height 35
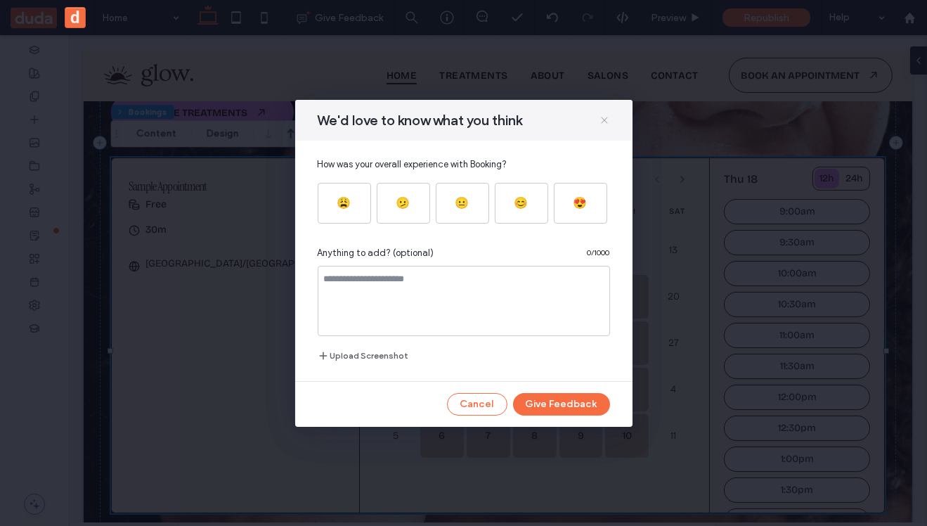
click at [606, 121] on icon at bounding box center [604, 120] width 11 height 11
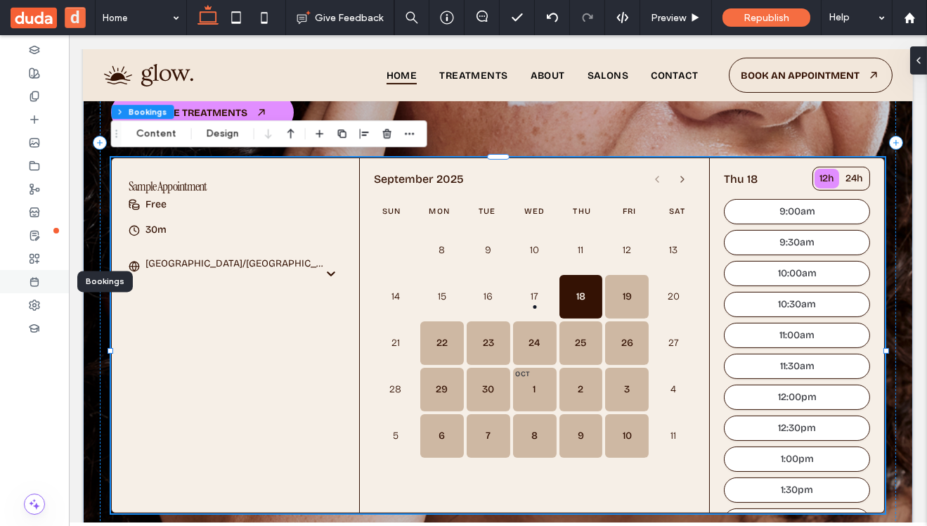
click at [35, 281] on use at bounding box center [35, 282] width 8 height 8
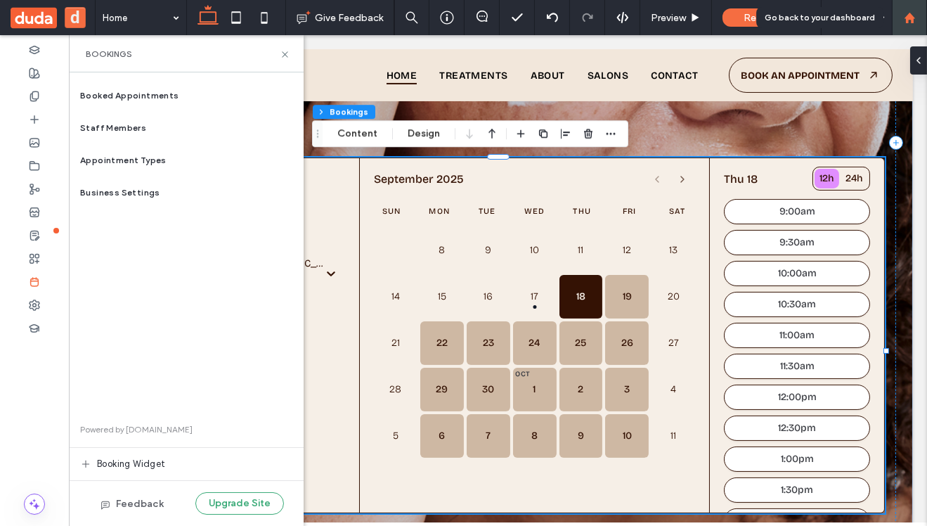
click at [911, 16] on use at bounding box center [909, 17] width 11 height 11
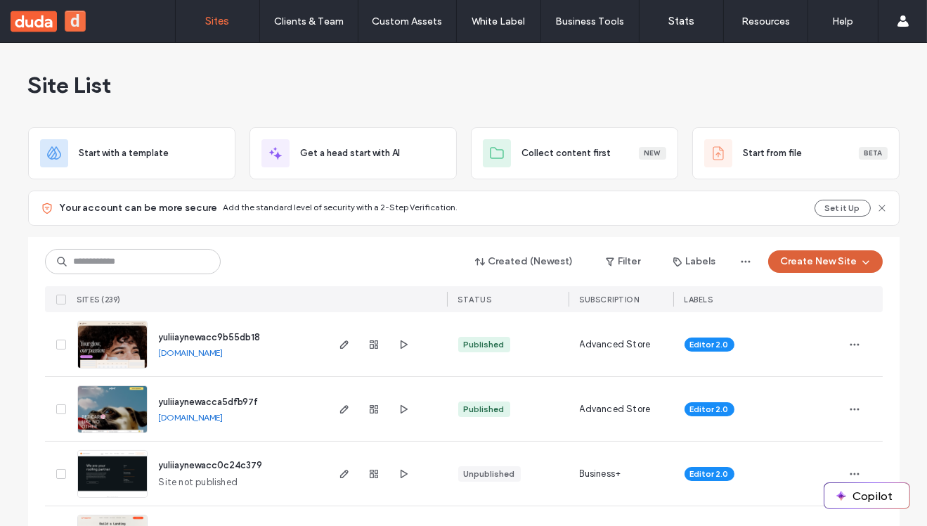
click at [809, 255] on button "Create New Site" at bounding box center [826, 261] width 115 height 23
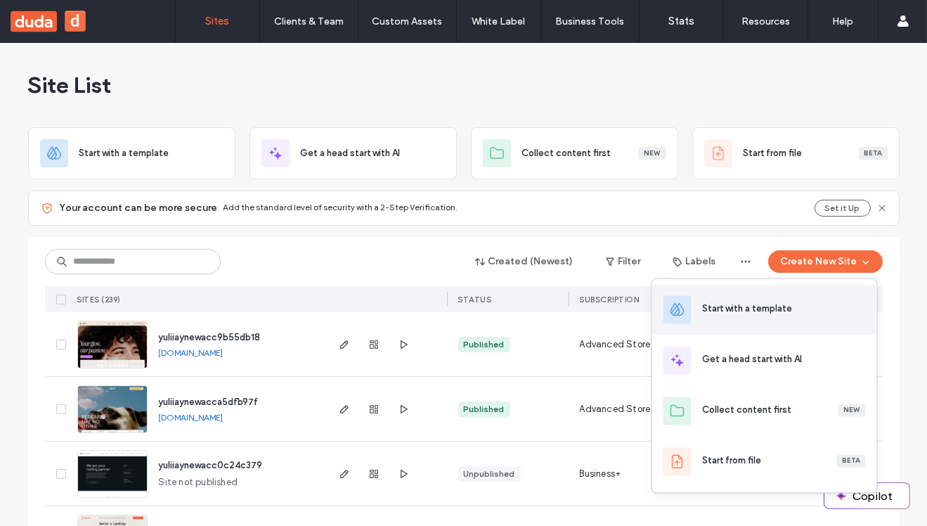
click at [740, 311] on div "Start with a template" at bounding box center [748, 309] width 90 height 14
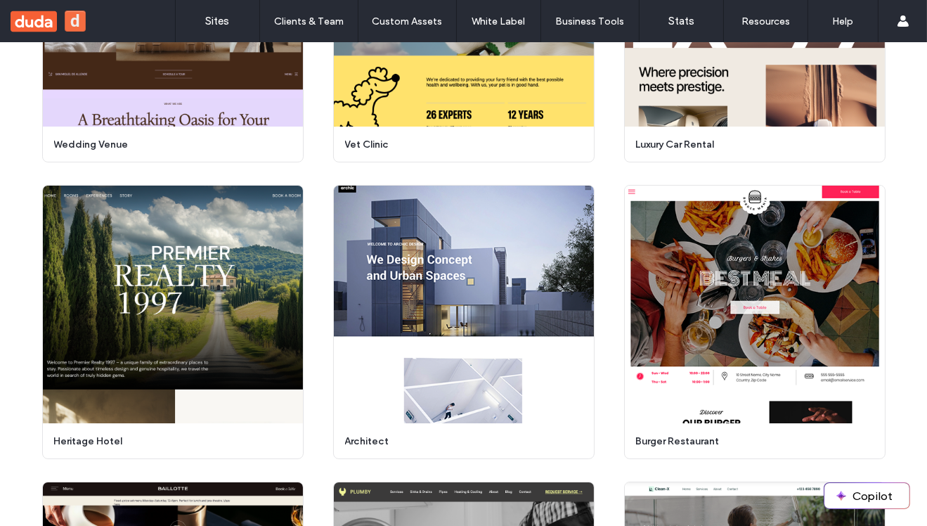
scroll to position [586, 0]
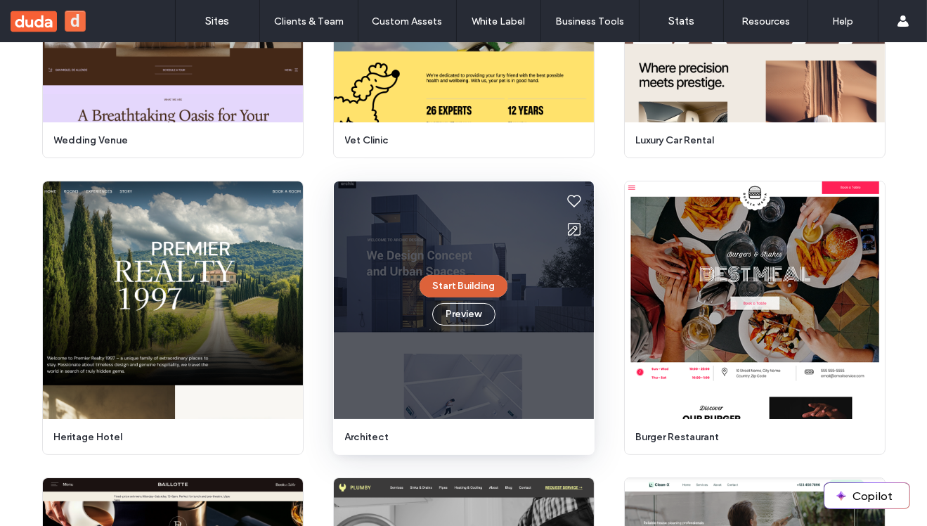
click at [475, 289] on button "Start Building" at bounding box center [464, 286] width 88 height 23
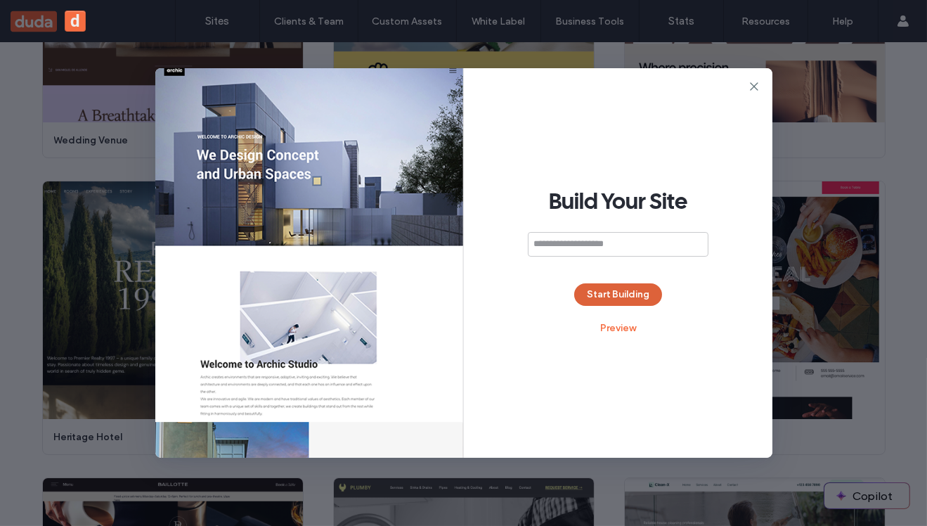
click at [655, 292] on button "Start Building" at bounding box center [618, 294] width 88 height 23
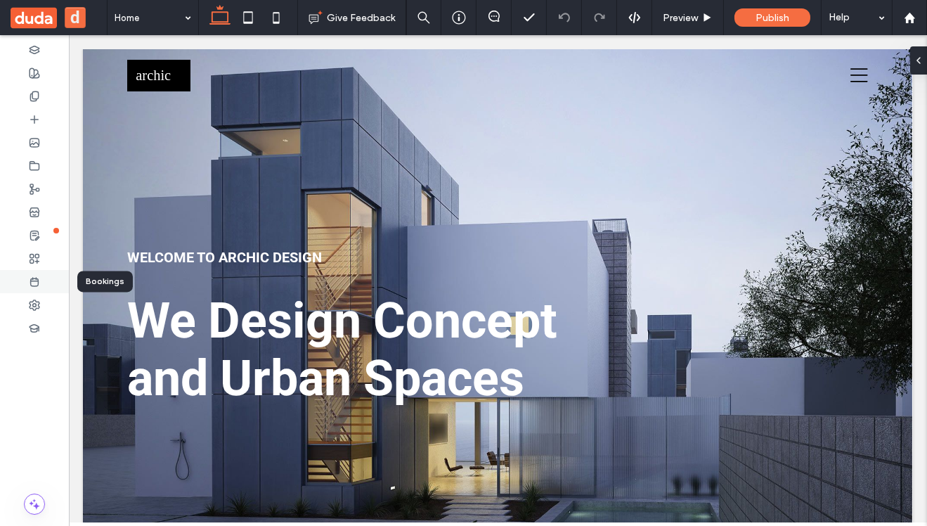
click at [30, 283] on icon at bounding box center [34, 281] width 11 height 11
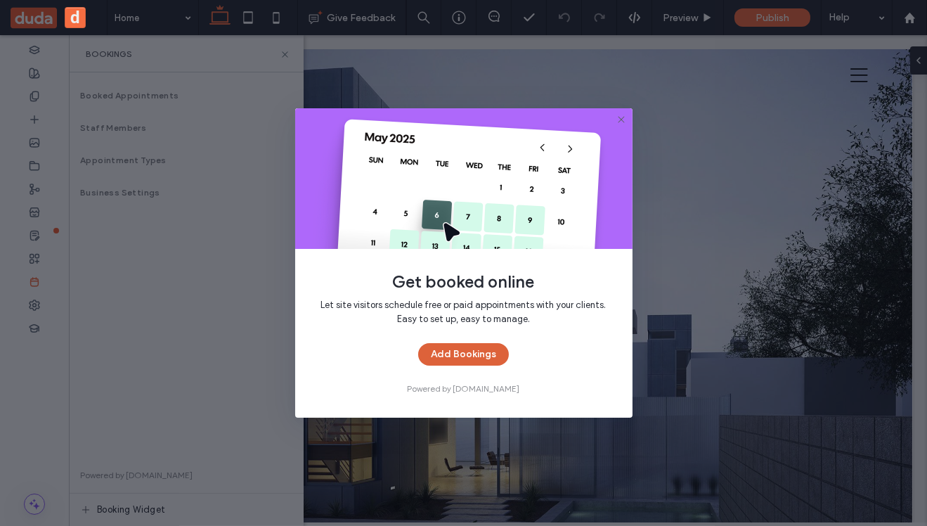
click at [477, 354] on button "Add Bookings" at bounding box center [463, 354] width 91 height 23
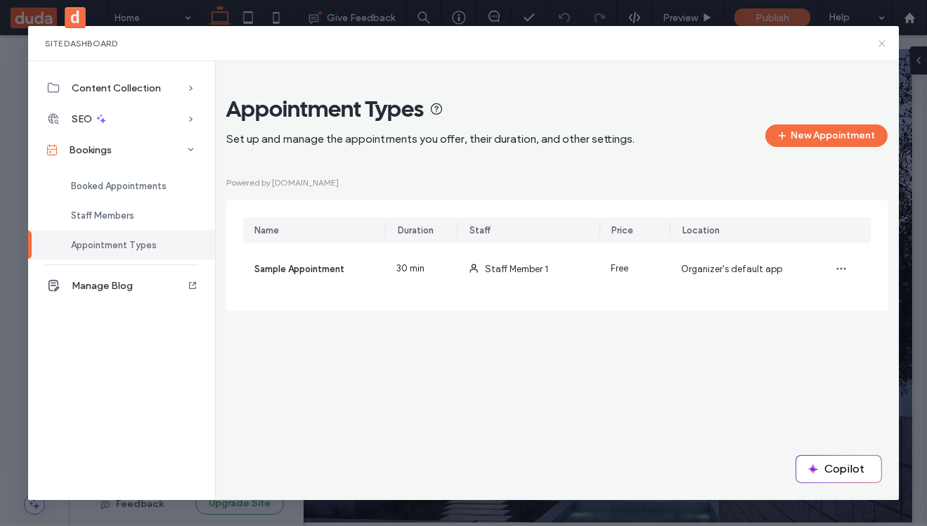
click at [882, 42] on icon at bounding box center [882, 43] width 11 height 11
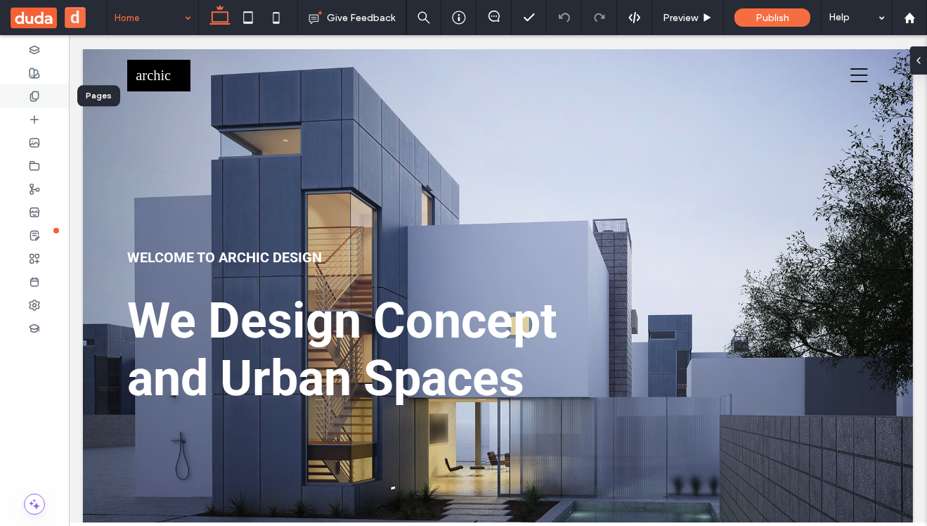
click at [37, 101] on icon at bounding box center [34, 96] width 11 height 11
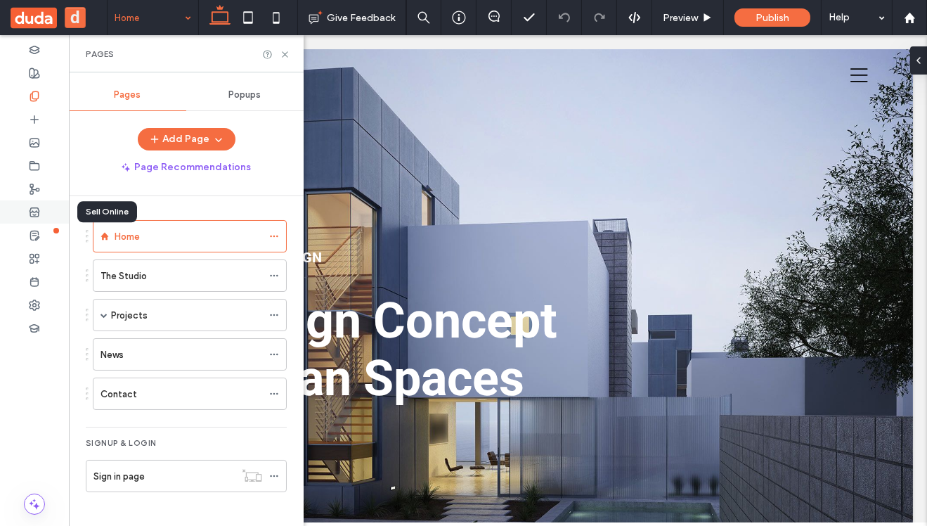
click at [32, 214] on icon at bounding box center [34, 212] width 11 height 11
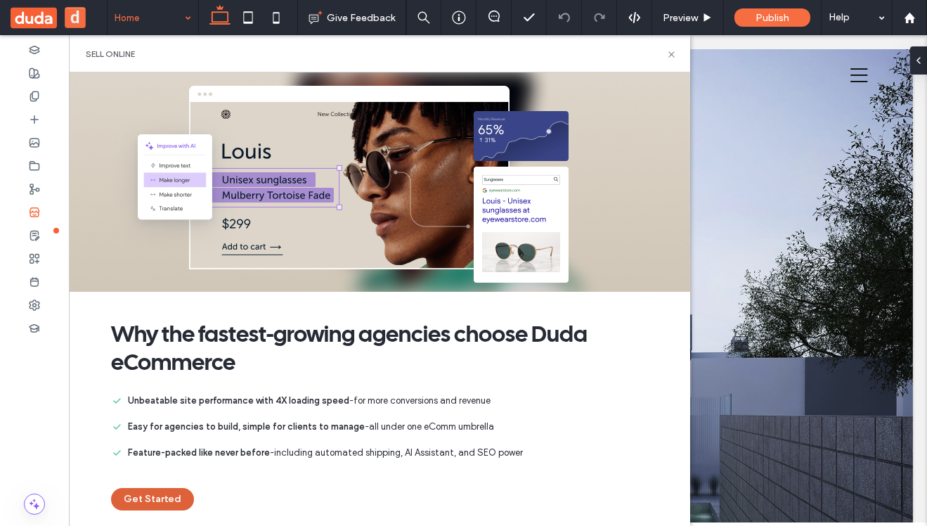
click at [131, 498] on button "Get Started" at bounding box center [152, 499] width 83 height 23
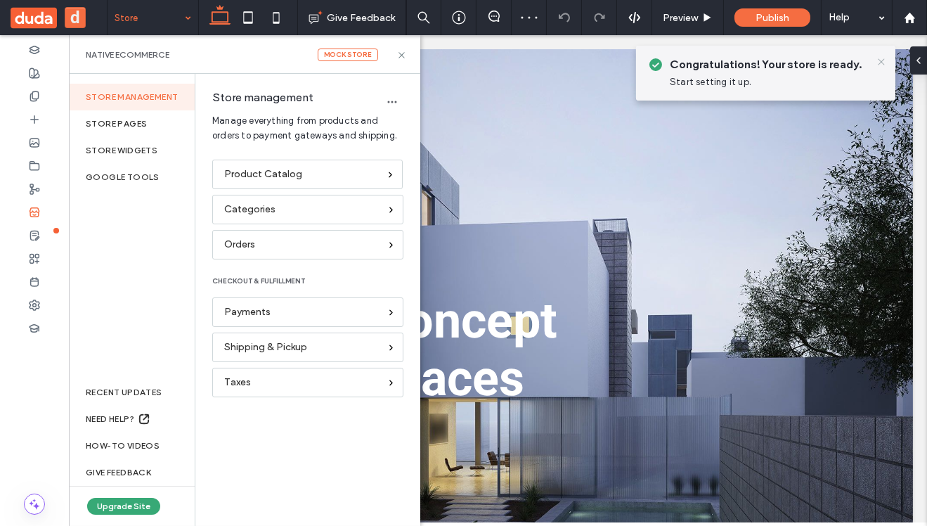
click at [882, 61] on icon at bounding box center [881, 61] width 11 height 11
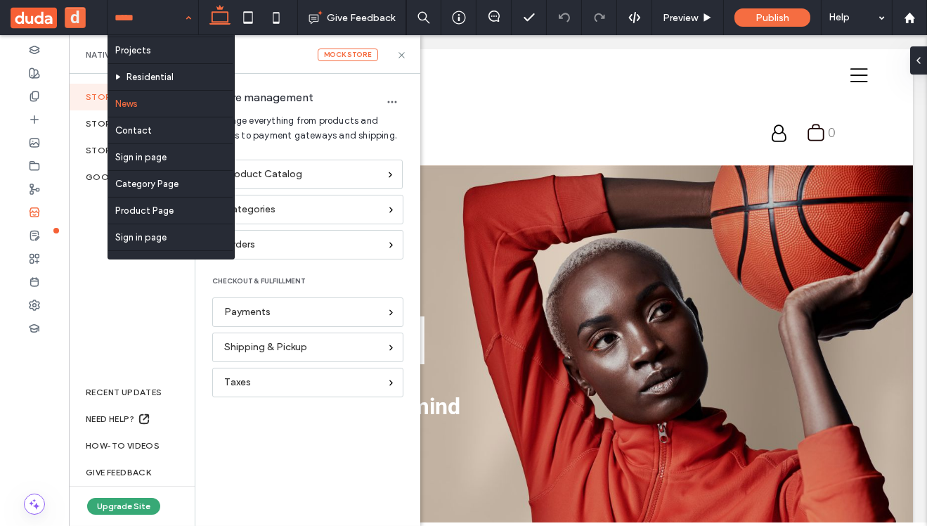
scroll to position [70, 0]
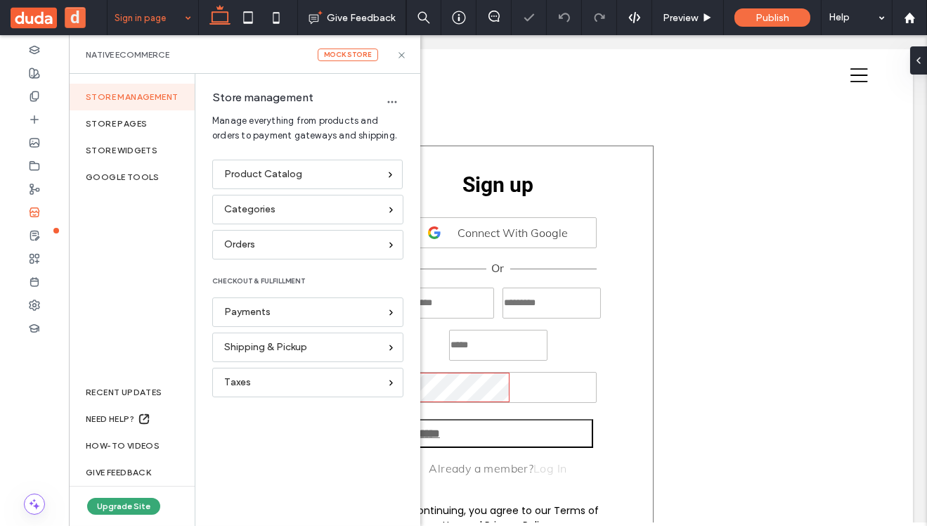
click at [142, 20] on input at bounding box center [150, 17] width 70 height 35
click at [160, 23] on input at bounding box center [150, 17] width 70 height 35
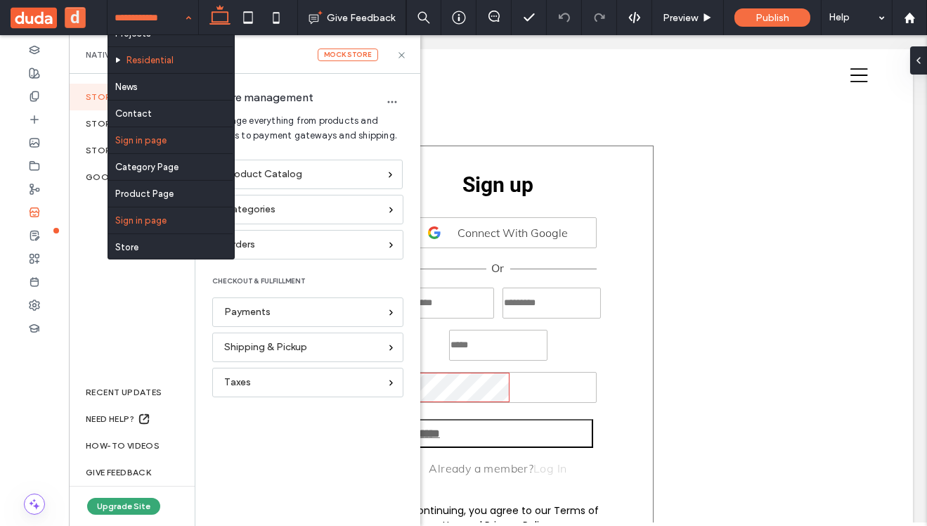
scroll to position [69, 0]
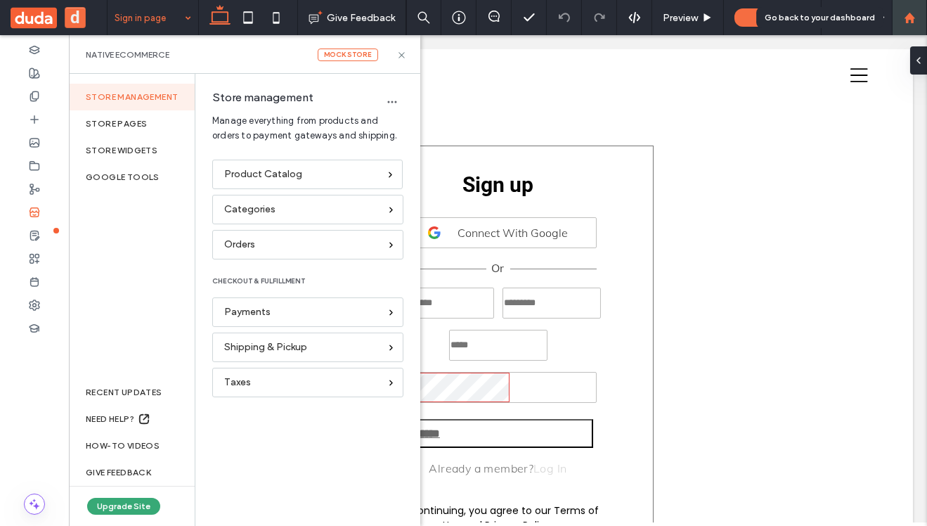
click at [916, 20] on div at bounding box center [910, 18] width 34 height 12
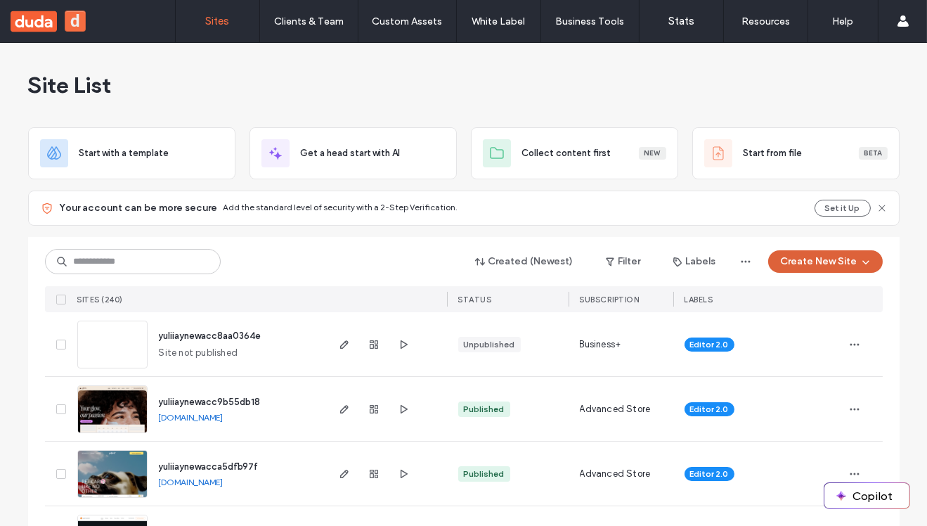
click at [805, 262] on button "Create New Site" at bounding box center [826, 261] width 115 height 23
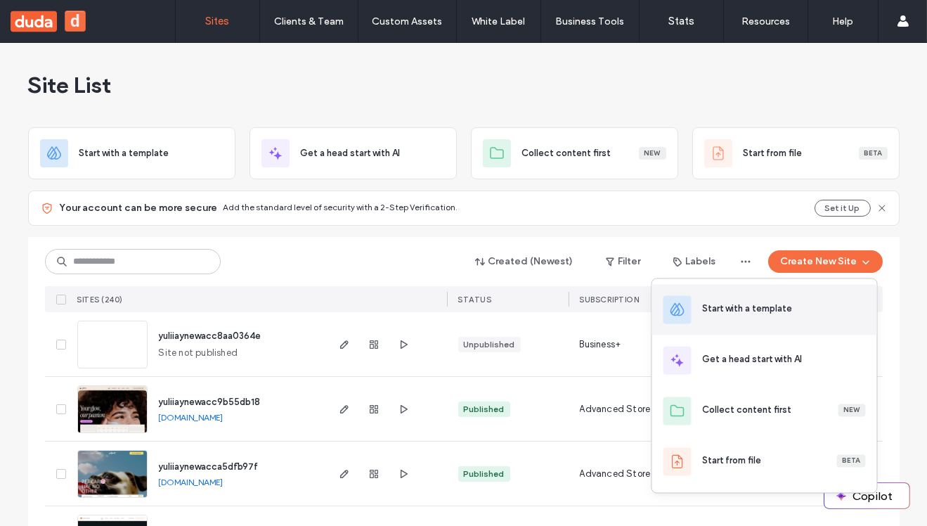
click at [752, 313] on div "Start with a template" at bounding box center [748, 309] width 90 height 14
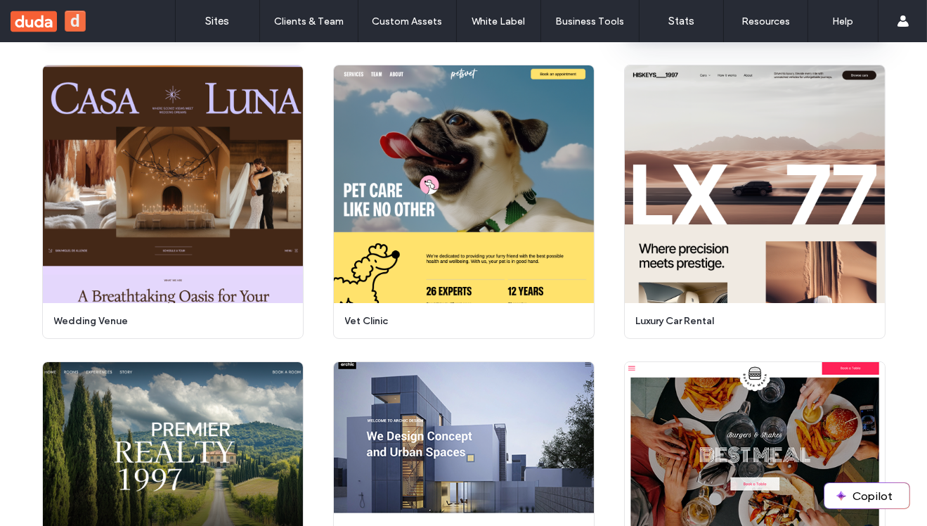
scroll to position [750, 0]
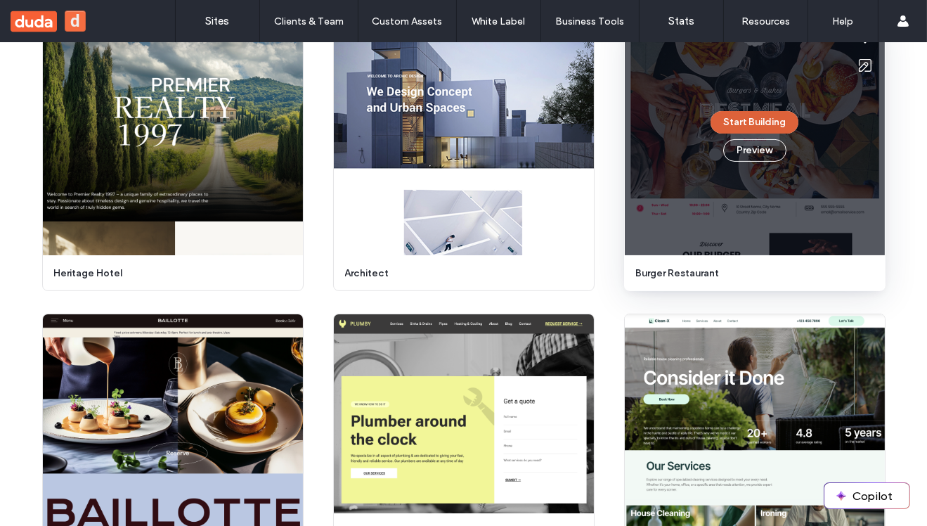
click at [758, 118] on button "Start Building" at bounding box center [755, 122] width 88 height 23
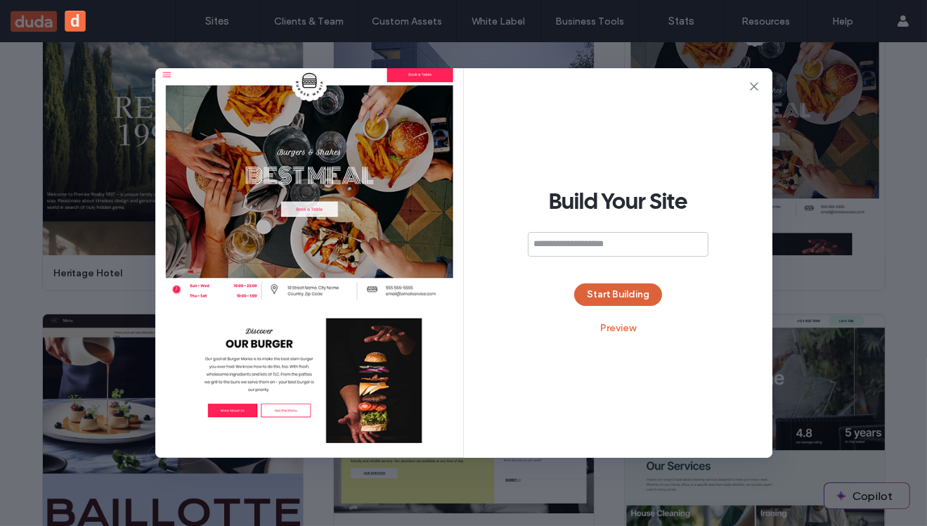
click at [614, 290] on button "Start Building" at bounding box center [618, 294] width 88 height 23
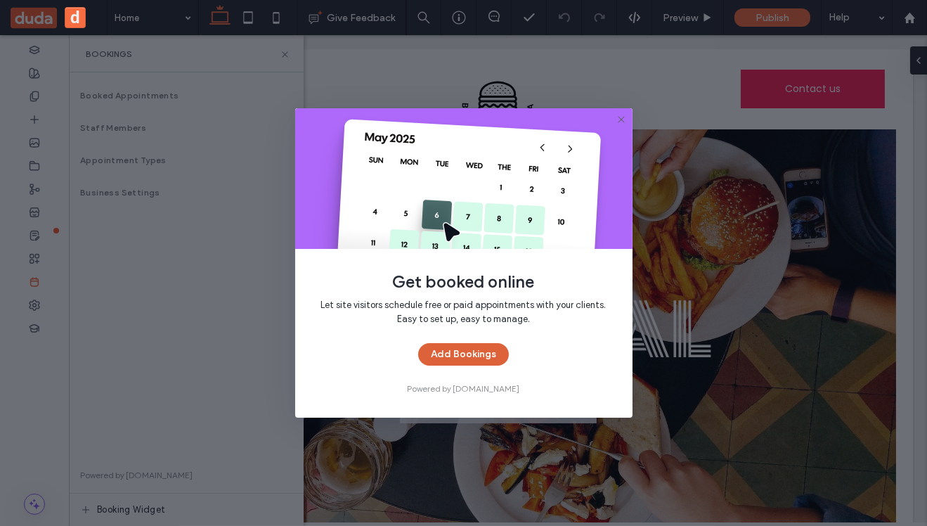
click at [484, 352] on button "Add Bookings" at bounding box center [463, 354] width 91 height 23
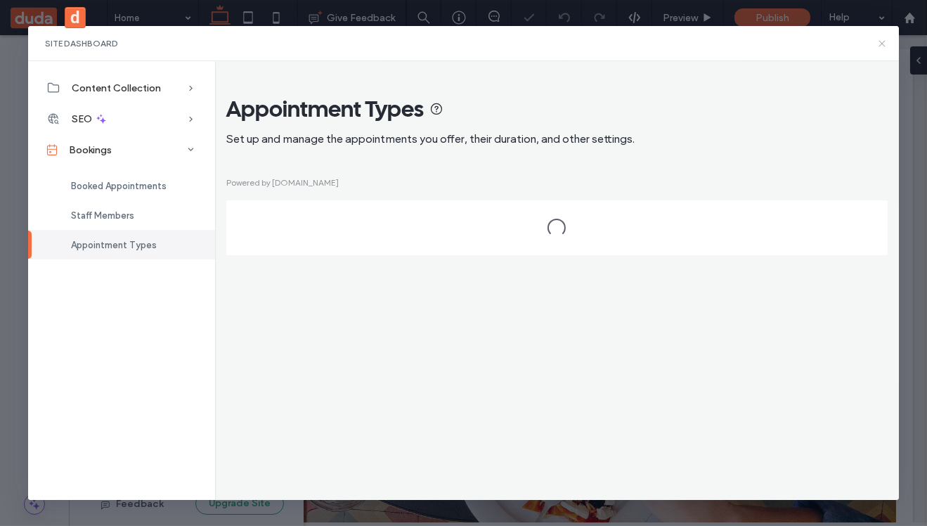
click at [882, 46] on icon at bounding box center [882, 43] width 11 height 11
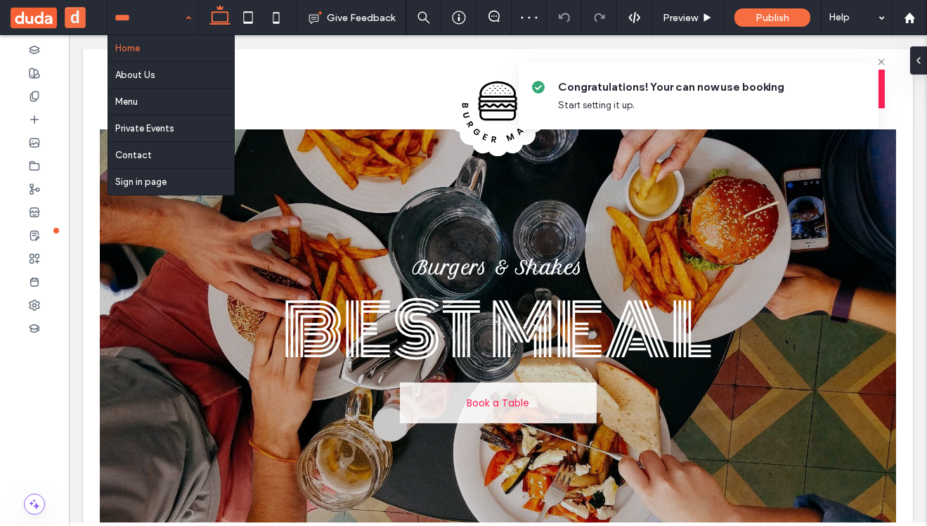
click at [192, 20] on div "Home About Us Menu Private Events Contact Sign in page" at bounding box center [153, 17] width 91 height 35
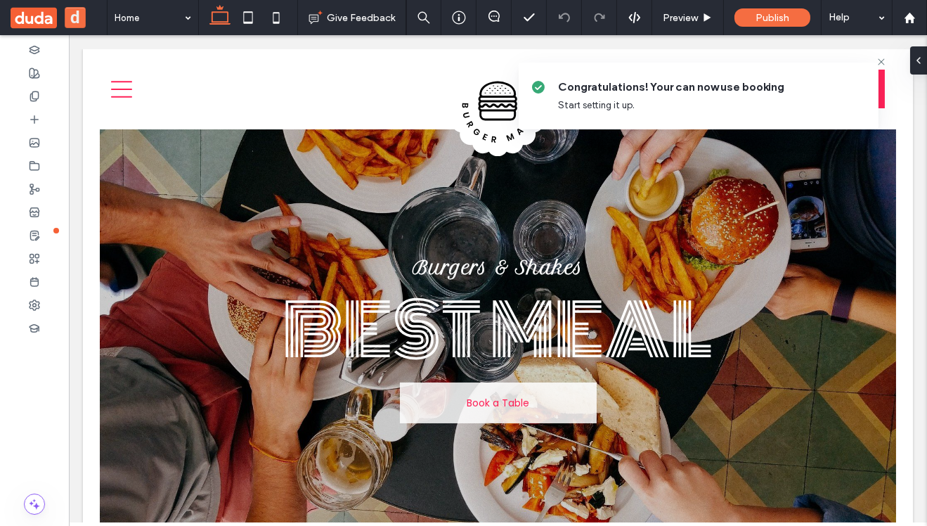
click at [34, 405] on div at bounding box center [34, 280] width 69 height 491
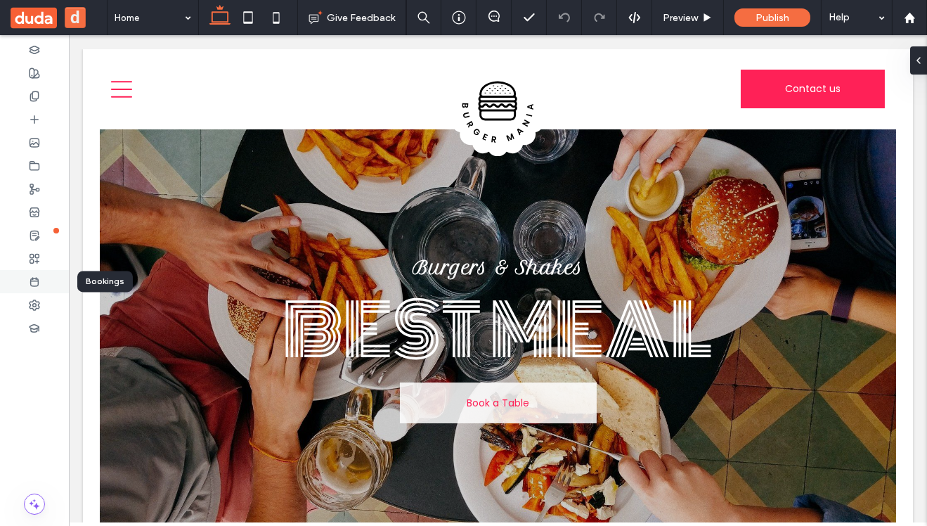
click at [37, 283] on icon at bounding box center [34, 281] width 11 height 11
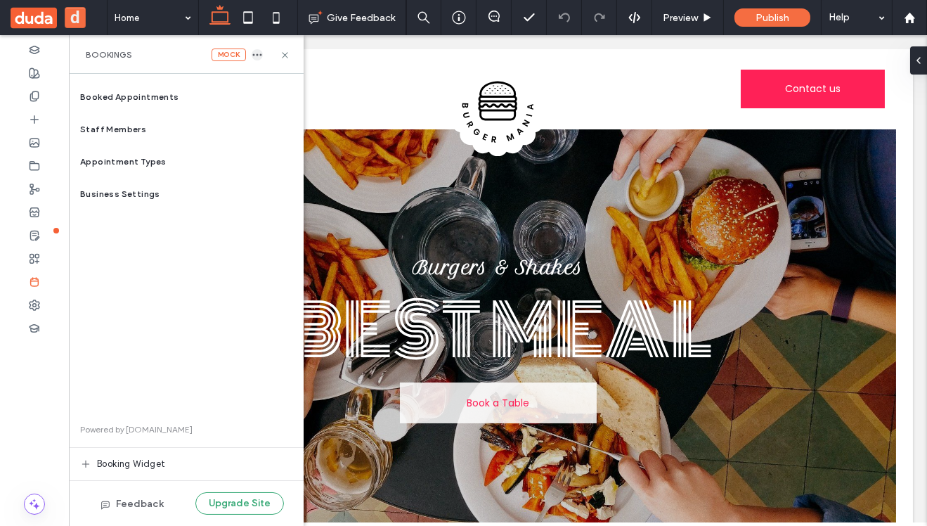
click at [252, 58] on icon "button" at bounding box center [257, 54] width 11 height 11
click at [296, 71] on span "Delete" at bounding box center [294, 69] width 27 height 14
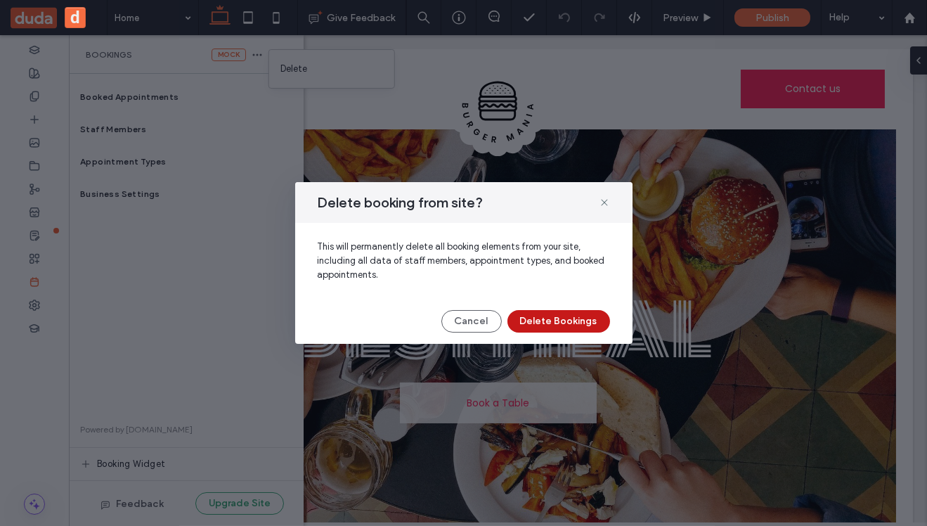
click at [556, 322] on button "Delete Bookings" at bounding box center [559, 321] width 103 height 23
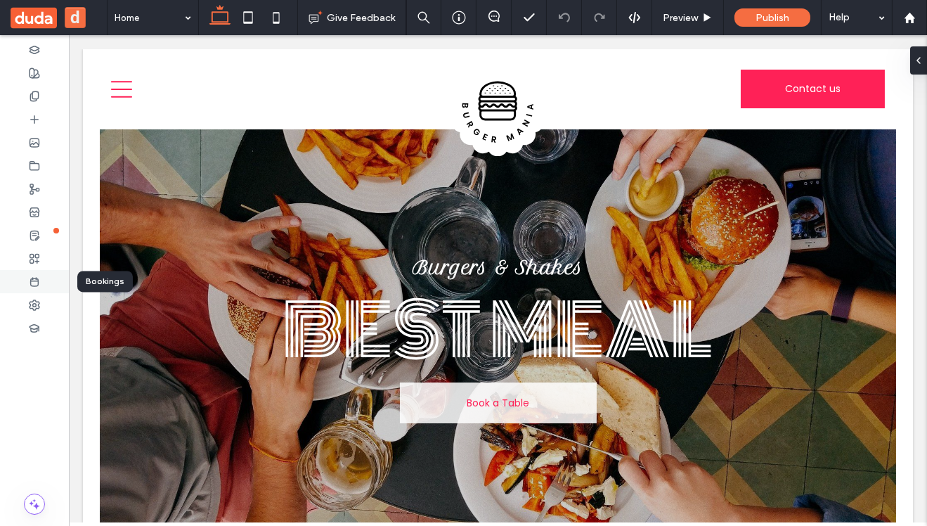
click at [39, 283] on icon at bounding box center [34, 281] width 11 height 11
